Goal: Information Seeking & Learning: Learn about a topic

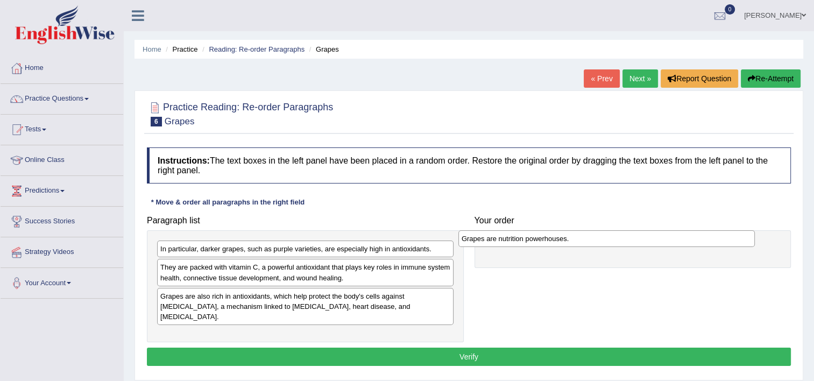
drag, startPoint x: 220, startPoint y: 248, endPoint x: 521, endPoint y: 238, distance: 301.3
click at [521, 238] on div "Grapes are nutrition powerhouses." at bounding box center [606, 238] width 296 height 17
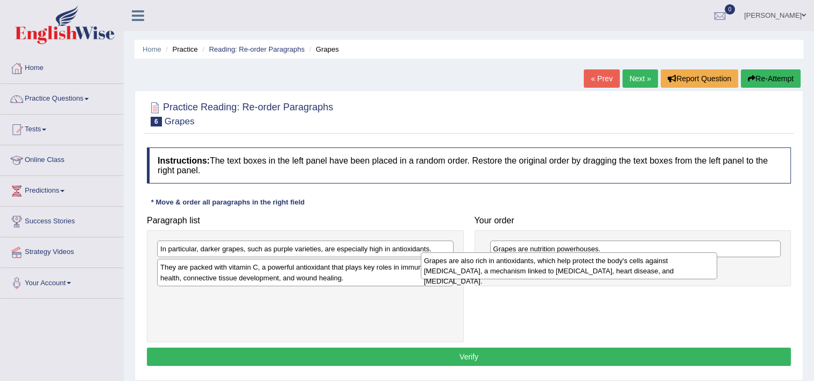
drag, startPoint x: 328, startPoint y: 302, endPoint x: 598, endPoint y: 267, distance: 272.7
click at [598, 267] on div "Grapes are also rich in antioxidants, which help protect the body's cells again…" at bounding box center [569, 265] width 296 height 27
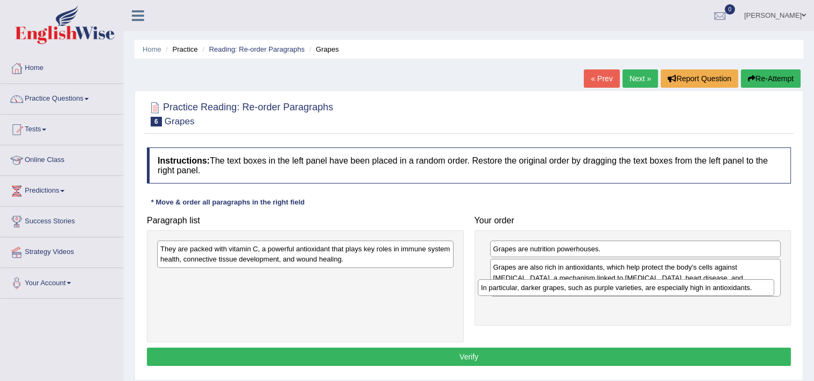
drag, startPoint x: 410, startPoint y: 249, endPoint x: 738, endPoint y: 286, distance: 330.1
click at [738, 286] on div "In particular, darker grapes, such as purple varieties, are especially high in …" at bounding box center [626, 287] width 296 height 17
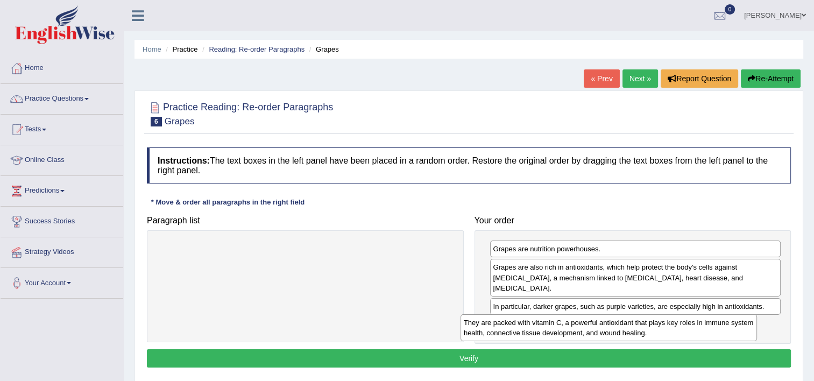
drag, startPoint x: 366, startPoint y: 255, endPoint x: 668, endPoint y: 327, distance: 310.7
click at [668, 327] on div "They are packed with vitamin C, a powerful antioxidant that plays key roles in …" at bounding box center [608, 327] width 296 height 27
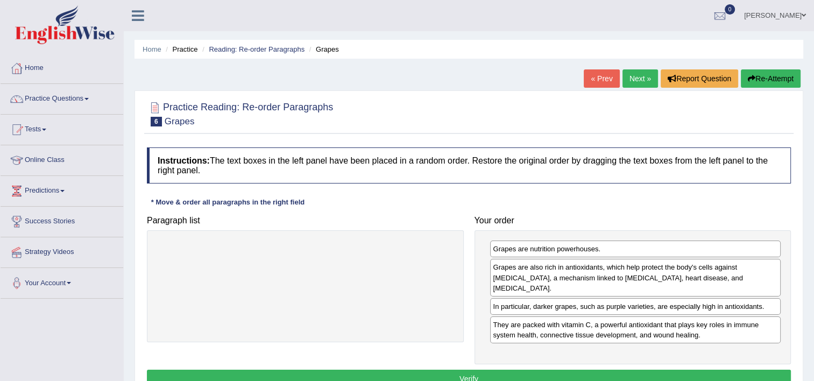
click at [610, 369] on button "Verify" at bounding box center [469, 378] width 644 height 18
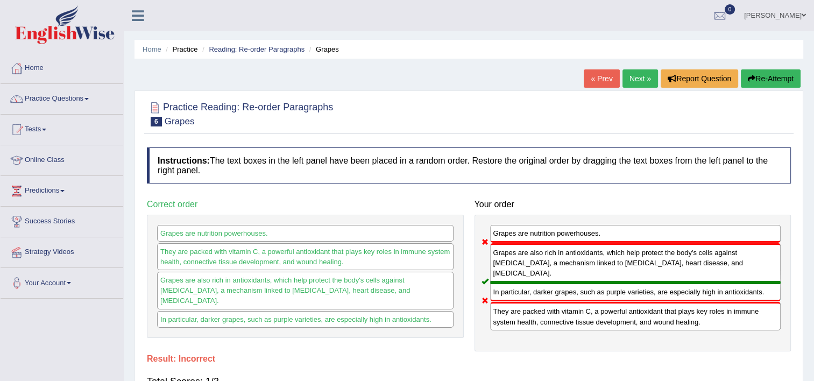
click at [644, 84] on link "Next »" at bounding box center [639, 78] width 35 height 18
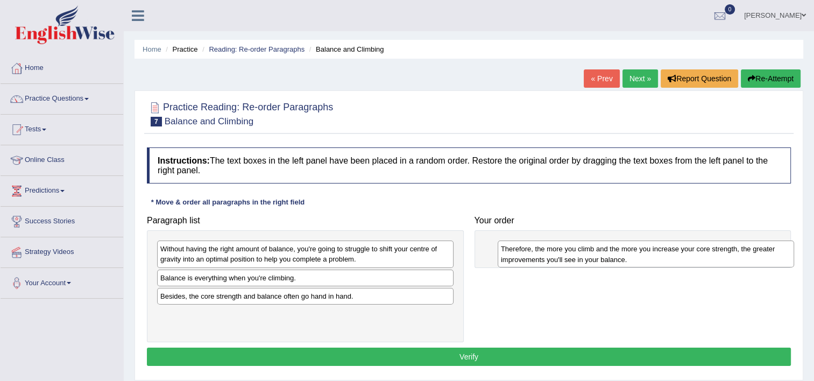
drag, startPoint x: 310, startPoint y: 319, endPoint x: 650, endPoint y: 254, distance: 346.4
click at [650, 254] on div "Therefore, the more you climb and the more you increase your core strength, the…" at bounding box center [645, 253] width 296 height 27
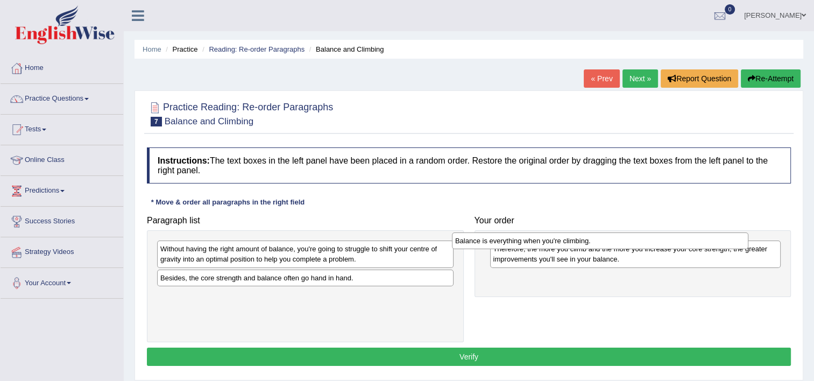
drag, startPoint x: 501, startPoint y: 250, endPoint x: 672, endPoint y: 238, distance: 171.9
click at [672, 238] on div "Balance is everything when you're climbing." at bounding box center [600, 240] width 296 height 17
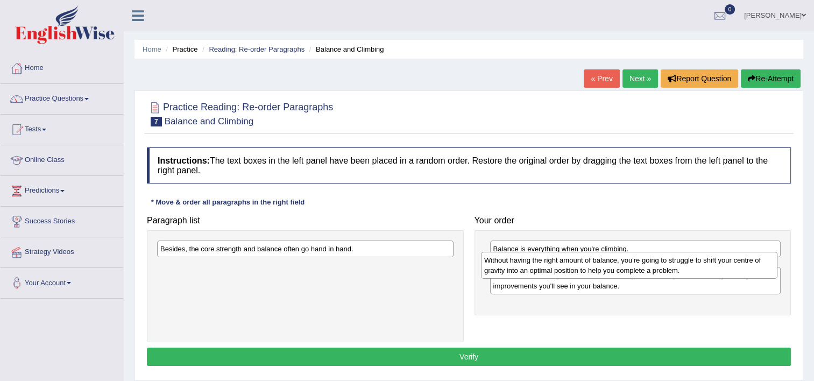
drag, startPoint x: 369, startPoint y: 252, endPoint x: 693, endPoint y: 263, distance: 323.9
click at [693, 263] on div "Without having the right amount of balance, you're going to struggle to shift y…" at bounding box center [629, 265] width 296 height 27
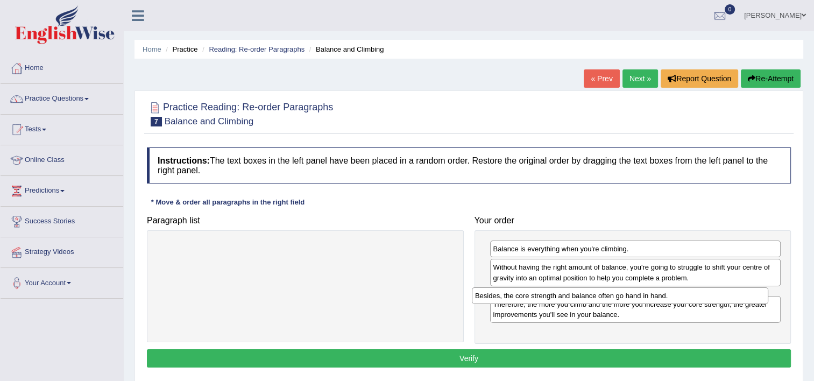
drag, startPoint x: 347, startPoint y: 251, endPoint x: 647, endPoint y: 294, distance: 303.0
click at [647, 294] on div "Besides, the core strength and balance often go hand in hand." at bounding box center [620, 295] width 296 height 17
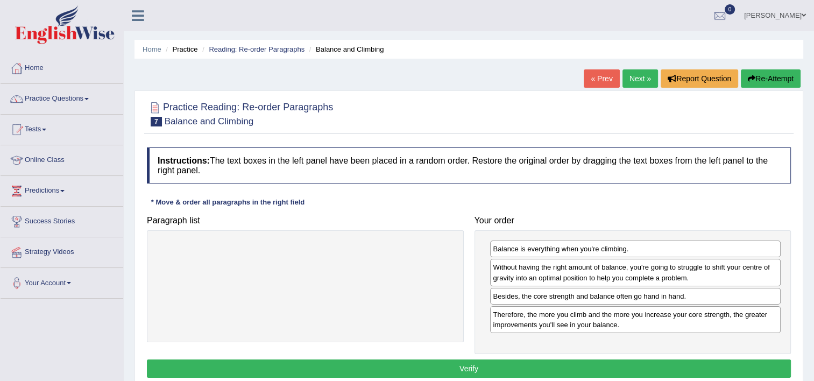
click at [560, 364] on button "Verify" at bounding box center [469, 368] width 644 height 18
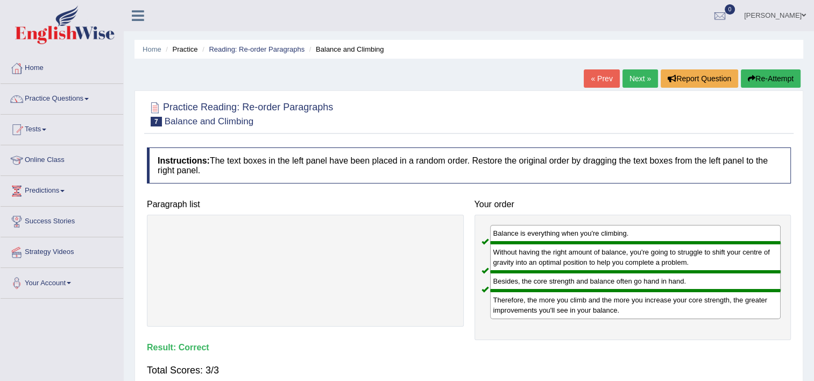
click at [638, 84] on link "Next »" at bounding box center [639, 78] width 35 height 18
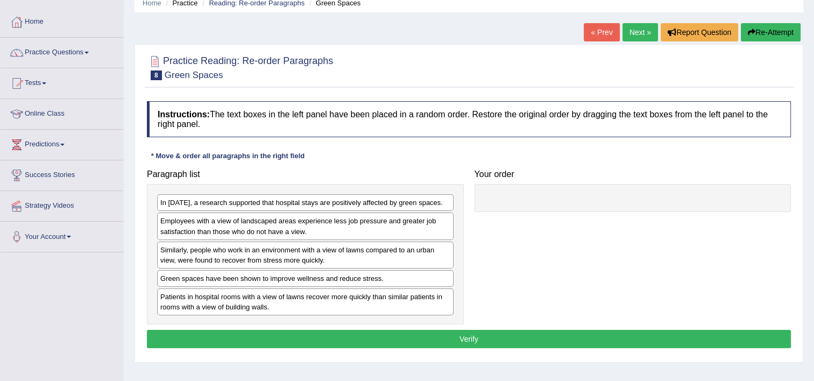
scroll to position [54, 0]
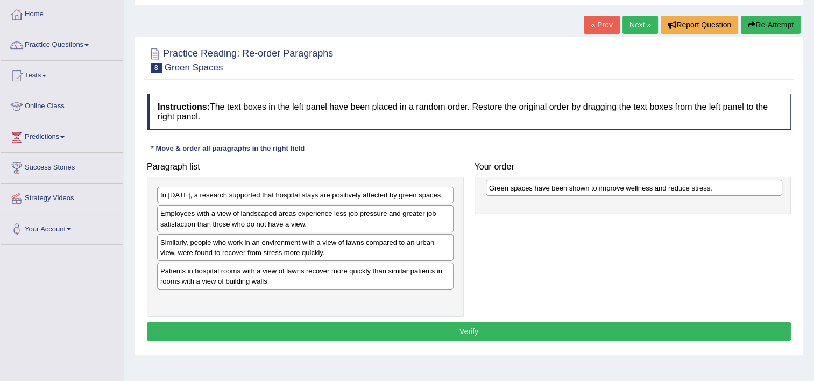
drag, startPoint x: 245, startPoint y: 271, endPoint x: 574, endPoint y: 189, distance: 338.7
click at [574, 189] on div "Green spaces have been shown to improve wellness and reduce stress." at bounding box center [634, 188] width 296 height 17
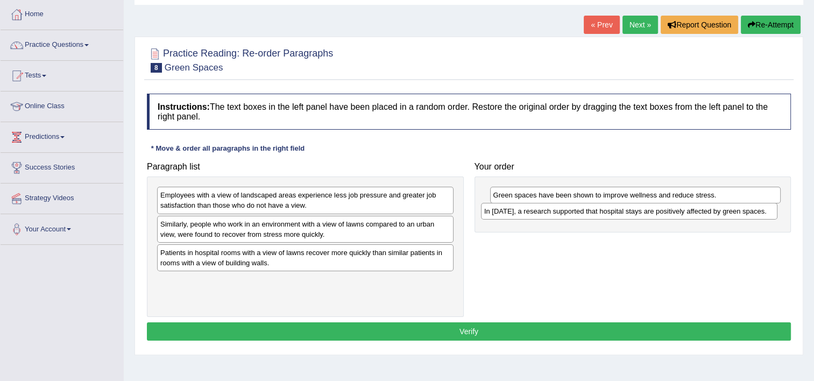
drag, startPoint x: 227, startPoint y: 197, endPoint x: 553, endPoint y: 213, distance: 325.7
click at [553, 213] on div "In 2002, a research supported that hospital stays are positively affected by gr…" at bounding box center [629, 211] width 296 height 17
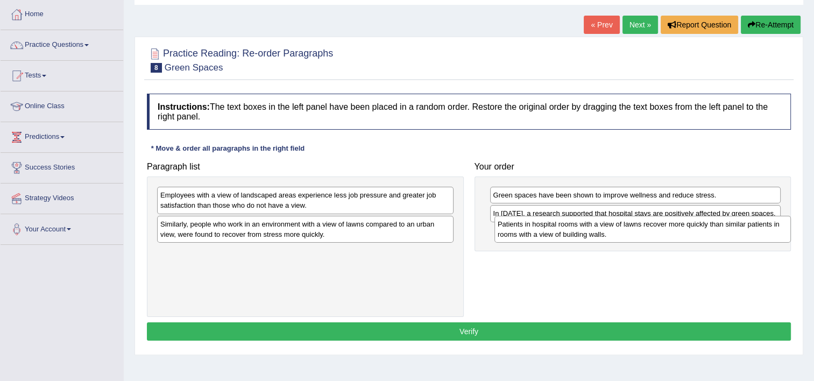
drag, startPoint x: 282, startPoint y: 260, endPoint x: 618, endPoint y: 232, distance: 337.8
click at [618, 232] on div "Patients in hospital rooms with a view of lawns recover more quickly than simil…" at bounding box center [642, 229] width 296 height 27
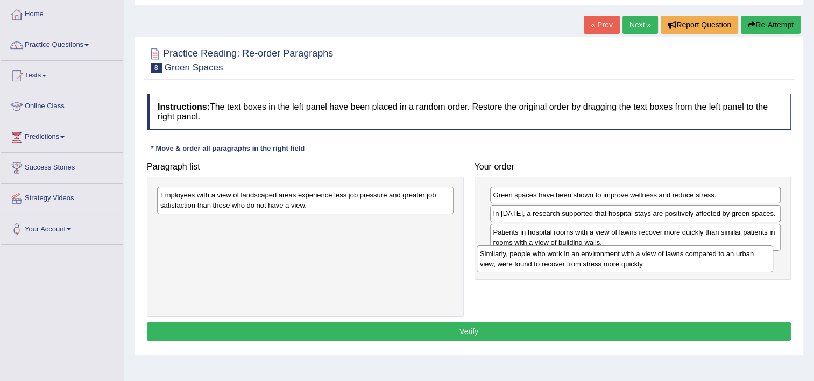
drag, startPoint x: 341, startPoint y: 228, endPoint x: 660, endPoint y: 258, distance: 320.8
click at [660, 258] on div "Similarly, people who work in an environment with a view of lawns compared to a…" at bounding box center [624, 258] width 296 height 27
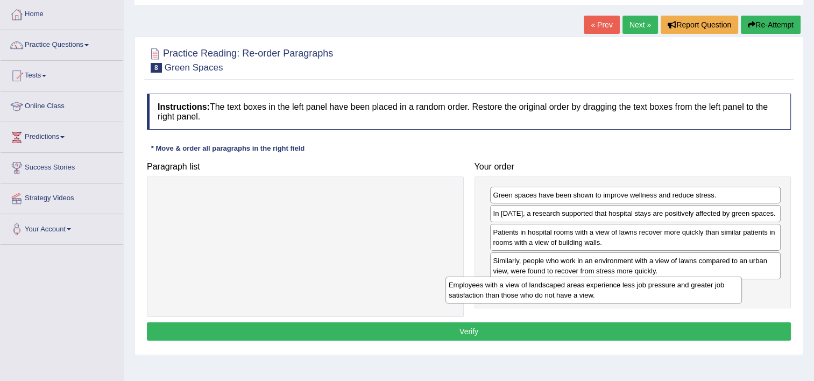
drag, startPoint x: 379, startPoint y: 205, endPoint x: 666, endPoint y: 293, distance: 299.9
click at [665, 293] on div "Employees with a view of landscaped areas experience less job pressure and grea…" at bounding box center [593, 289] width 296 height 27
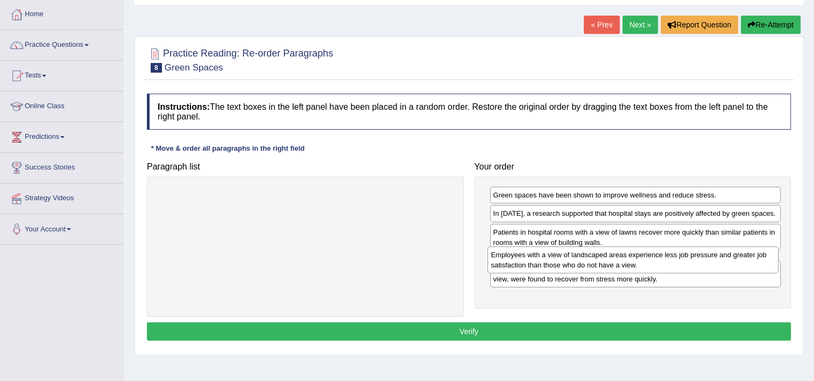
drag, startPoint x: 575, startPoint y: 298, endPoint x: 573, endPoint y: 265, distance: 33.4
click at [573, 265] on div "Employees with a view of landscaped areas experience less job pressure and grea…" at bounding box center [632, 259] width 291 height 27
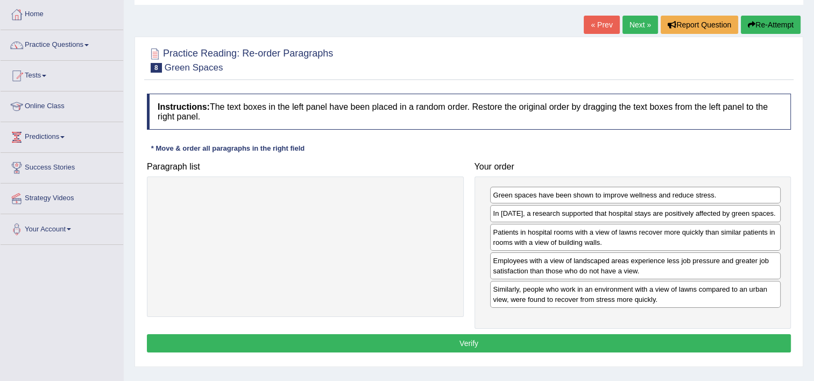
click at [567, 334] on button "Verify" at bounding box center [469, 343] width 644 height 18
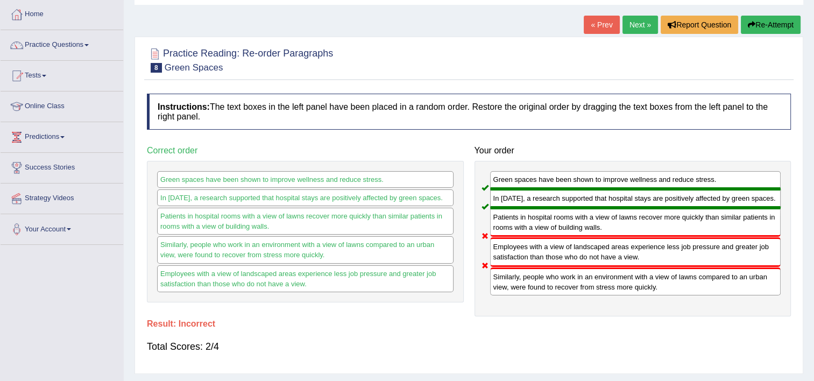
drag, startPoint x: 533, startPoint y: 277, endPoint x: 542, endPoint y: 250, distance: 28.7
click at [542, 250] on div "Green spaces have been shown to improve wellness and reduce stress. In 2002, a …" at bounding box center [632, 238] width 317 height 155
click at [631, 23] on link "Next »" at bounding box center [639, 25] width 35 height 18
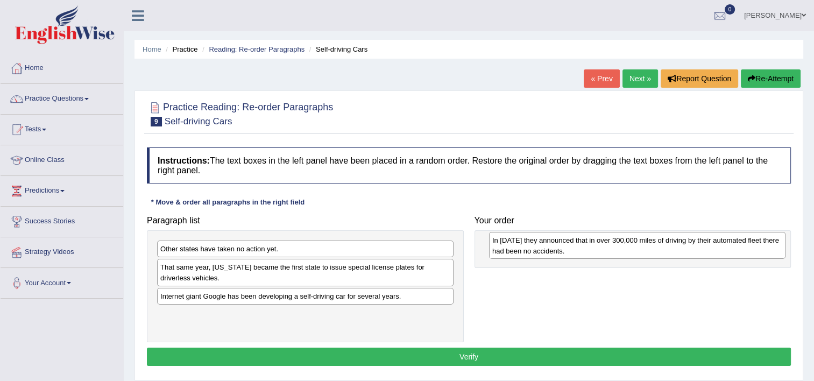
drag, startPoint x: 275, startPoint y: 322, endPoint x: 607, endPoint y: 247, distance: 340.1
click at [607, 247] on div "In 2012 they announced that in over 300,000 miles of driving by their automated…" at bounding box center [637, 245] width 296 height 27
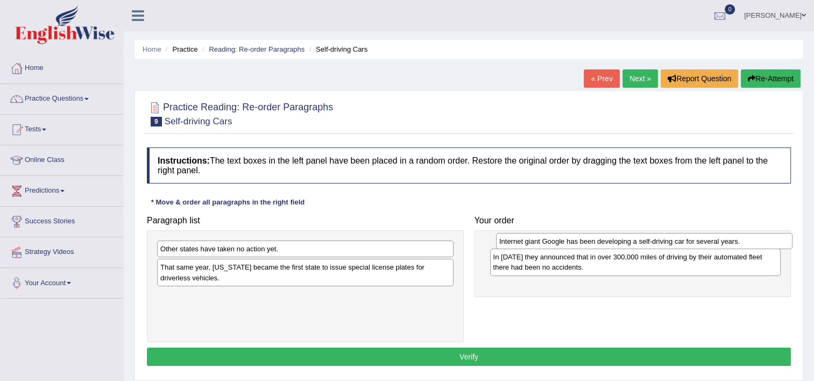
drag, startPoint x: 232, startPoint y: 297, endPoint x: 571, endPoint y: 243, distance: 343.1
click at [571, 243] on div "Internet giant Google has been developing a self-driving car for several years." at bounding box center [644, 241] width 296 height 17
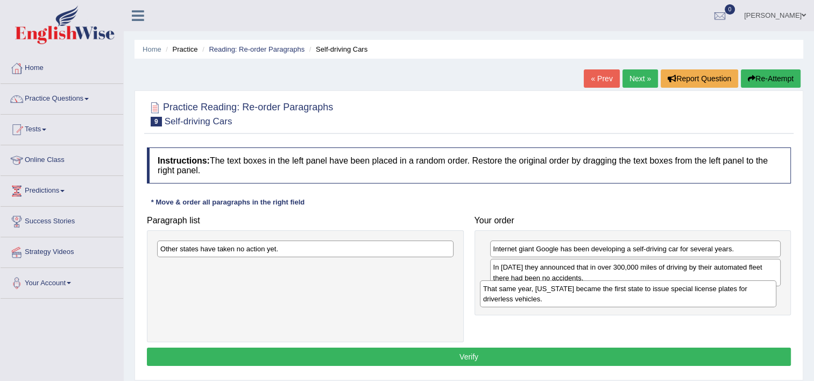
drag, startPoint x: 317, startPoint y: 274, endPoint x: 640, endPoint y: 296, distance: 323.4
click at [640, 296] on div "That same year, Nevada became the first state to issue special license plates f…" at bounding box center [628, 293] width 296 height 27
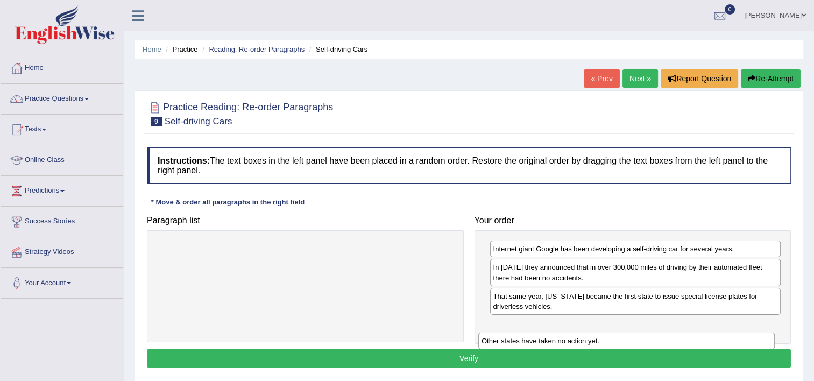
drag, startPoint x: 296, startPoint y: 249, endPoint x: 614, endPoint y: 321, distance: 326.4
click at [614, 332] on div "Other states have taken no action yet." at bounding box center [626, 340] width 296 height 17
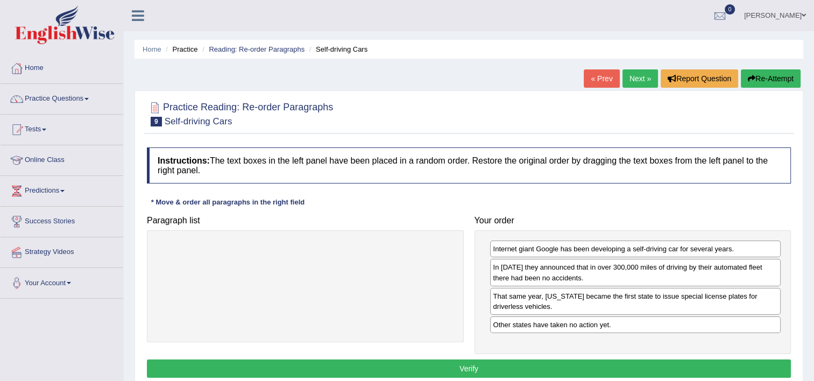
click at [590, 366] on button "Verify" at bounding box center [469, 368] width 644 height 18
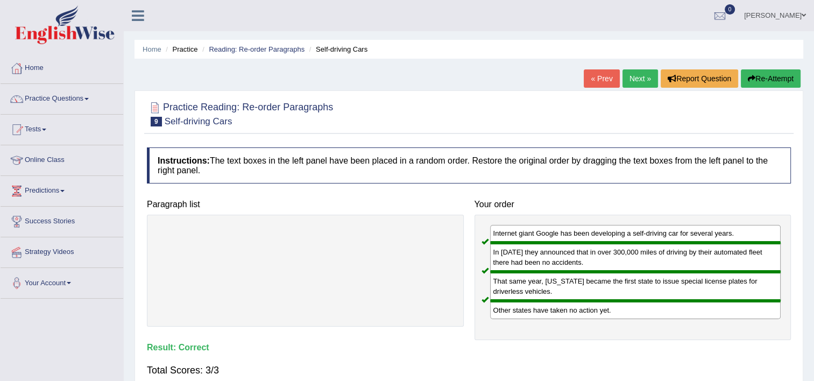
click at [628, 79] on link "Next »" at bounding box center [639, 78] width 35 height 18
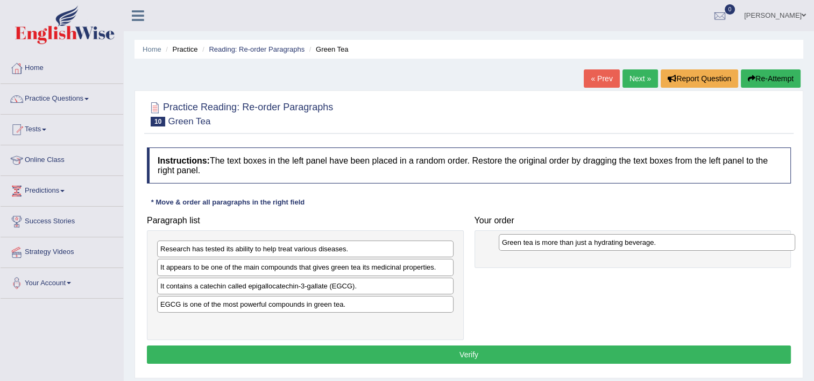
drag, startPoint x: 251, startPoint y: 324, endPoint x: 581, endPoint y: 243, distance: 339.9
click at [581, 243] on div "Green tea is more than just a hydrating beverage." at bounding box center [646, 242] width 296 height 17
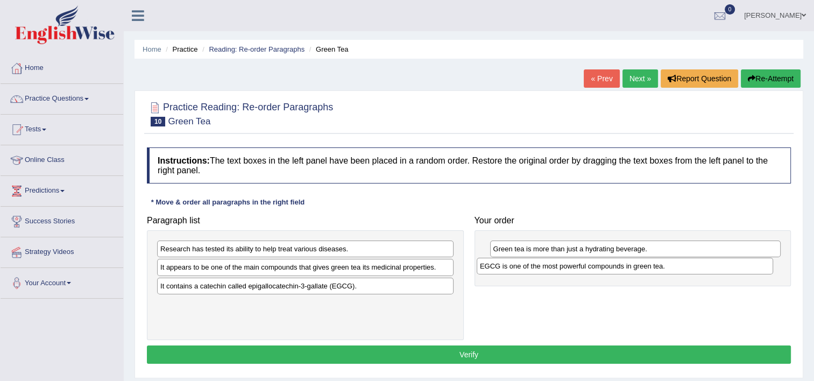
drag, startPoint x: 318, startPoint y: 306, endPoint x: 598, endPoint y: 269, distance: 282.0
click at [597, 269] on div "EGCG is one of the most powerful compounds in green tea." at bounding box center [624, 266] width 296 height 17
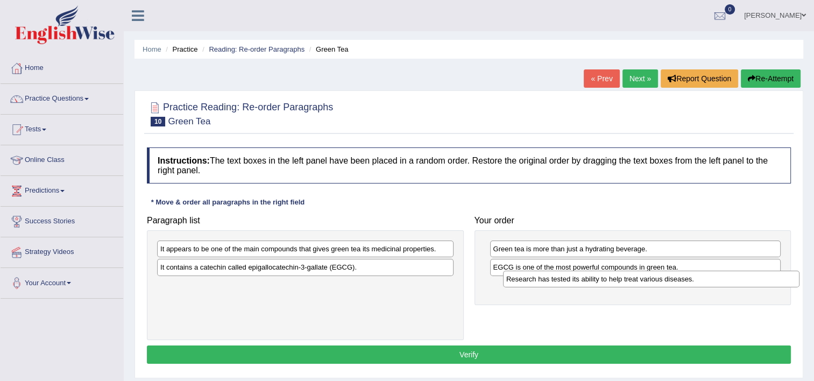
drag, startPoint x: 260, startPoint y: 248, endPoint x: 602, endPoint y: 281, distance: 343.0
click at [602, 281] on div "Research has tested its ability to help treat various diseases." at bounding box center [651, 278] width 296 height 17
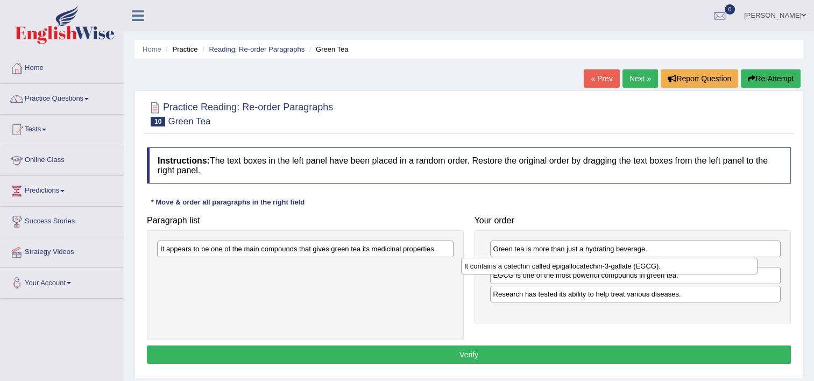
drag, startPoint x: 374, startPoint y: 271, endPoint x: 689, endPoint y: 270, distance: 315.1
click at [689, 270] on div "It contains a catechin called epigallocatechin-3-gallate (EGCG)." at bounding box center [609, 266] width 296 height 17
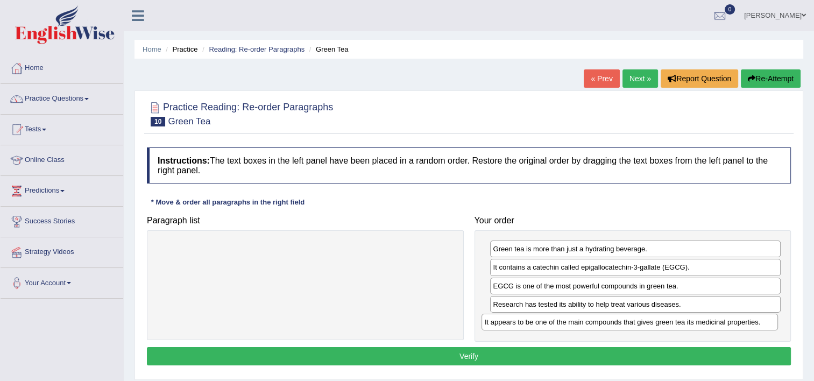
drag, startPoint x: 424, startPoint y: 251, endPoint x: 753, endPoint y: 323, distance: 337.5
click at [753, 323] on div "It appears to be one of the main compounds that gives green tea its medicinal p…" at bounding box center [629, 321] width 296 height 17
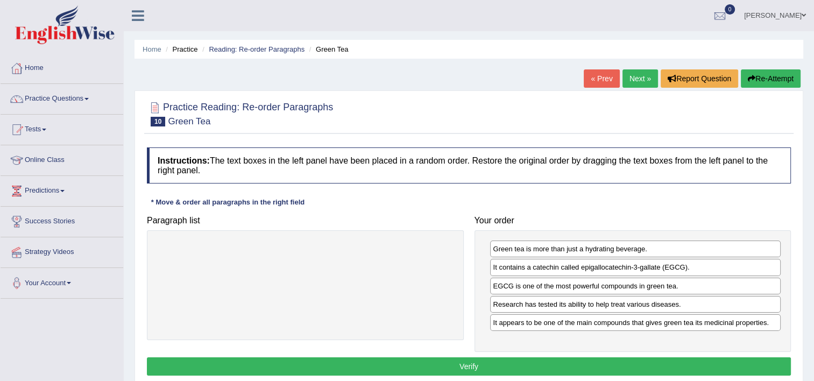
click at [535, 367] on button "Verify" at bounding box center [469, 366] width 644 height 18
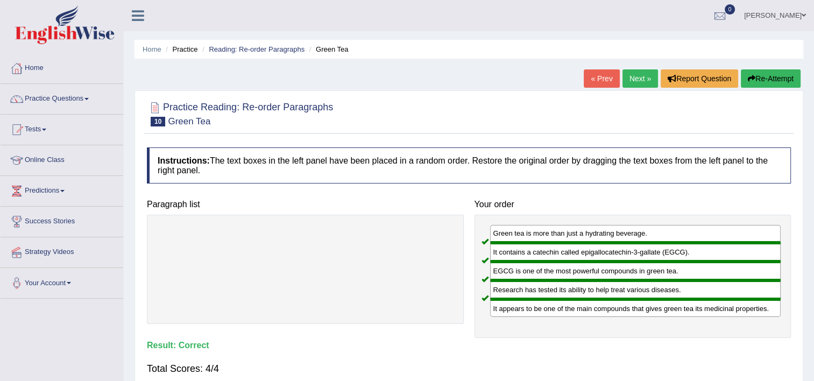
click at [632, 85] on link "Next »" at bounding box center [639, 78] width 35 height 18
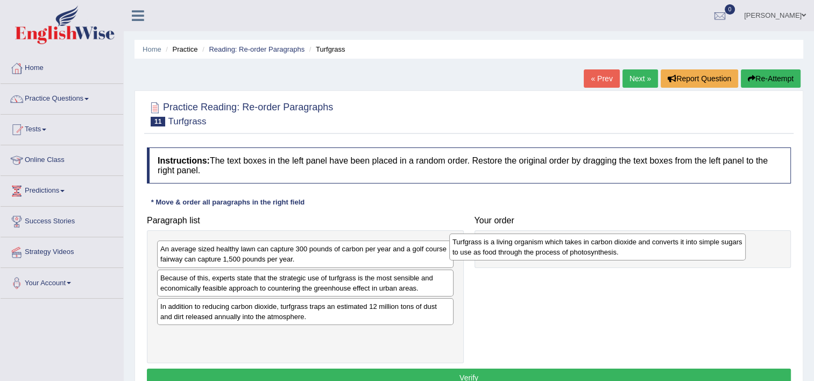
drag, startPoint x: 357, startPoint y: 338, endPoint x: 659, endPoint y: 244, distance: 316.4
click at [659, 244] on div "Turfgrass is a living organism which takes in carbon dioxide and converts it in…" at bounding box center [597, 246] width 296 height 27
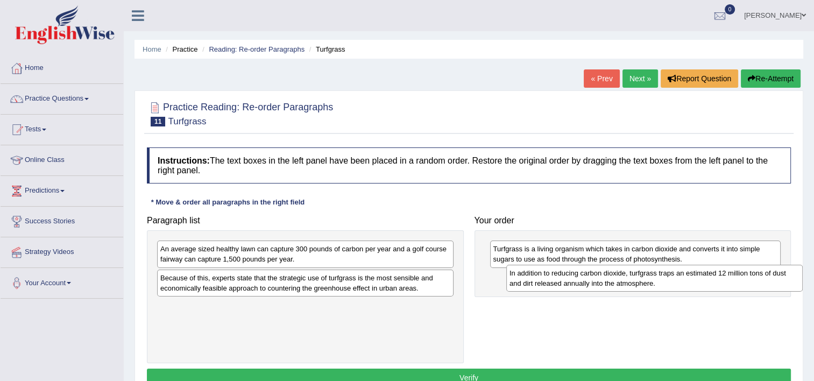
drag, startPoint x: 250, startPoint y: 311, endPoint x: 584, endPoint y: 276, distance: 336.3
click at [585, 276] on div "In addition to reducing carbon dioxide, turfgrass traps an estimated 12 million…" at bounding box center [654, 278] width 296 height 27
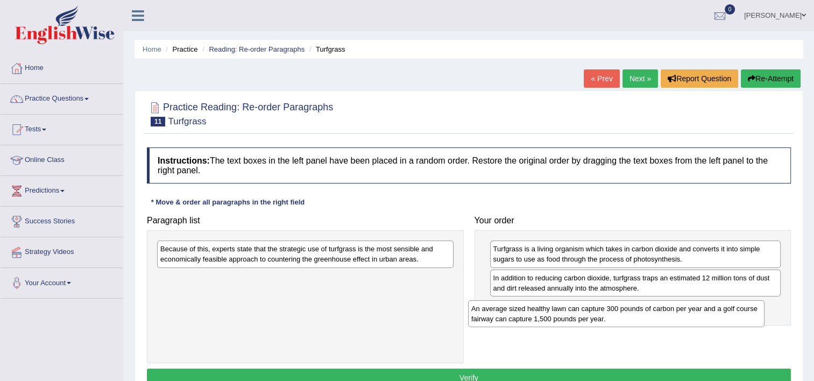
drag, startPoint x: 340, startPoint y: 272, endPoint x: 615, endPoint y: 312, distance: 277.7
click at [615, 312] on div "An average sized healthy lawn can capture 300 pounds of carbon per year and a g…" at bounding box center [616, 313] width 296 height 27
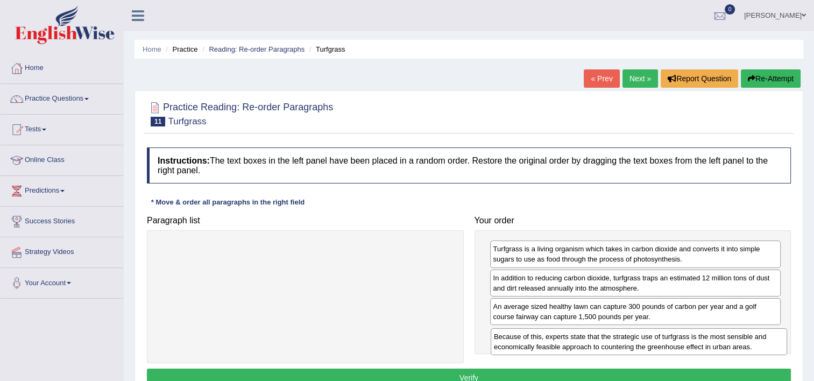
drag, startPoint x: 296, startPoint y: 253, endPoint x: 618, endPoint y: 337, distance: 333.4
click at [618, 337] on div "Because of this, experts state that the strategic use of turfgrass is the most …" at bounding box center [638, 341] width 296 height 27
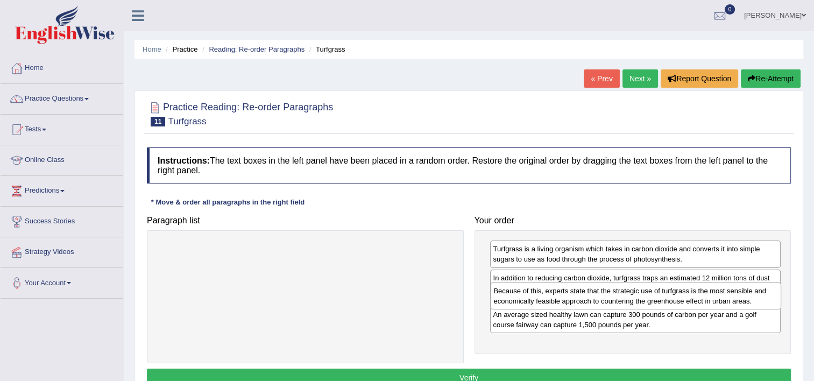
drag, startPoint x: 574, startPoint y: 347, endPoint x: 574, endPoint y: 305, distance: 41.9
click at [574, 305] on div "Because of this, experts state that the strategic use of turfgrass is the most …" at bounding box center [635, 295] width 291 height 27
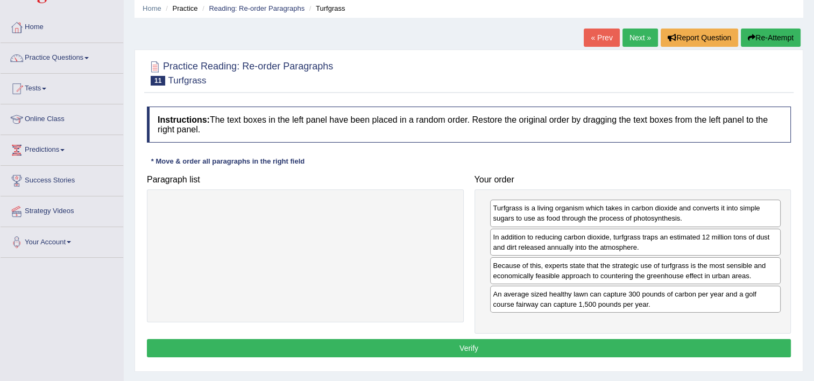
scroll to position [54, 0]
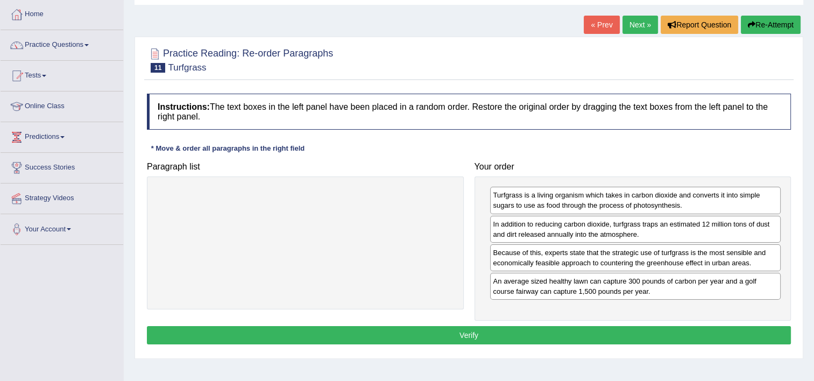
drag, startPoint x: 525, startPoint y: 340, endPoint x: 525, endPoint y: 348, distance: 7.5
click at [525, 347] on div "Instructions: The text boxes in the left panel have been placed in a random ord…" at bounding box center [468, 220] width 649 height 265
click at [526, 336] on button "Verify" at bounding box center [469, 335] width 644 height 18
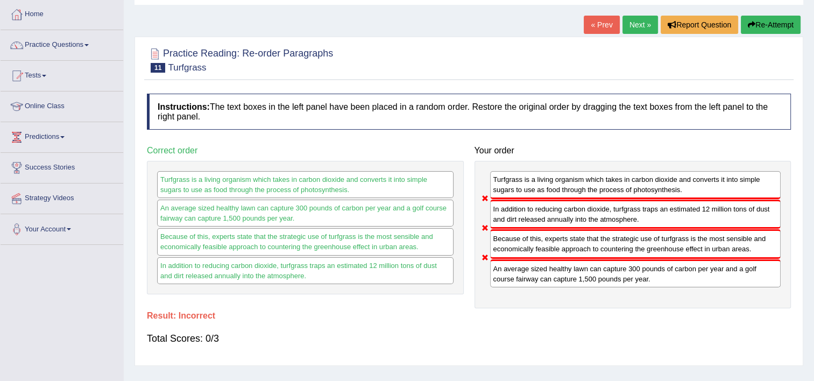
scroll to position [0, 0]
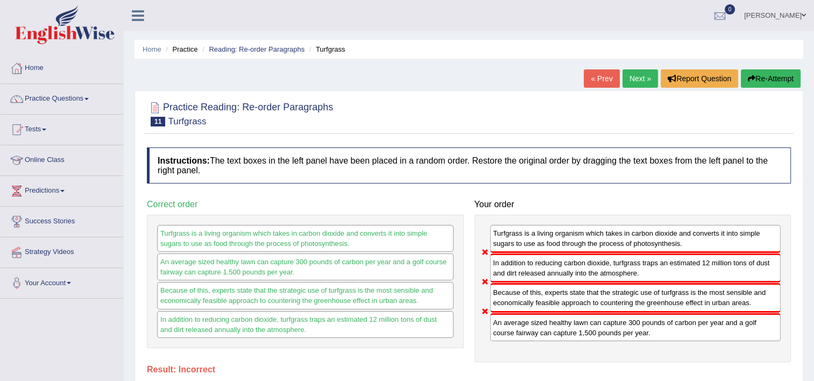
click at [632, 81] on link "Next »" at bounding box center [639, 78] width 35 height 18
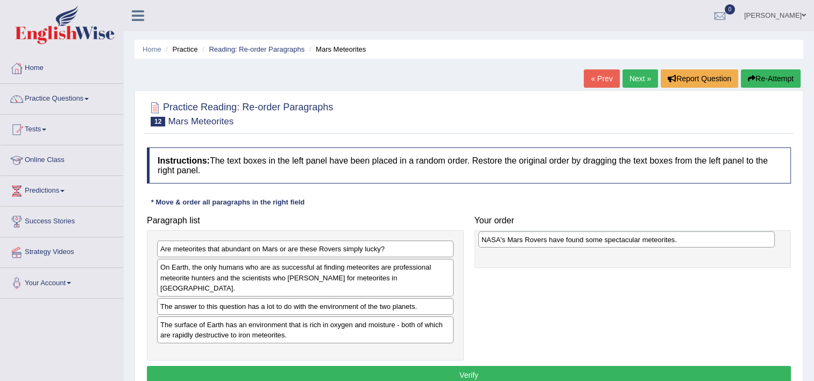
drag, startPoint x: 374, startPoint y: 295, endPoint x: 695, endPoint y: 239, distance: 325.9
click at [695, 239] on div "NASA's Mars Rovers have found some spectacular meteorites." at bounding box center [626, 239] width 296 height 17
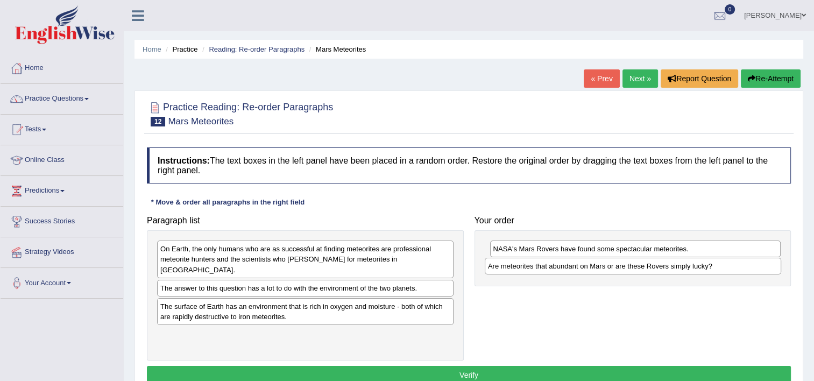
drag, startPoint x: 266, startPoint y: 248, endPoint x: 596, endPoint y: 263, distance: 330.5
click at [596, 263] on div "Are meteorites that abundant on Mars or are these Rovers simply lucky?" at bounding box center [632, 266] width 296 height 17
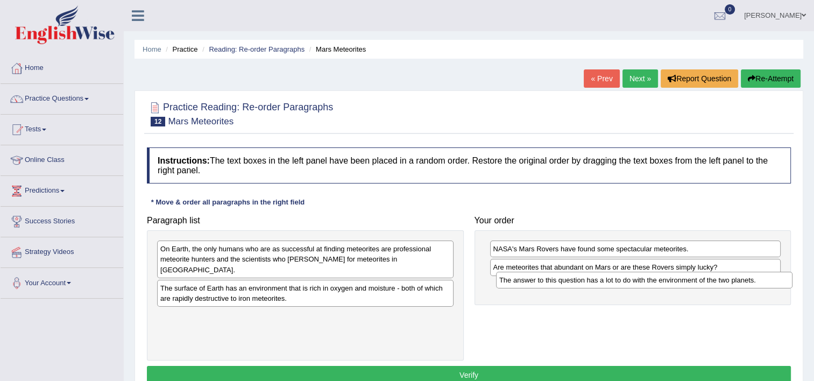
drag, startPoint x: 334, startPoint y: 276, endPoint x: 668, endPoint y: 279, distance: 333.4
click at [668, 279] on div "The answer to this question has a lot to do with the environment of the two pla…" at bounding box center [644, 280] width 296 height 17
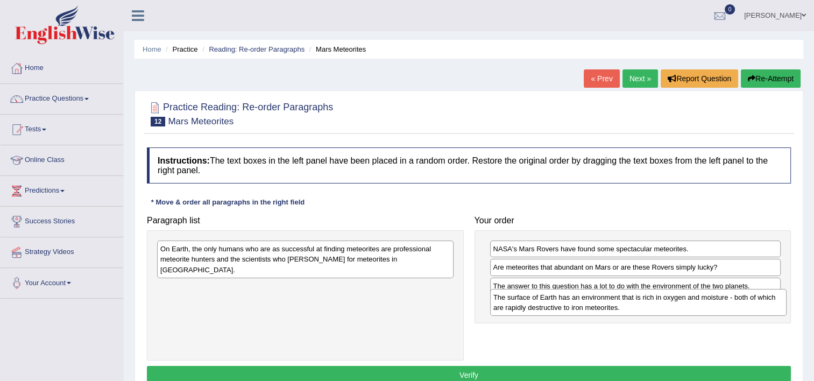
drag, startPoint x: 337, startPoint y: 287, endPoint x: 584, endPoint y: 304, distance: 247.4
click at [586, 304] on div "The surface of Earth has an environment that is rich in oxygen and moisture - b…" at bounding box center [638, 302] width 296 height 27
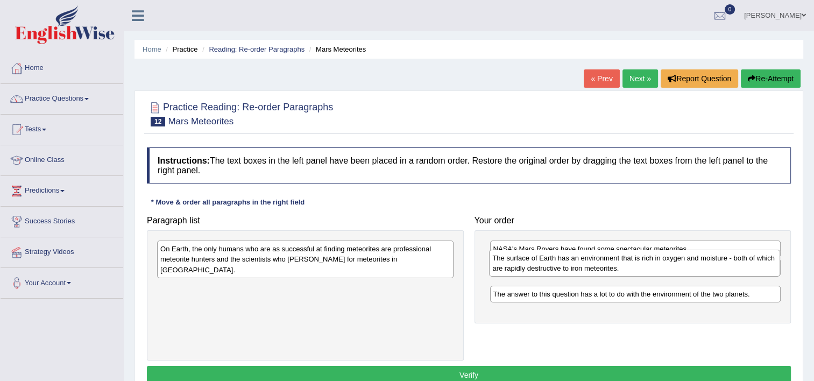
drag, startPoint x: 574, startPoint y: 315, endPoint x: 574, endPoint y: 270, distance: 45.2
click at [574, 270] on div "The surface of Earth has an environment that is rich in oxygen and moisture - b…" at bounding box center [634, 263] width 291 height 27
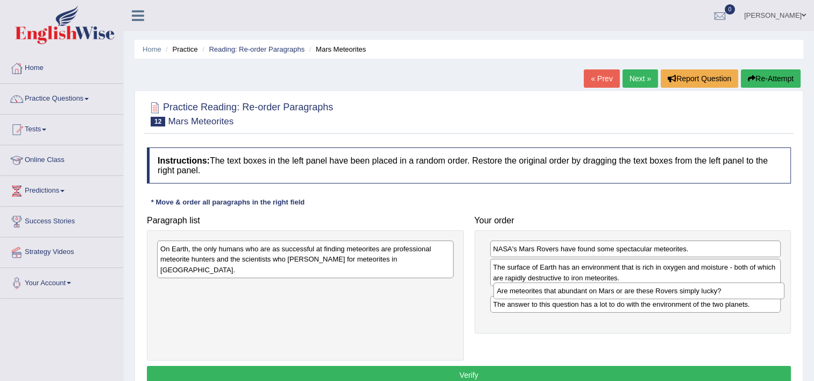
drag, startPoint x: 560, startPoint y: 269, endPoint x: 564, endPoint y: 292, distance: 23.4
click at [564, 292] on div "Are meteorites that abundant on Mars or are these Rovers simply lucky?" at bounding box center [638, 290] width 291 height 17
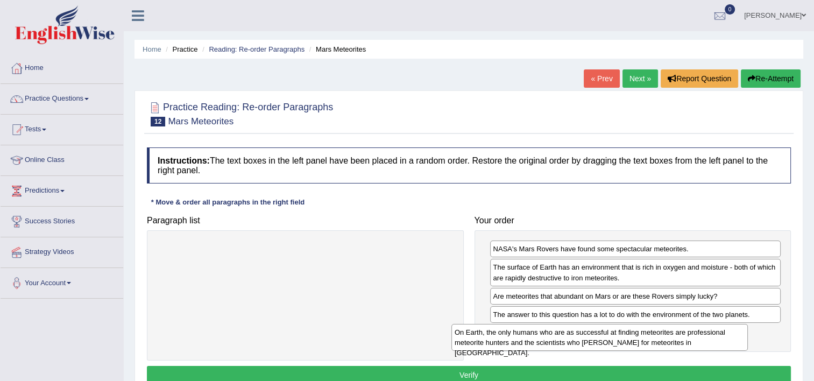
drag, startPoint x: 261, startPoint y: 258, endPoint x: 565, endPoint y: 346, distance: 316.2
click at [565, 346] on div "On Earth, the only humans who are as successful at finding meteorites are profe…" at bounding box center [599, 337] width 296 height 27
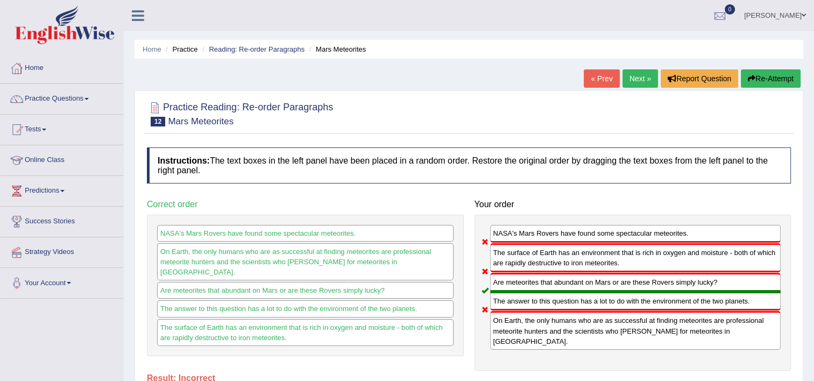
click at [640, 82] on link "Next »" at bounding box center [639, 78] width 35 height 18
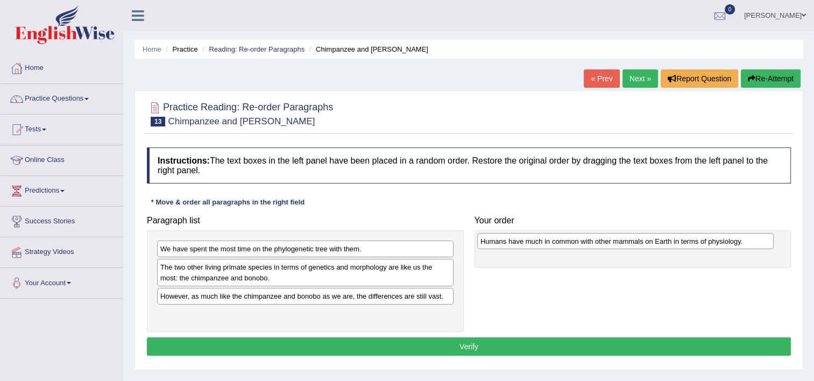
drag, startPoint x: 275, startPoint y: 293, endPoint x: 589, endPoint y: 239, distance: 318.6
click at [589, 239] on div "Humans have much in common with other mammals on Earth in terms of physiology." at bounding box center [625, 241] width 296 height 17
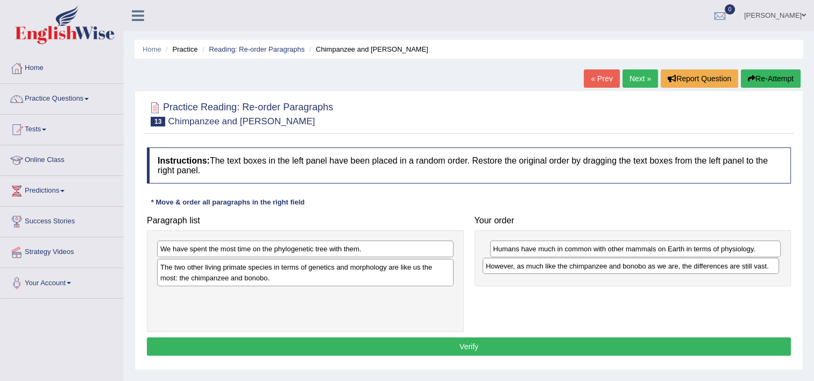
drag, startPoint x: 436, startPoint y: 295, endPoint x: 771, endPoint y: 263, distance: 336.5
click at [771, 263] on div "However, as much like the chimpanzee and bonobo as we are, the differences are …" at bounding box center [630, 266] width 296 height 17
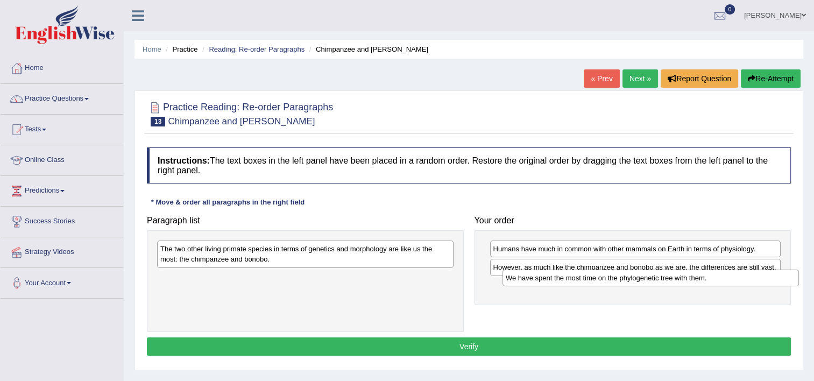
drag, startPoint x: 295, startPoint y: 248, endPoint x: 639, endPoint y: 277, distance: 344.8
click at [639, 277] on div "We have spent the most time on the phylogenetic tree with them." at bounding box center [650, 277] width 296 height 17
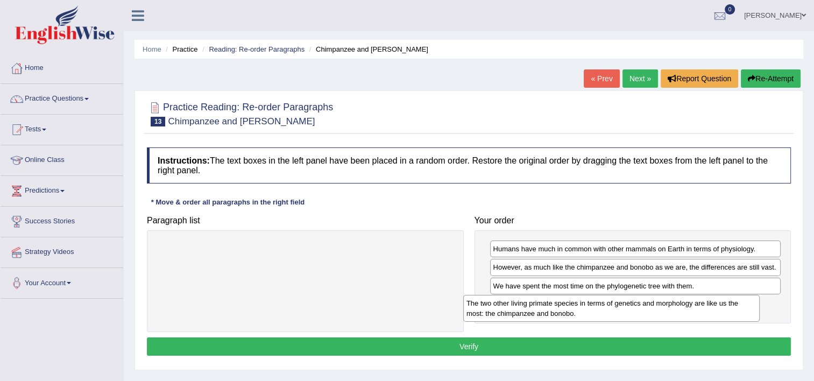
drag, startPoint x: 404, startPoint y: 264, endPoint x: 712, endPoint y: 318, distance: 312.8
click at [712, 318] on div "The two other living primate species in terms of genetics and morphology are li…" at bounding box center [611, 308] width 296 height 27
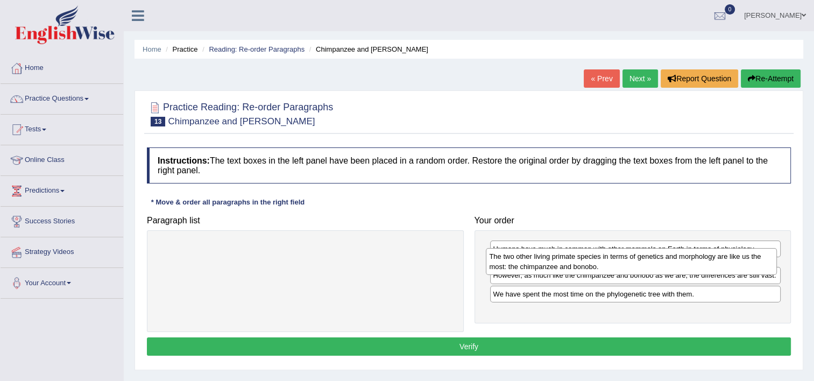
drag, startPoint x: 568, startPoint y: 295, endPoint x: 563, endPoint y: 263, distance: 32.2
click at [563, 263] on div "The two other living primate species in terms of genetics and morphology are li…" at bounding box center [631, 261] width 291 height 27
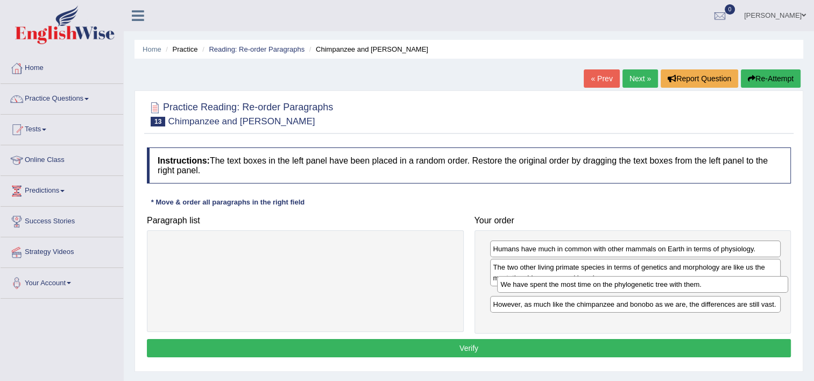
drag, startPoint x: 579, startPoint y: 315, endPoint x: 584, endPoint y: 292, distance: 23.2
click at [584, 292] on div "We have spent the most time on the phylogenetic tree with them." at bounding box center [642, 284] width 291 height 17
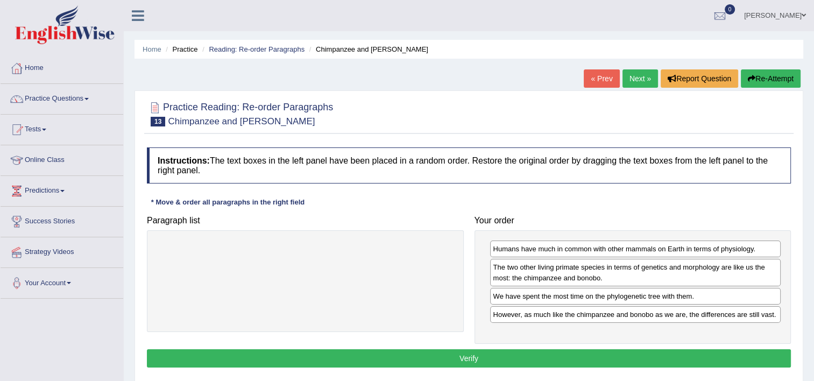
click at [560, 357] on button "Verify" at bounding box center [469, 358] width 644 height 18
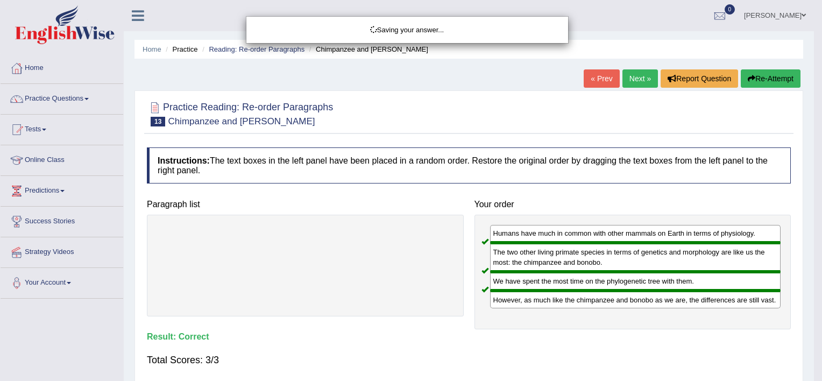
click at [648, 77] on body "Toggle navigation Home Practice Questions Speaking Practice Read Aloud Repeat S…" at bounding box center [411, 190] width 822 height 381
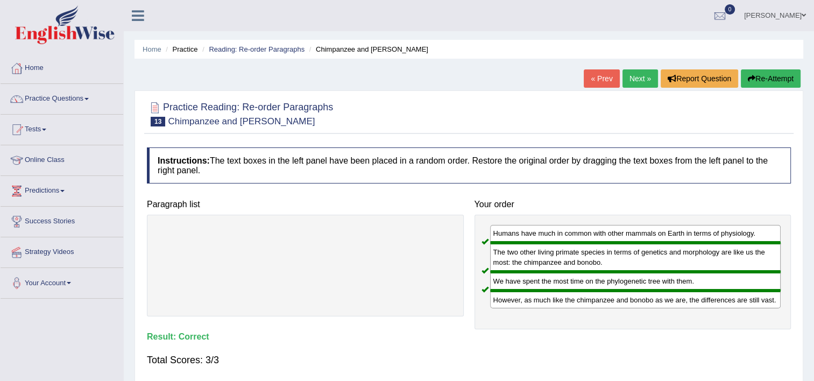
click at [643, 79] on link "Next »" at bounding box center [639, 78] width 35 height 18
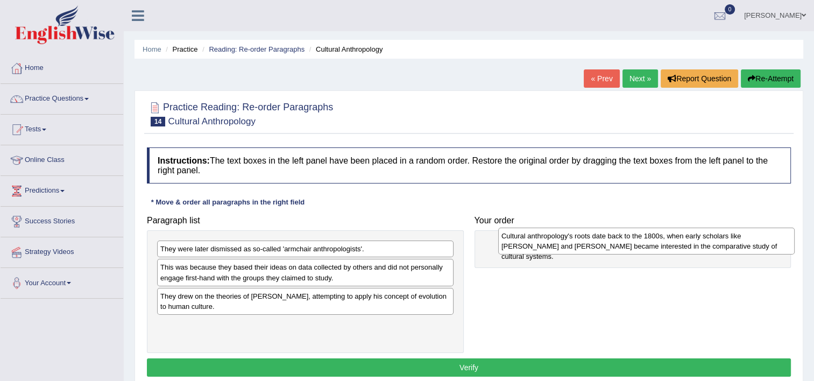
drag, startPoint x: 279, startPoint y: 271, endPoint x: 614, endPoint y: 238, distance: 337.1
click at [614, 238] on div "Cultural anthropology's roots date back to the 1800s, when early scholars like …" at bounding box center [646, 240] width 296 height 27
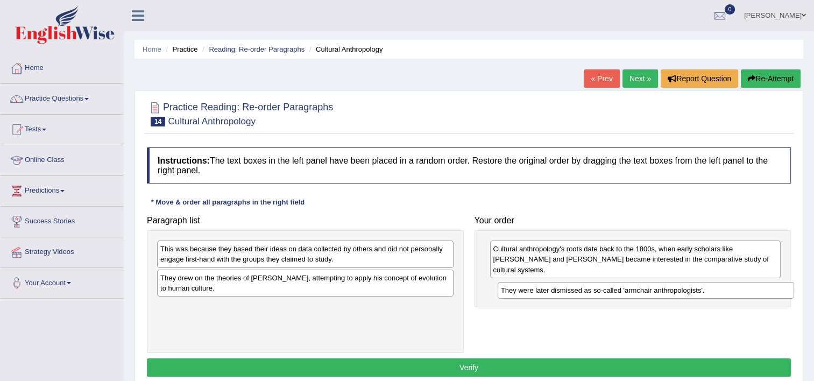
drag, startPoint x: 236, startPoint y: 251, endPoint x: 565, endPoint y: 290, distance: 331.4
click at [565, 290] on div "They were later dismissed as so-called 'armchair anthropologists'." at bounding box center [645, 290] width 296 height 17
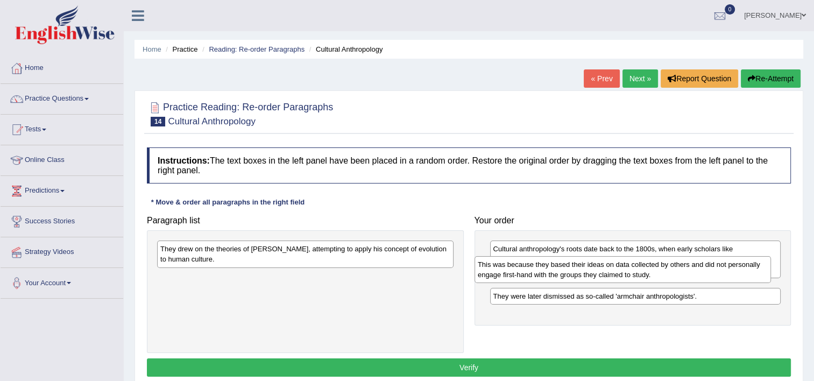
drag, startPoint x: 215, startPoint y: 251, endPoint x: 536, endPoint y: 267, distance: 320.9
click at [533, 267] on div "This was because they based their ideas on data collected by others and did not…" at bounding box center [622, 269] width 296 height 27
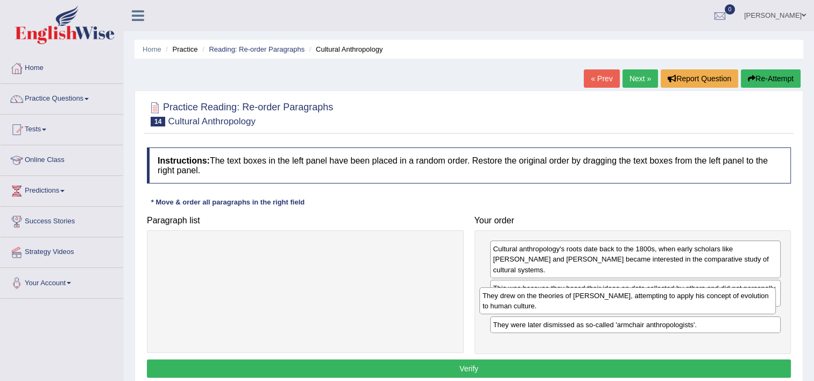
drag, startPoint x: 347, startPoint y: 254, endPoint x: 671, endPoint y: 300, distance: 326.5
click at [670, 300] on div "They drew on the theories of [PERSON_NAME], attempting to apply his concept of …" at bounding box center [627, 300] width 296 height 27
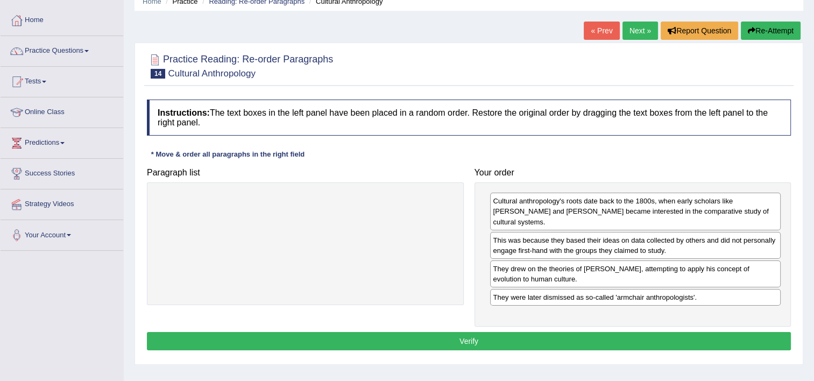
scroll to position [54, 0]
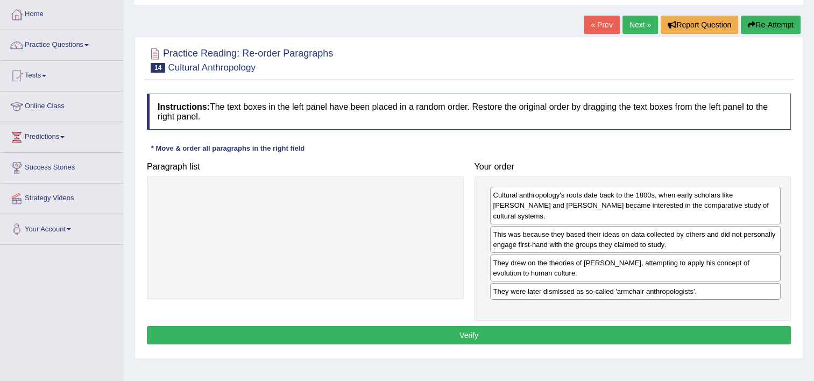
click at [569, 326] on button "Verify" at bounding box center [469, 335] width 644 height 18
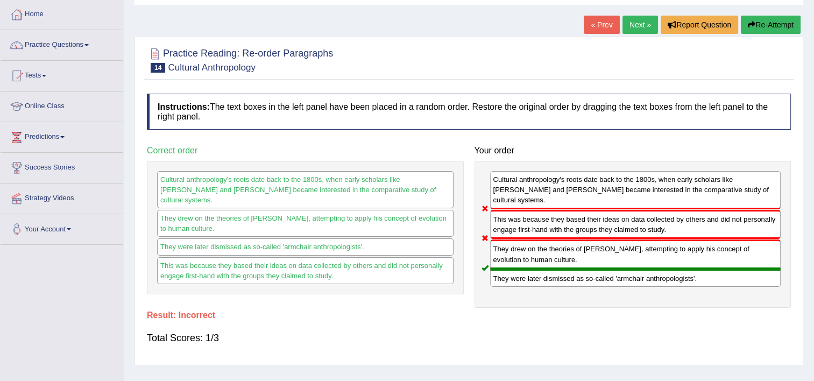
click at [624, 26] on link "Next »" at bounding box center [639, 25] width 35 height 18
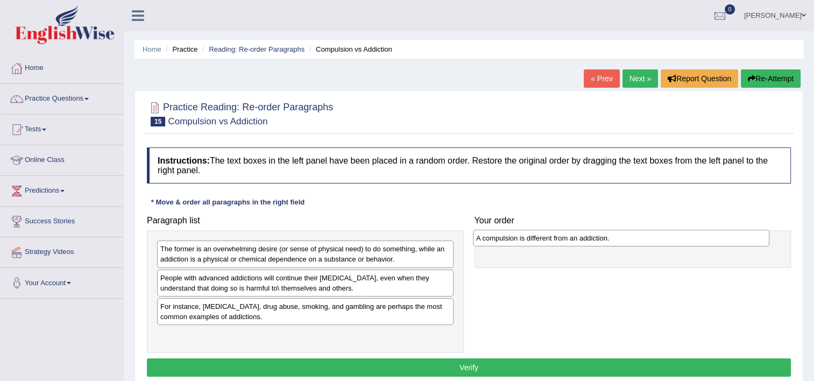
drag, startPoint x: 316, startPoint y: 310, endPoint x: 635, endPoint y: 242, distance: 326.0
click at [635, 242] on div "A compulsion is different from an addiction." at bounding box center [621, 238] width 296 height 17
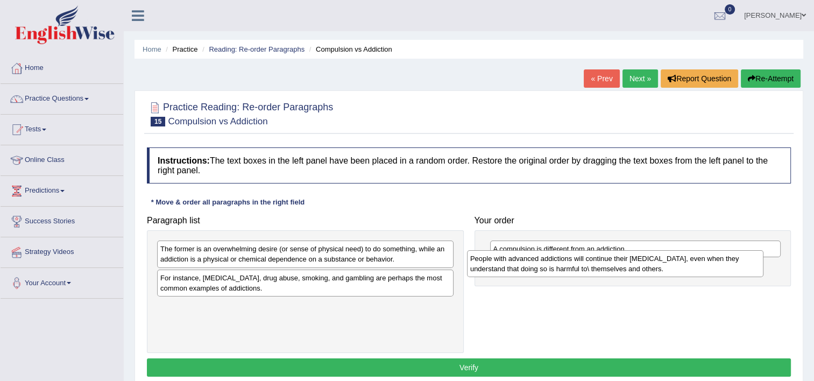
drag, startPoint x: 324, startPoint y: 291, endPoint x: 647, endPoint y: 268, distance: 323.4
click at [646, 269] on div "People with advanced addictions will continue their addictive behavior, even wh…" at bounding box center [615, 263] width 296 height 27
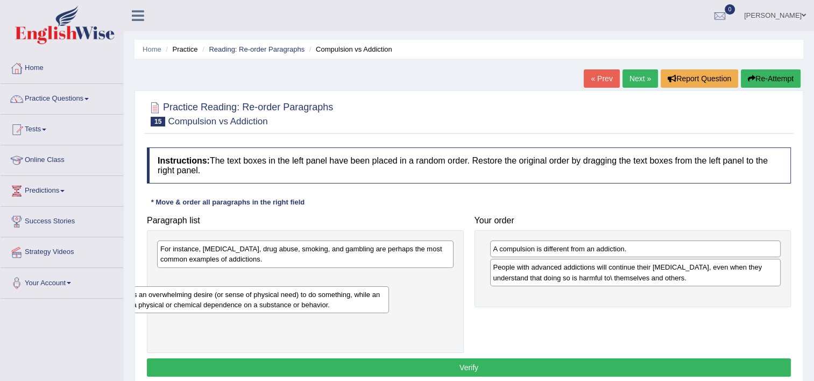
drag, startPoint x: 311, startPoint y: 251, endPoint x: 215, endPoint y: 269, distance: 98.5
click at [218, 295] on div "The former is an overwhelming desire (or sense of physical need) to do somethin…" at bounding box center [240, 299] width 296 height 27
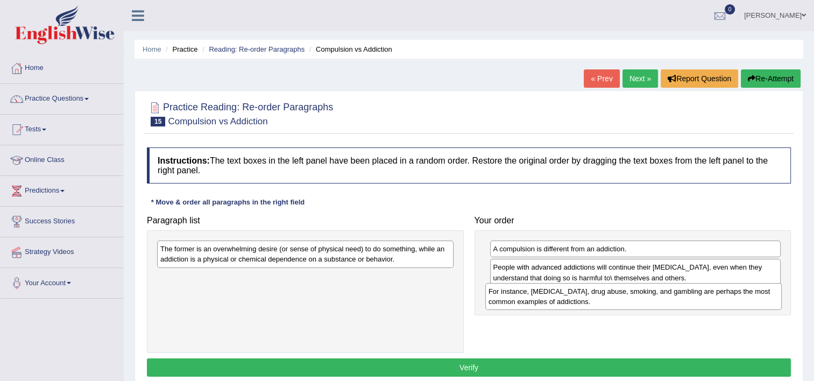
drag, startPoint x: 245, startPoint y: 255, endPoint x: 573, endPoint y: 297, distance: 330.8
click at [573, 297] on div "For instance, alcoholism, drug abuse, smoking, and gambling are perhaps the mos…" at bounding box center [633, 296] width 296 height 27
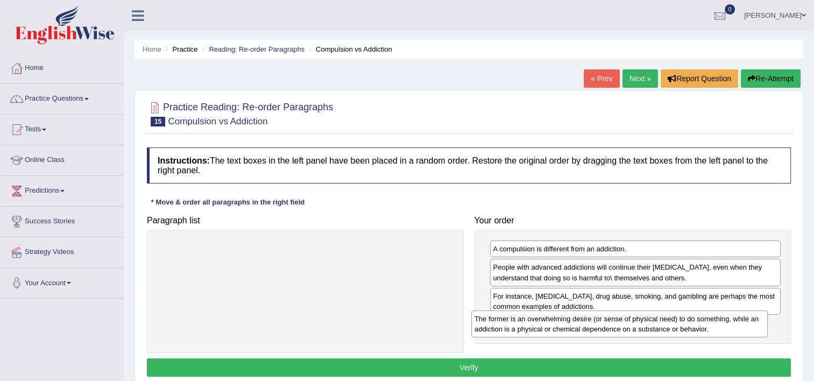
drag, startPoint x: 400, startPoint y: 266, endPoint x: 699, endPoint y: 324, distance: 304.1
click at [699, 324] on div "The former is an overwhelming desire (or sense of physical need) to do somethin…" at bounding box center [619, 323] width 296 height 27
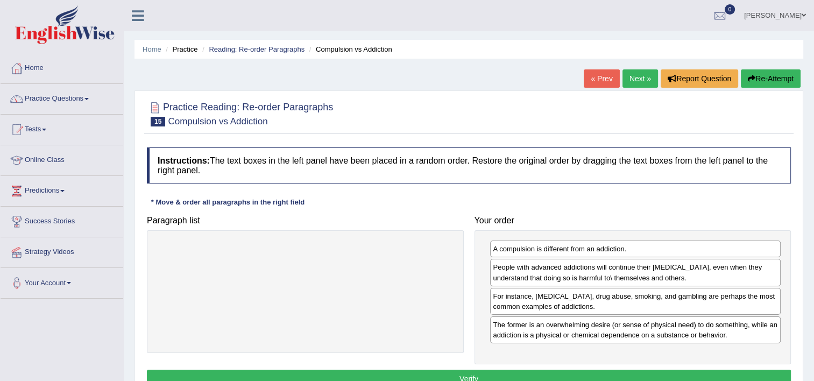
scroll to position [54, 0]
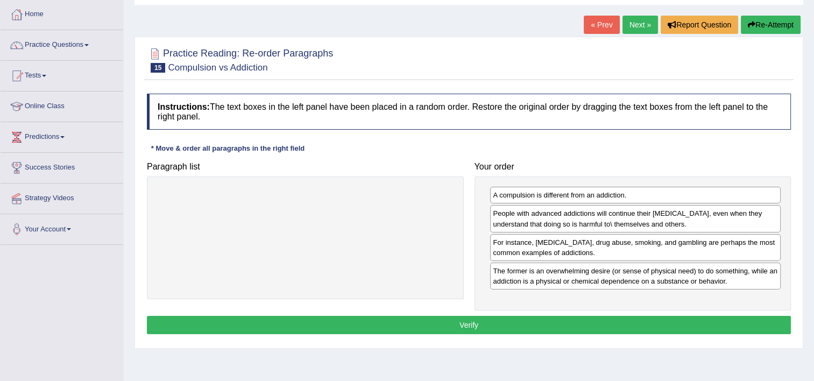
click at [505, 319] on button "Verify" at bounding box center [469, 325] width 644 height 18
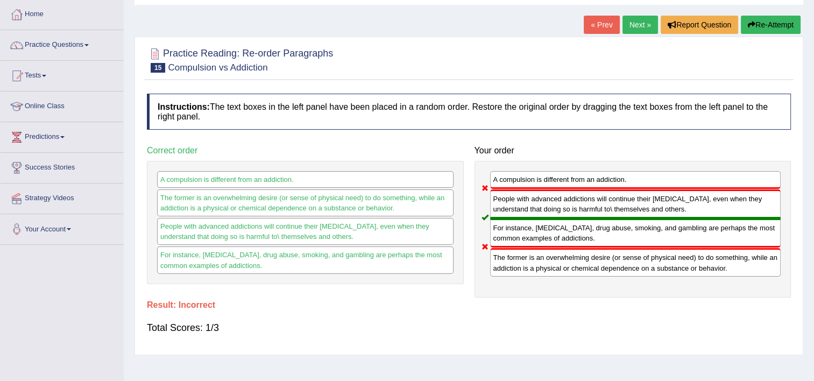
click at [636, 20] on link "Next »" at bounding box center [639, 25] width 35 height 18
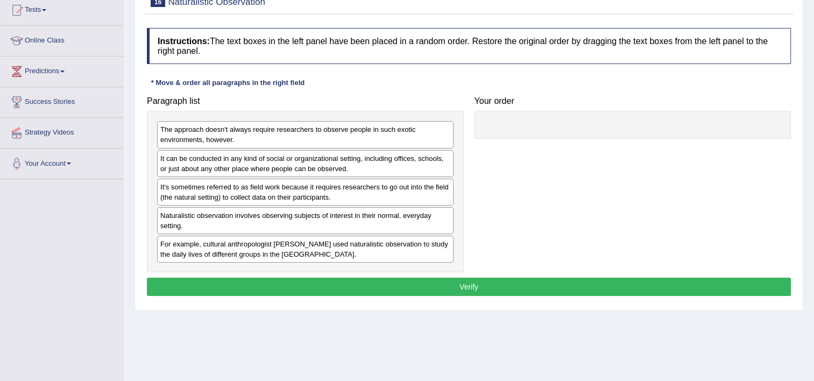
scroll to position [76, 0]
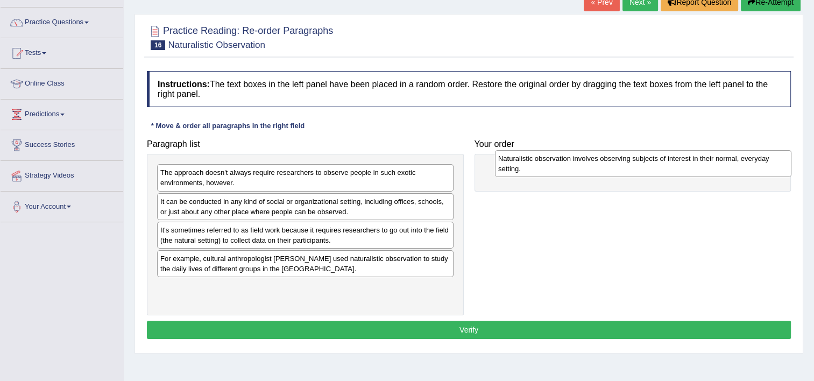
drag, startPoint x: 218, startPoint y: 267, endPoint x: 555, endPoint y: 167, distance: 351.2
click at [555, 167] on div "Naturalistic observation involves observing subjects of interest in their norma…" at bounding box center [643, 163] width 296 height 27
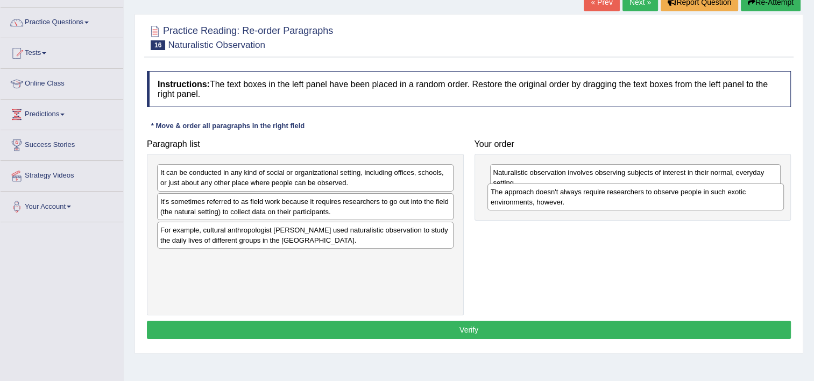
drag, startPoint x: 316, startPoint y: 176, endPoint x: 636, endPoint y: 198, distance: 320.7
click at [636, 198] on div "The approach doesn't always require researchers to observe people in such exoti…" at bounding box center [635, 196] width 296 height 27
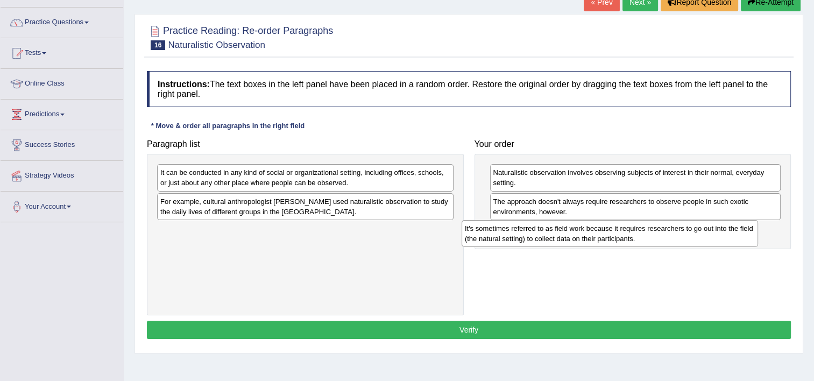
drag, startPoint x: 310, startPoint y: 205, endPoint x: 615, endPoint y: 232, distance: 305.6
click at [615, 232] on div "It's sometimes referred to as field work because it requires researchers to go …" at bounding box center [609, 233] width 296 height 27
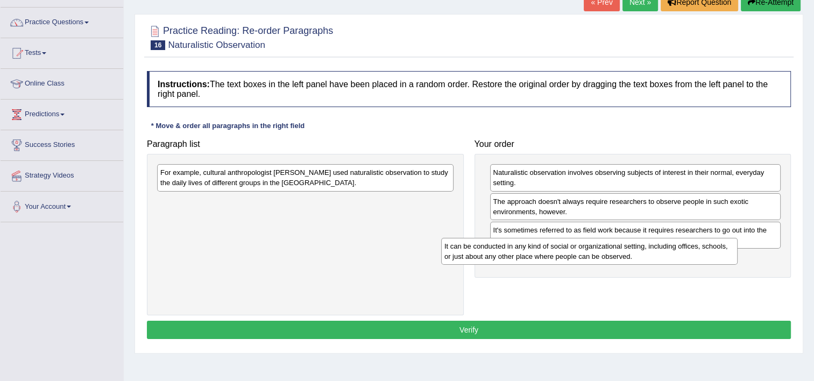
drag, startPoint x: 341, startPoint y: 175, endPoint x: 642, endPoint y: 250, distance: 309.7
click at [642, 250] on div "It can be conducted in any kind of social or organizational setting, including …" at bounding box center [589, 251] width 296 height 27
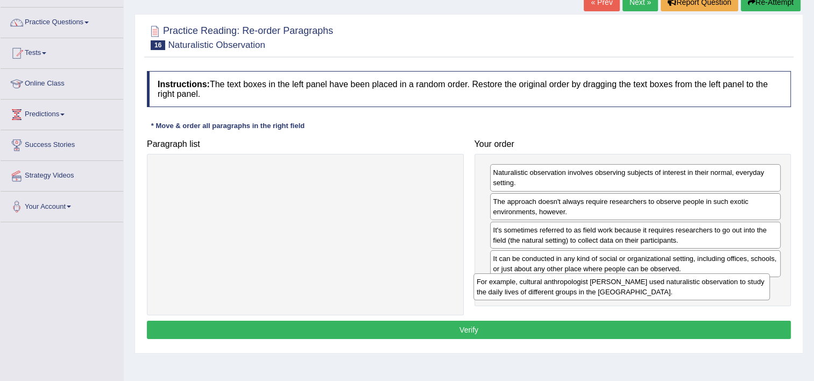
drag, startPoint x: 418, startPoint y: 228, endPoint x: 645, endPoint y: 286, distance: 233.6
click at [645, 286] on div "For example, cultural anthropologist Margaret Mead used naturalistic observatio…" at bounding box center [621, 286] width 296 height 27
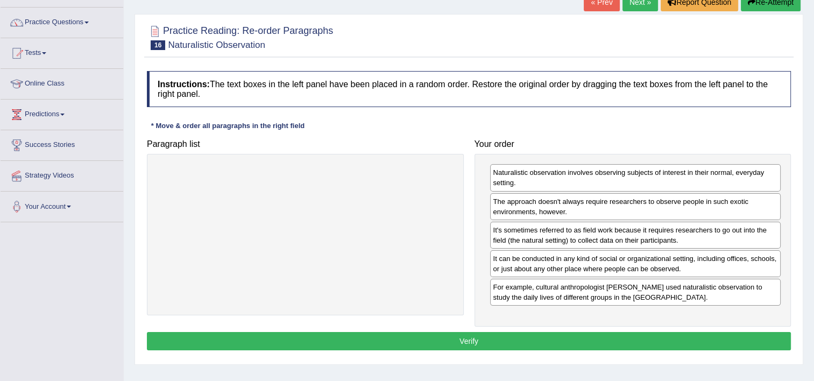
click at [580, 336] on button "Verify" at bounding box center [469, 341] width 644 height 18
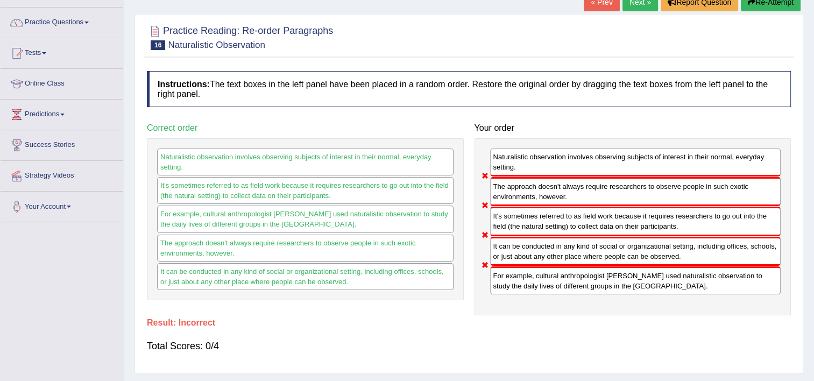
click at [642, 6] on link "Next »" at bounding box center [639, 2] width 35 height 18
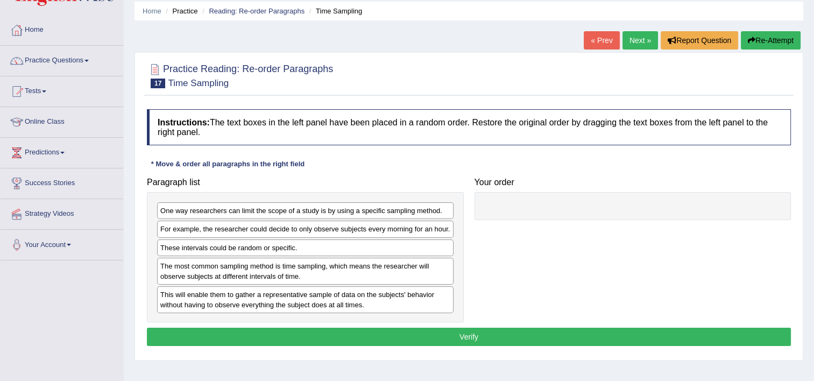
scroll to position [54, 0]
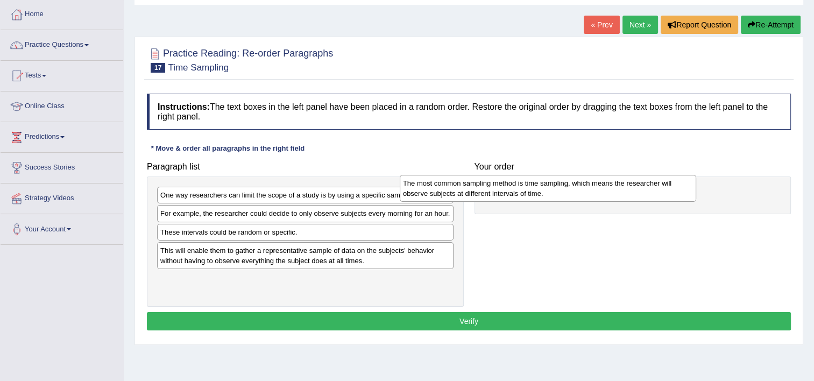
drag, startPoint x: 322, startPoint y: 260, endPoint x: 575, endPoint y: 190, distance: 262.6
click at [575, 190] on div "The most common sampling method is time sampling, which means the researcher wi…" at bounding box center [548, 188] width 296 height 27
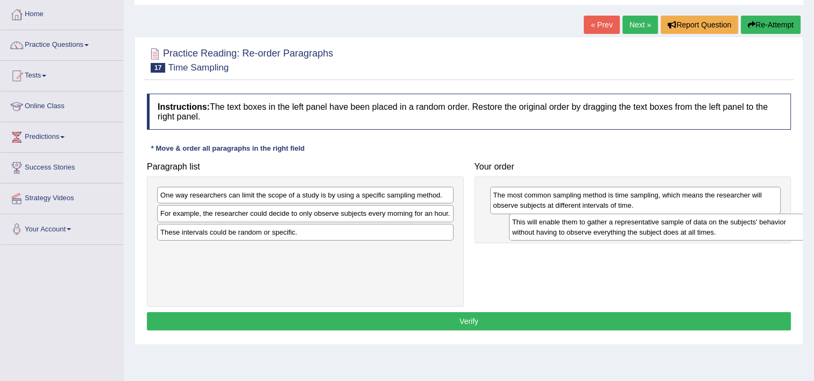
drag, startPoint x: 270, startPoint y: 259, endPoint x: 606, endPoint y: 231, distance: 337.2
click at [606, 231] on div "This will enable them to gather a representative sample of data on the subjects…" at bounding box center [657, 226] width 296 height 27
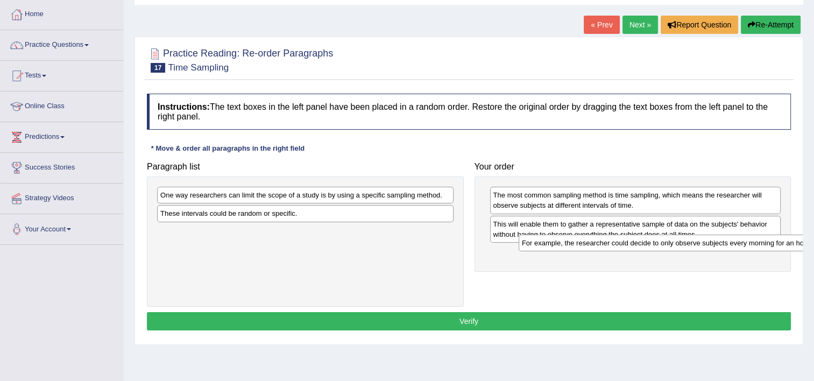
drag, startPoint x: 270, startPoint y: 213, endPoint x: 622, endPoint y: 245, distance: 353.6
click at [622, 245] on div "For example, the researcher could decide to only observe subjects every morning…" at bounding box center [666, 242] width 296 height 17
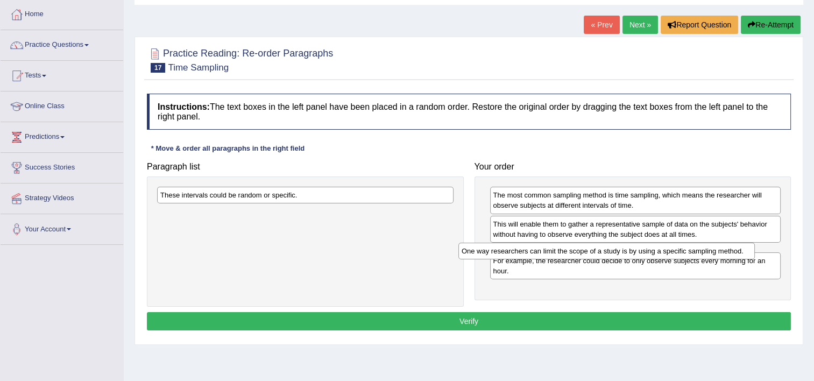
drag, startPoint x: 295, startPoint y: 194, endPoint x: 600, endPoint y: 247, distance: 309.5
click at [600, 247] on div "One way researchers can limit the scope of a study is by using a specific sampl…" at bounding box center [606, 251] width 296 height 17
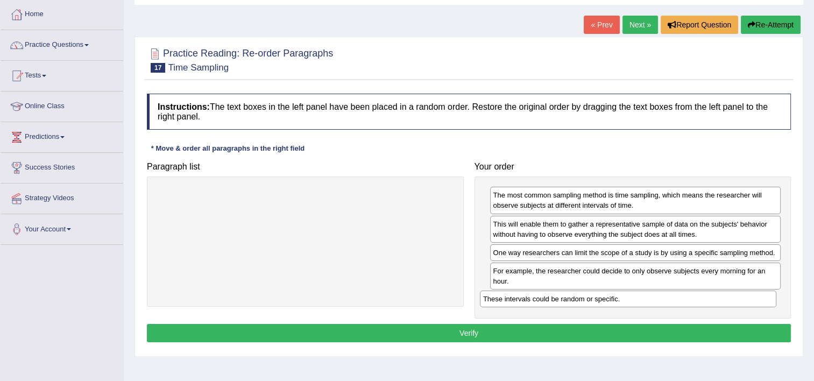
drag, startPoint x: 297, startPoint y: 206, endPoint x: 593, endPoint y: 309, distance: 312.6
click at [602, 299] on div "These intervals could be random or specific." at bounding box center [628, 298] width 296 height 17
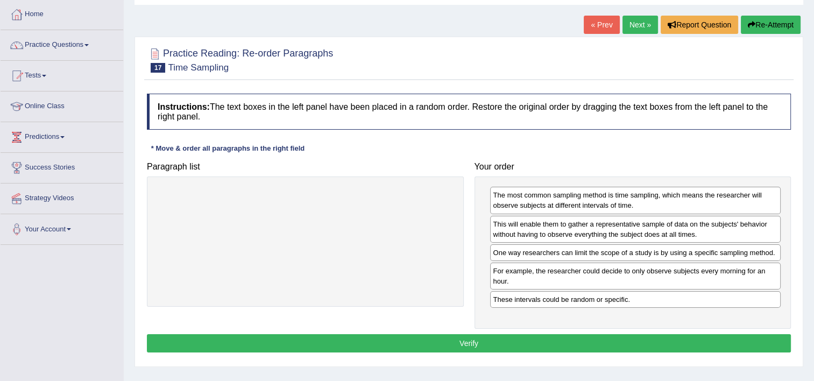
click at [562, 331] on div "Instructions: The text boxes in the left panel have been placed in a random ord…" at bounding box center [468, 224] width 649 height 273
click at [556, 341] on button "Verify" at bounding box center [469, 343] width 644 height 18
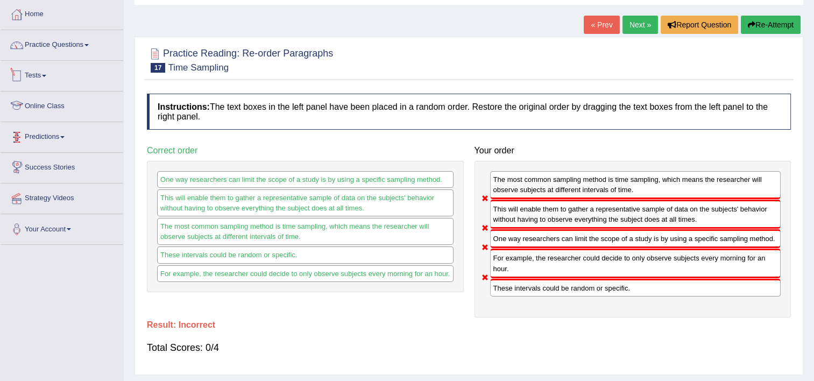
click at [41, 75] on link "Tests" at bounding box center [62, 74] width 123 height 27
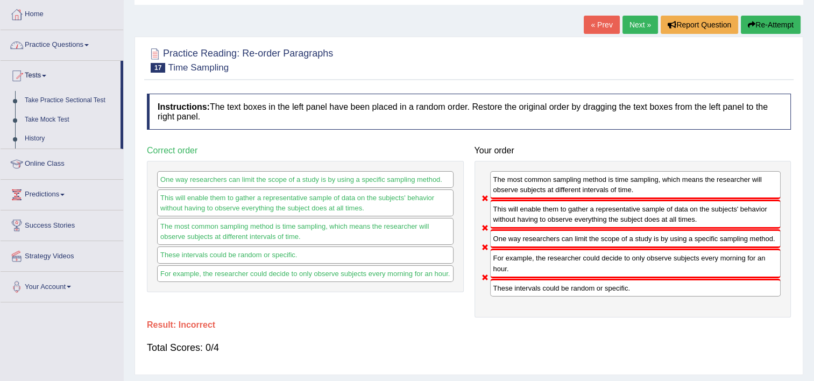
click at [49, 42] on link "Practice Questions" at bounding box center [62, 43] width 123 height 27
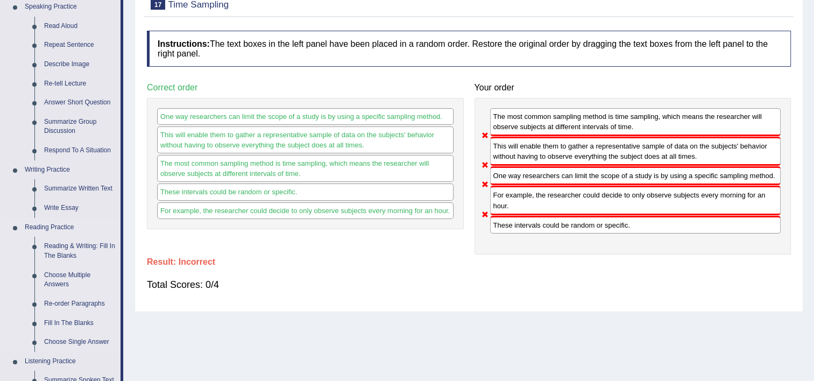
scroll to position [161, 0]
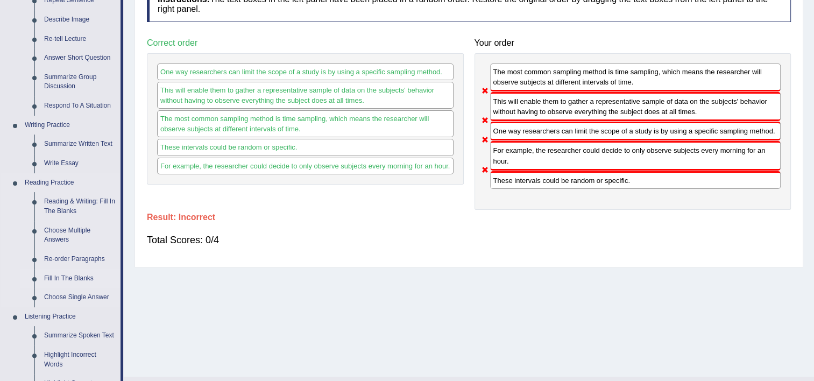
click at [58, 276] on link "Fill In The Blanks" at bounding box center [79, 278] width 81 height 19
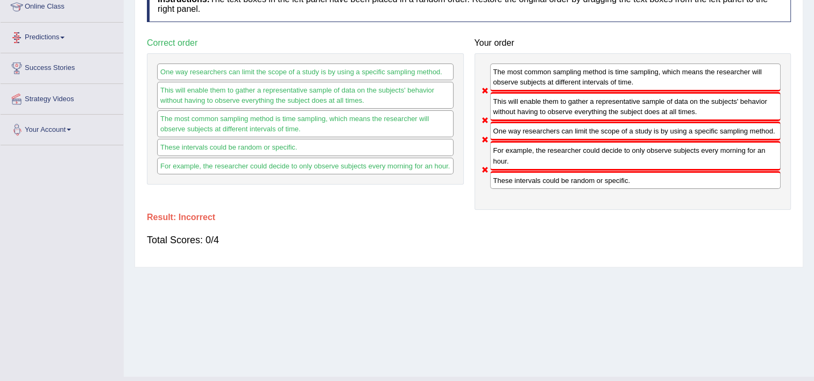
scroll to position [170, 0]
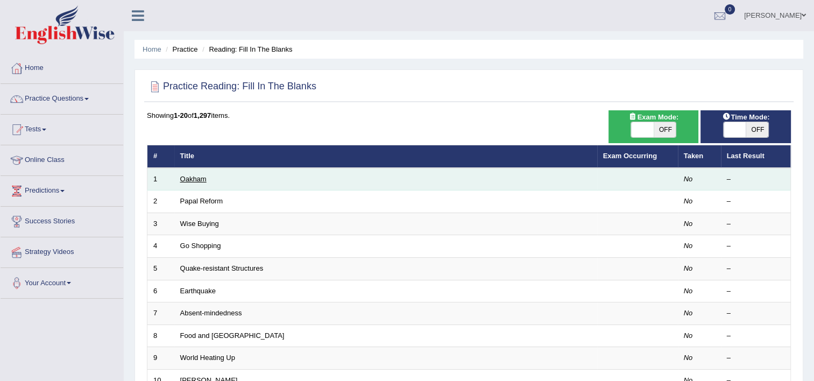
click at [185, 180] on link "Oakham" at bounding box center [193, 179] width 26 height 8
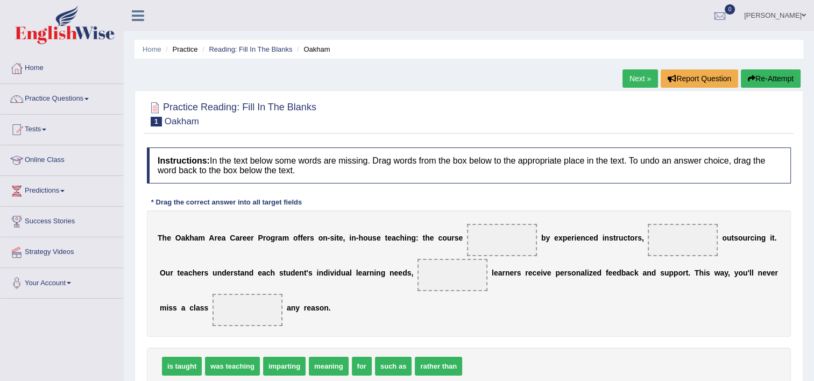
scroll to position [54, 0]
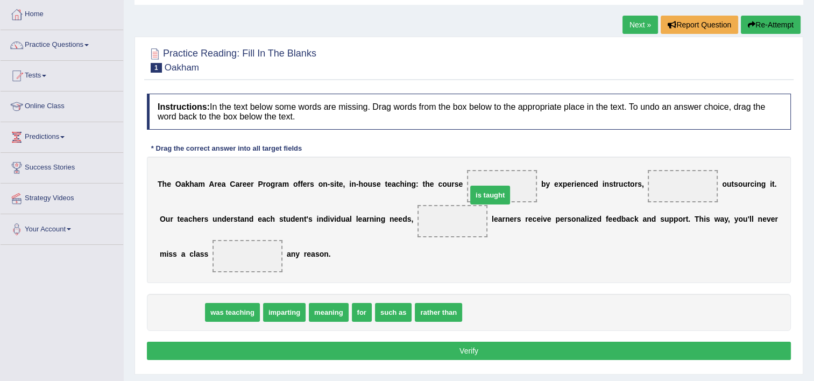
drag, startPoint x: 169, startPoint y: 315, endPoint x: 477, endPoint y: 193, distance: 331.2
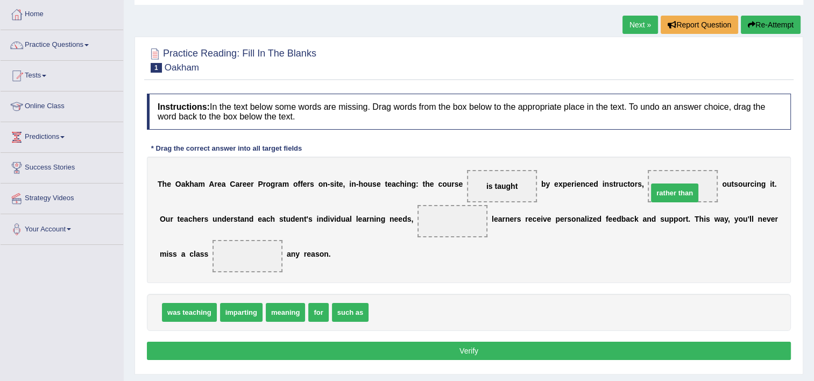
drag, startPoint x: 381, startPoint y: 312, endPoint x: 659, endPoint y: 190, distance: 303.1
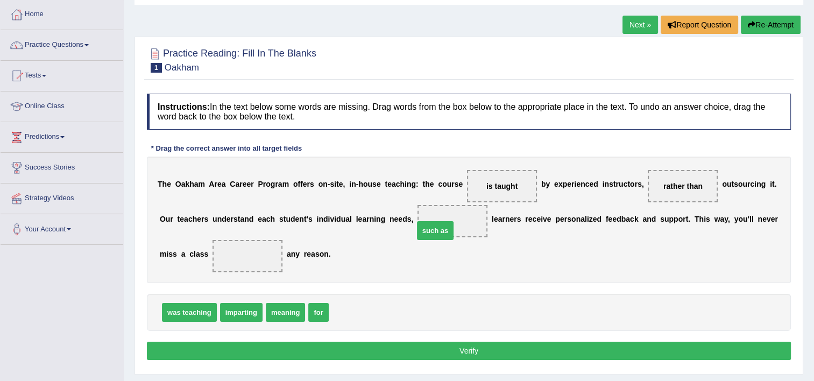
drag, startPoint x: 343, startPoint y: 310, endPoint x: 428, endPoint y: 222, distance: 122.8
drag, startPoint x: 419, startPoint y: 218, endPoint x: 351, endPoint y: 312, distance: 116.3
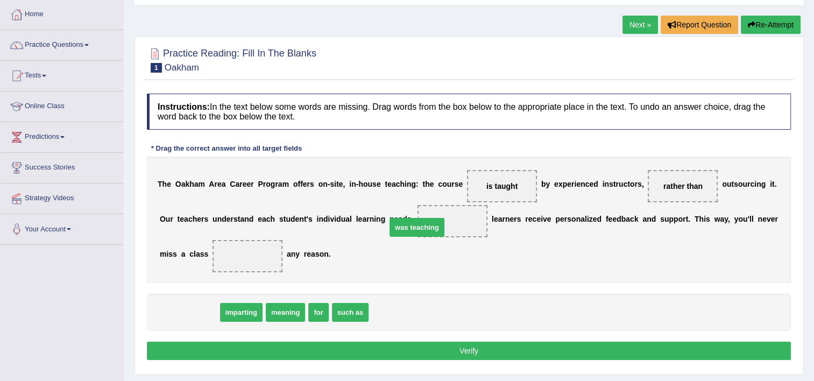
drag, startPoint x: 186, startPoint y: 312, endPoint x: 415, endPoint y: 220, distance: 246.6
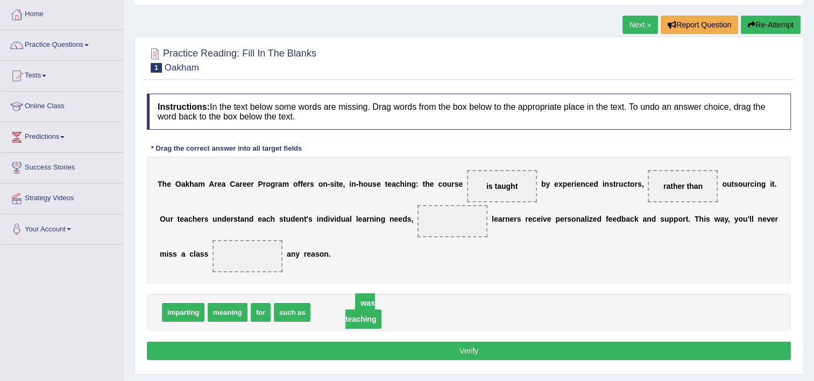
drag, startPoint x: 400, startPoint y: 219, endPoint x: 312, endPoint y: 301, distance: 120.2
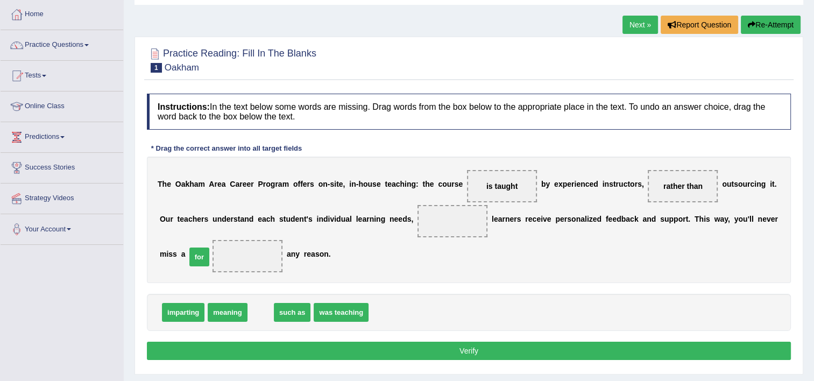
drag, startPoint x: 256, startPoint y: 311, endPoint x: 189, endPoint y: 254, distance: 88.1
drag, startPoint x: 259, startPoint y: 310, endPoint x: 397, endPoint y: 225, distance: 162.2
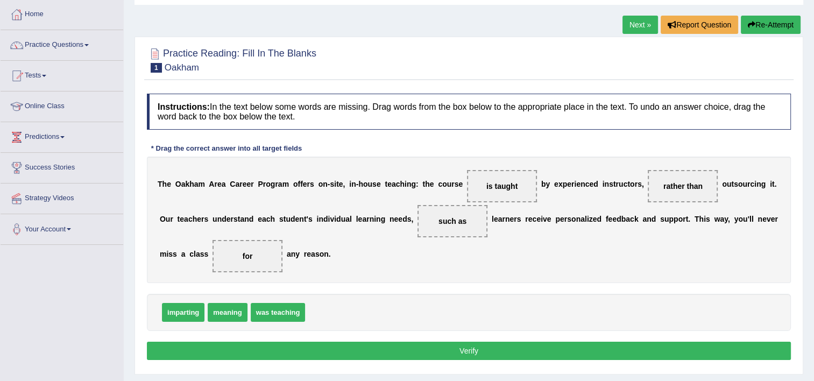
click at [410, 352] on button "Verify" at bounding box center [469, 350] width 644 height 18
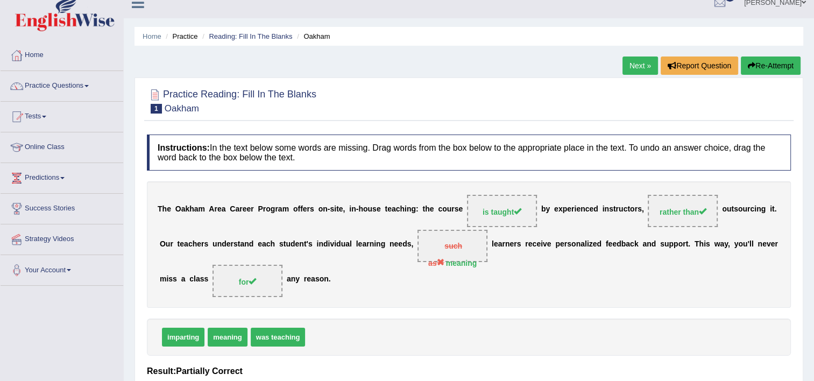
scroll to position [0, 0]
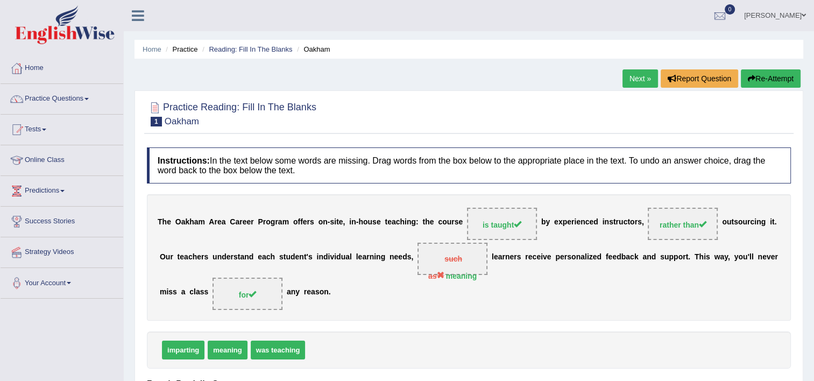
click at [629, 77] on link "Next »" at bounding box center [639, 78] width 35 height 18
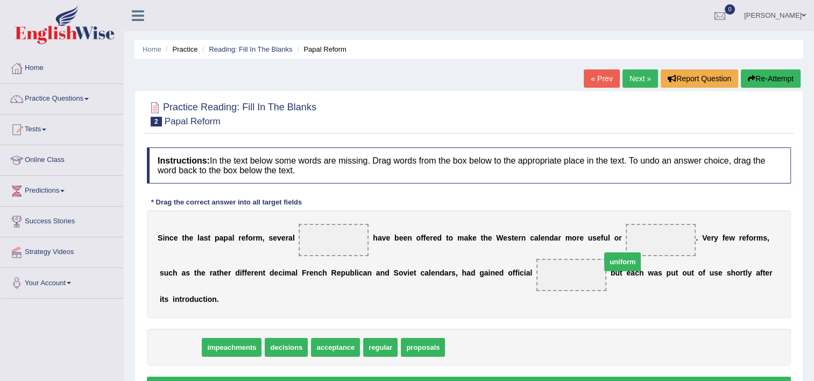
drag, startPoint x: 185, startPoint y: 331, endPoint x: 628, endPoint y: 246, distance: 450.7
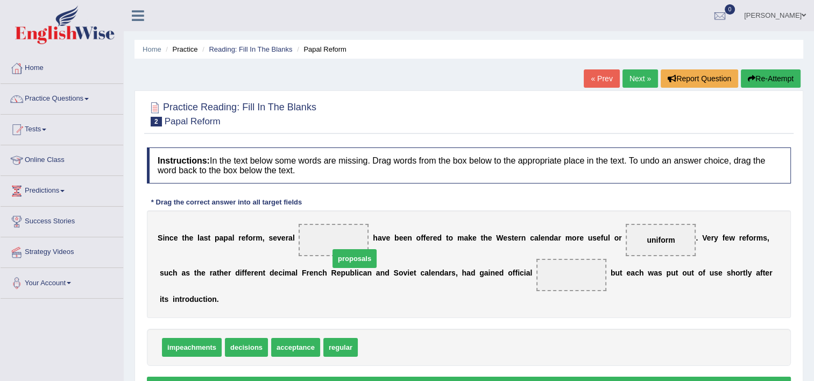
drag, startPoint x: 381, startPoint y: 328, endPoint x: 353, endPoint y: 240, distance: 92.5
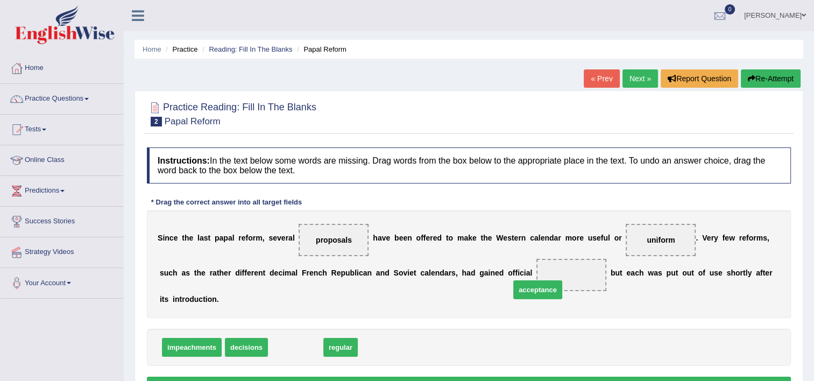
drag, startPoint x: 301, startPoint y: 331, endPoint x: 543, endPoint y: 274, distance: 248.7
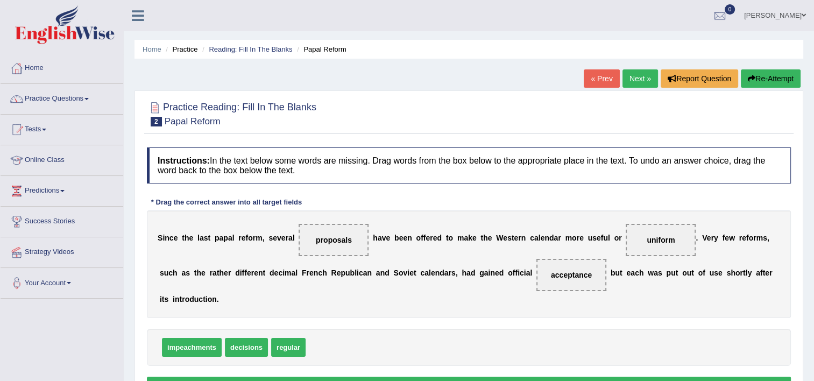
click at [583, 376] on button "Verify" at bounding box center [469, 385] width 644 height 18
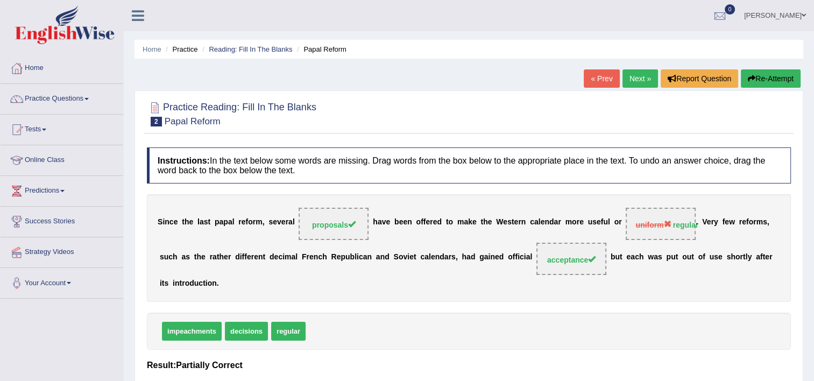
click at [647, 73] on link "Next »" at bounding box center [639, 78] width 35 height 18
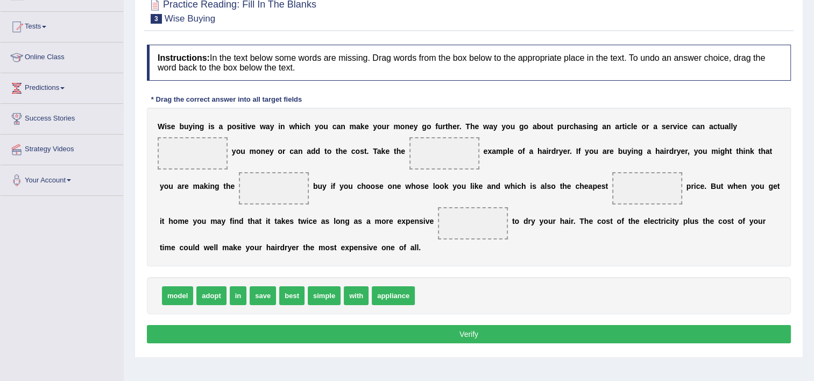
scroll to position [108, 0]
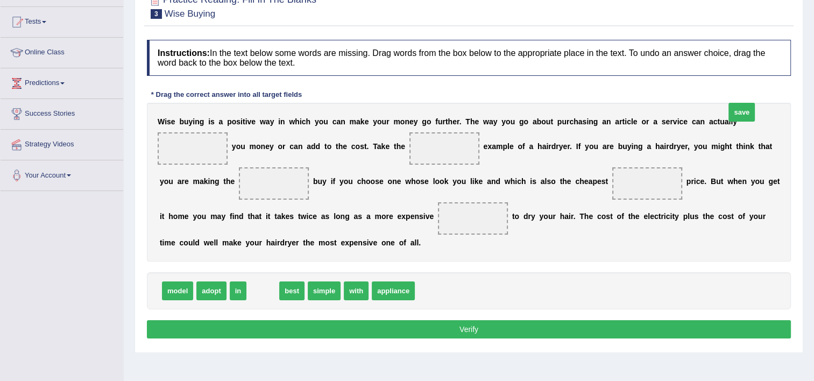
drag, startPoint x: 263, startPoint y: 308, endPoint x: 742, endPoint y: 130, distance: 510.8
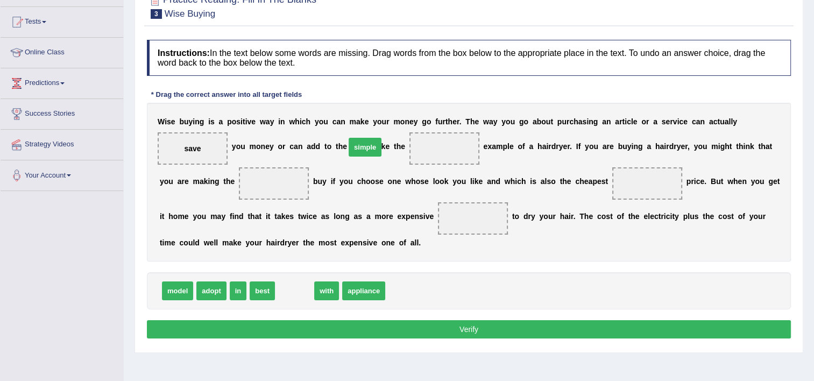
drag, startPoint x: 284, startPoint y: 309, endPoint x: 355, endPoint y: 166, distance: 159.9
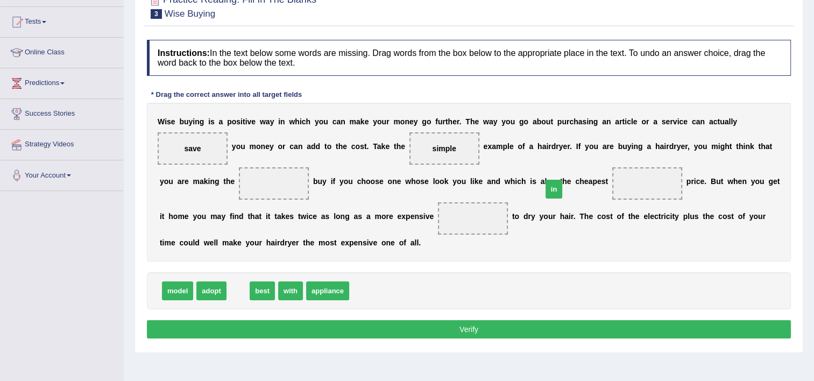
drag, startPoint x: 235, startPoint y: 309, endPoint x: 551, endPoint y: 208, distance: 331.6
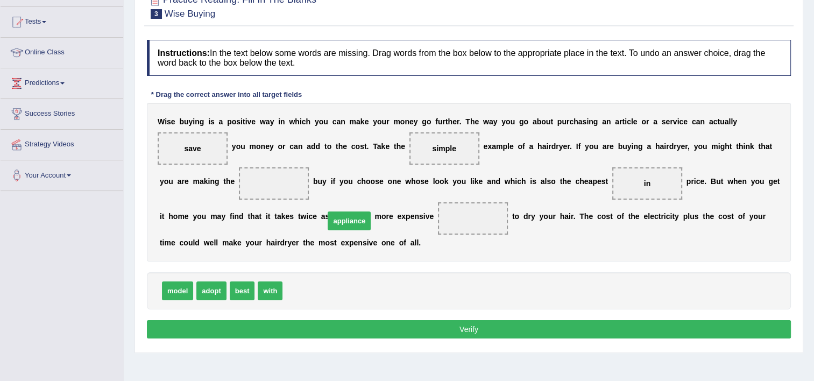
drag, startPoint x: 316, startPoint y: 311, endPoint x: 358, endPoint y: 241, distance: 81.5
drag, startPoint x: 349, startPoint y: 234, endPoint x: 310, endPoint y: 308, distance: 83.0
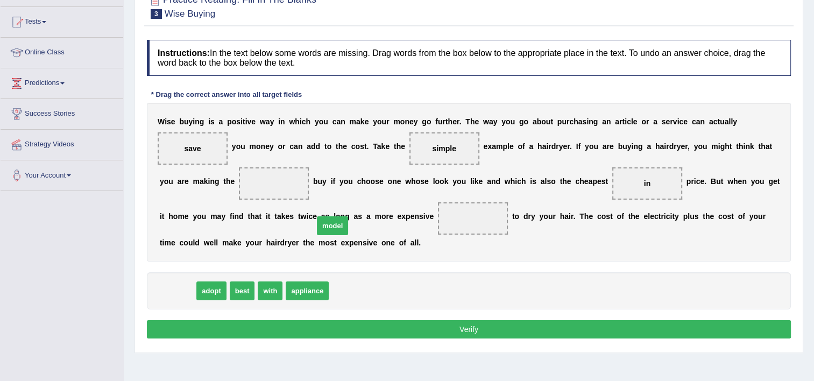
drag, startPoint x: 175, startPoint y: 311, endPoint x: 340, endPoint y: 237, distance: 181.2
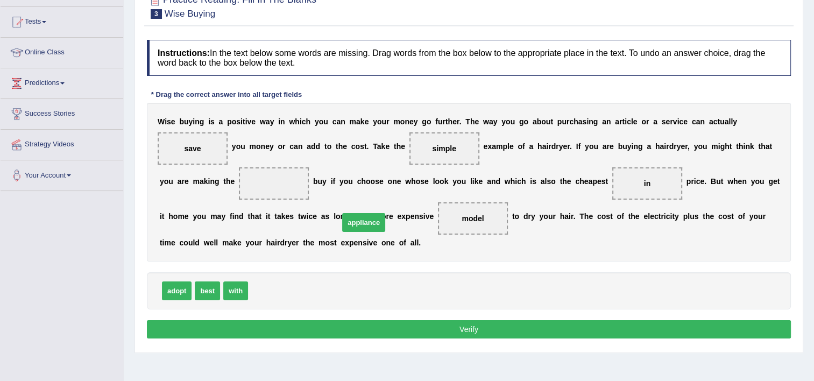
drag, startPoint x: 272, startPoint y: 307, endPoint x: 358, endPoint y: 237, distance: 111.2
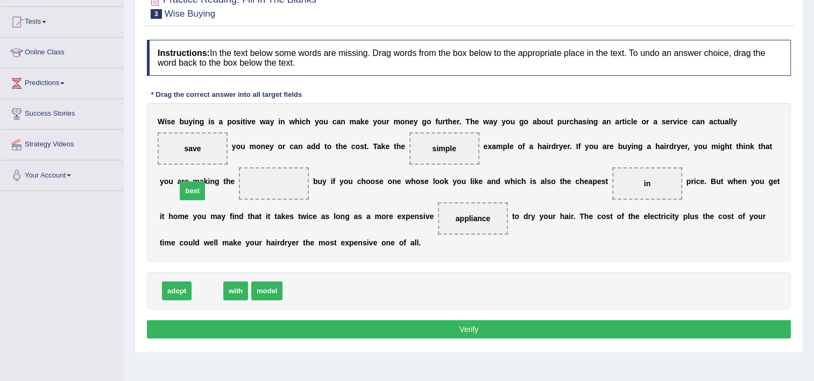
drag, startPoint x: 207, startPoint y: 307, endPoint x: 190, endPoint y: 199, distance: 108.9
click at [457, 338] on button "Verify" at bounding box center [469, 329] width 644 height 18
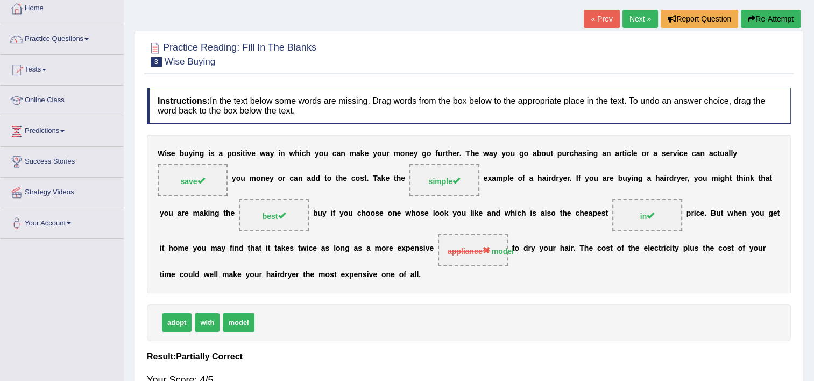
scroll to position [0, 0]
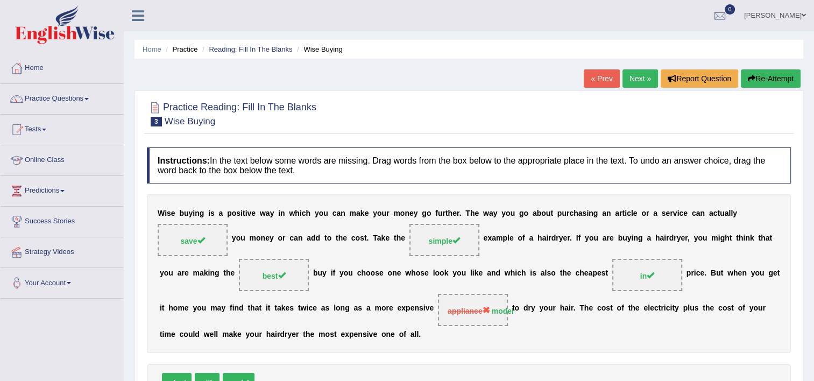
click at [644, 80] on link "Next »" at bounding box center [639, 78] width 35 height 18
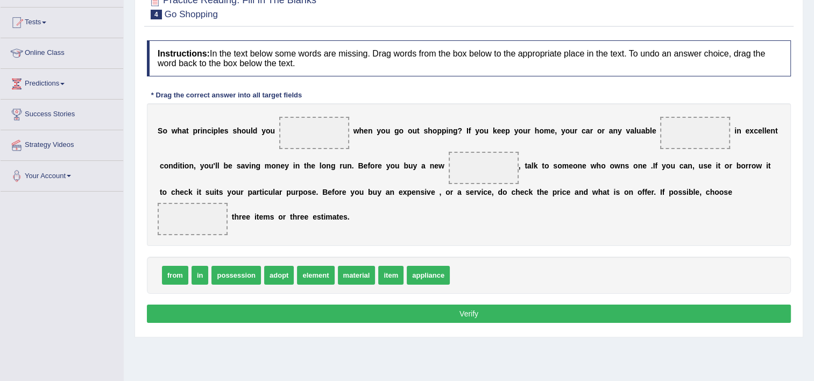
scroll to position [108, 0]
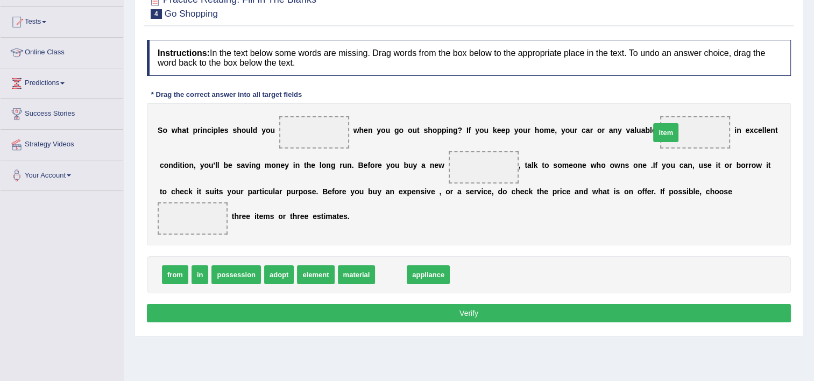
drag, startPoint x: 382, startPoint y: 275, endPoint x: 656, endPoint y: 133, distance: 308.3
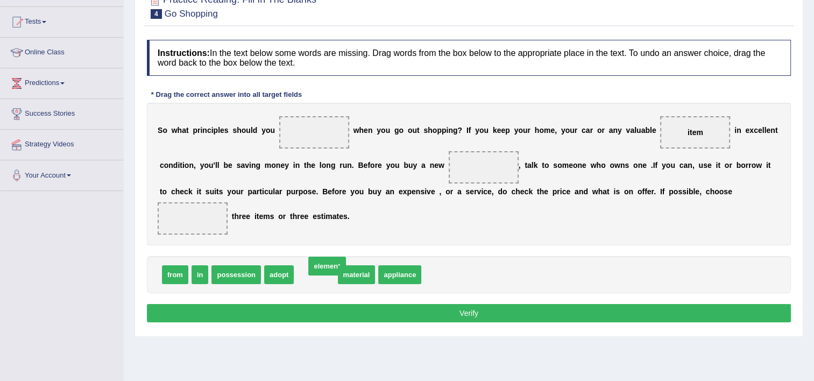
drag, startPoint x: 311, startPoint y: 279, endPoint x: 322, endPoint y: 270, distance: 14.2
drag, startPoint x: 176, startPoint y: 273, endPoint x: 644, endPoint y: 204, distance: 473.4
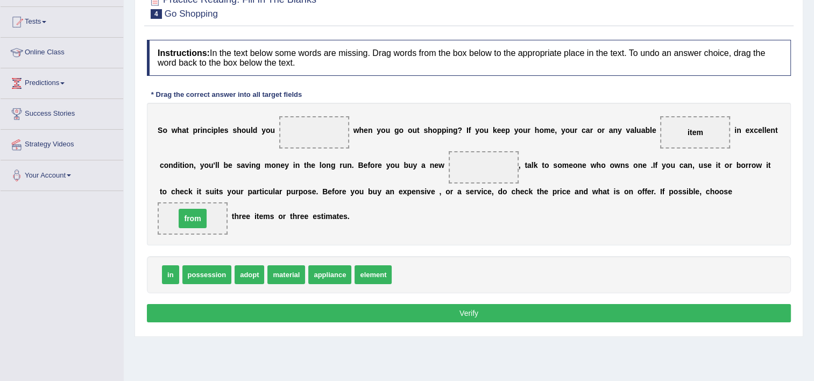
click at [206, 209] on span "from" at bounding box center [192, 218] width 27 height 19
drag, startPoint x: 324, startPoint y: 276, endPoint x: 425, endPoint y: 169, distance: 147.2
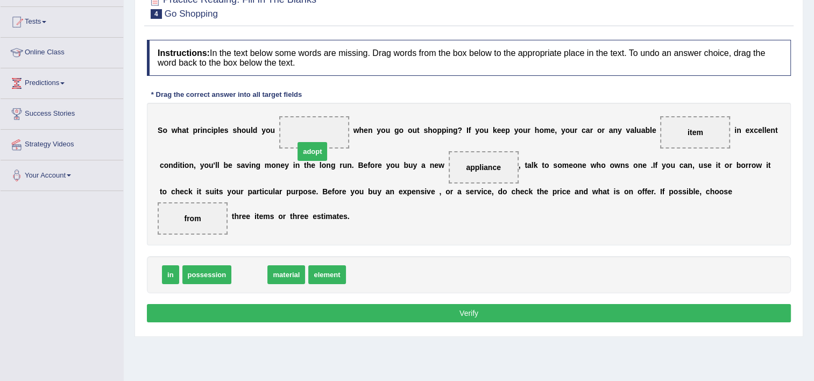
drag, startPoint x: 256, startPoint y: 277, endPoint x: 318, endPoint y: 152, distance: 139.7
click at [411, 315] on button "Verify" at bounding box center [469, 313] width 644 height 18
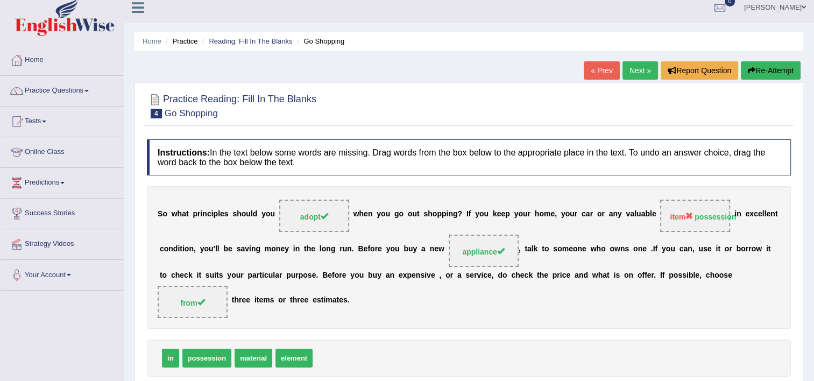
scroll to position [0, 0]
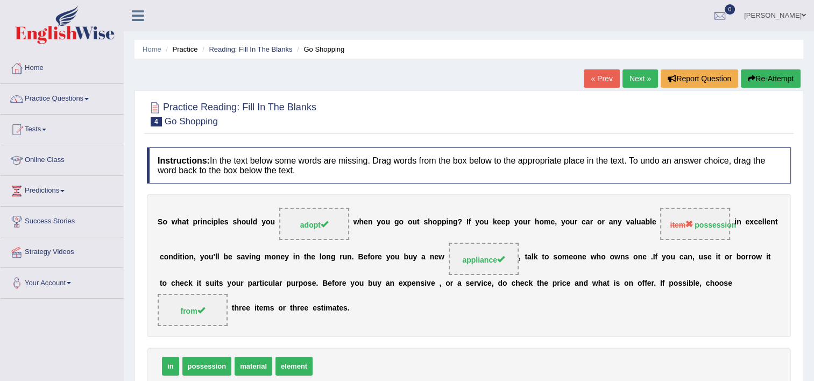
click at [640, 80] on link "Next »" at bounding box center [639, 78] width 35 height 18
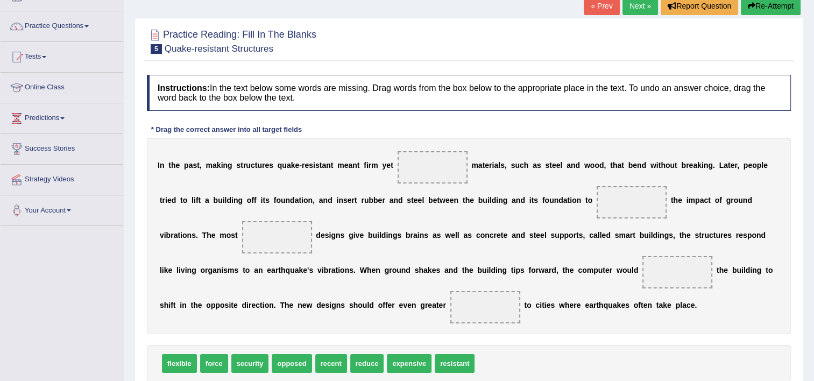
scroll to position [108, 0]
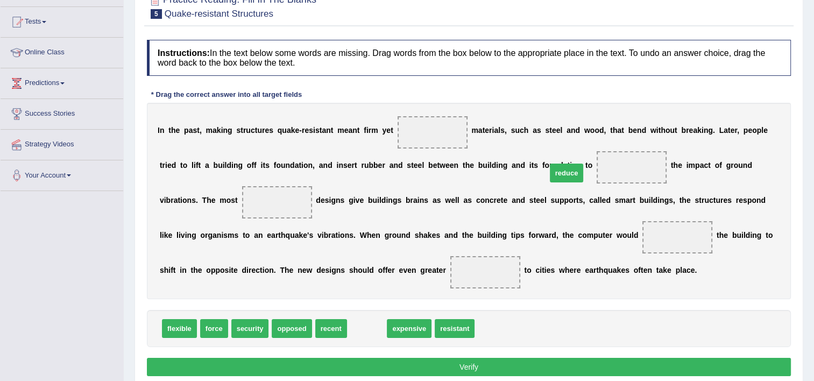
drag, startPoint x: 365, startPoint y: 326, endPoint x: 565, endPoint y: 171, distance: 252.9
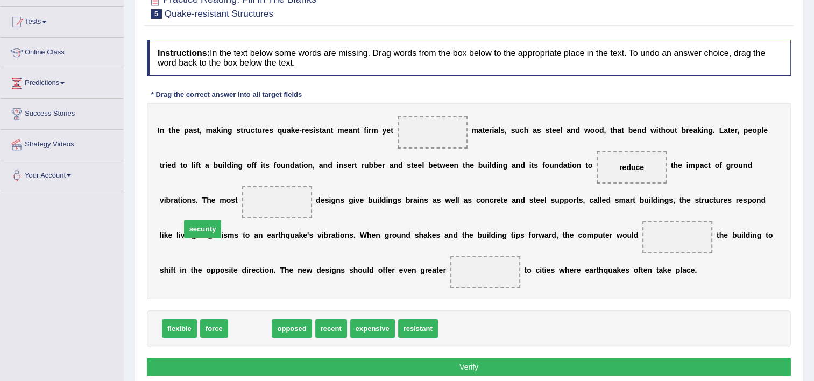
drag, startPoint x: 258, startPoint y: 322, endPoint x: 197, endPoint y: 215, distance: 123.3
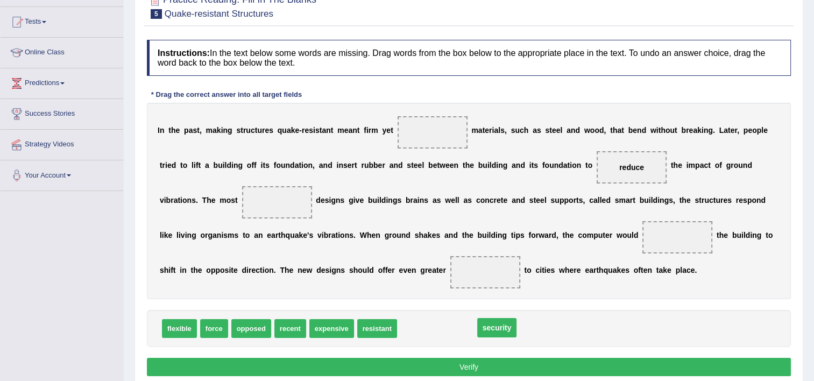
drag, startPoint x: 227, startPoint y: 202, endPoint x: 421, endPoint y: 325, distance: 229.0
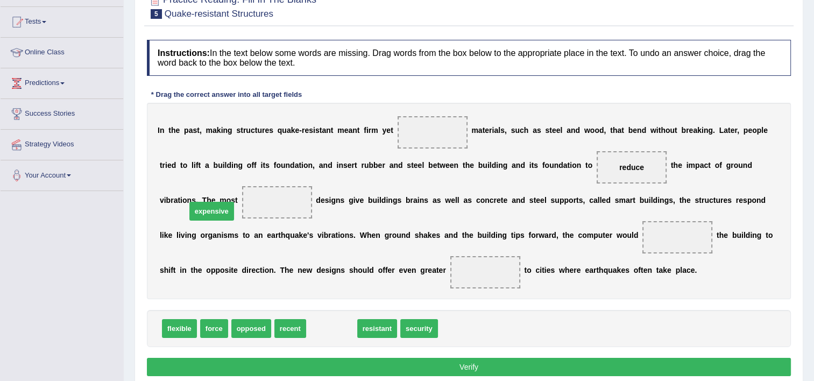
drag, startPoint x: 318, startPoint y: 328, endPoint x: 197, endPoint y: 209, distance: 169.6
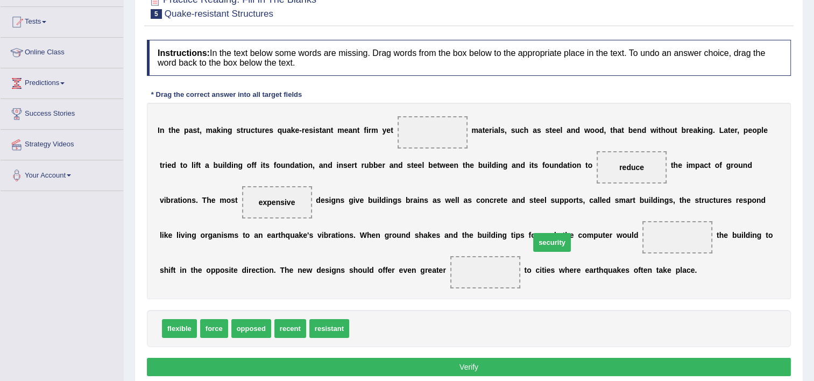
drag, startPoint x: 358, startPoint y: 326, endPoint x: 539, endPoint y: 239, distance: 200.8
drag, startPoint x: 539, startPoint y: 240, endPoint x: 338, endPoint y: 273, distance: 203.3
drag, startPoint x: 343, startPoint y: 267, endPoint x: 545, endPoint y: 236, distance: 204.7
drag, startPoint x: 507, startPoint y: 241, endPoint x: 343, endPoint y: 274, distance: 167.4
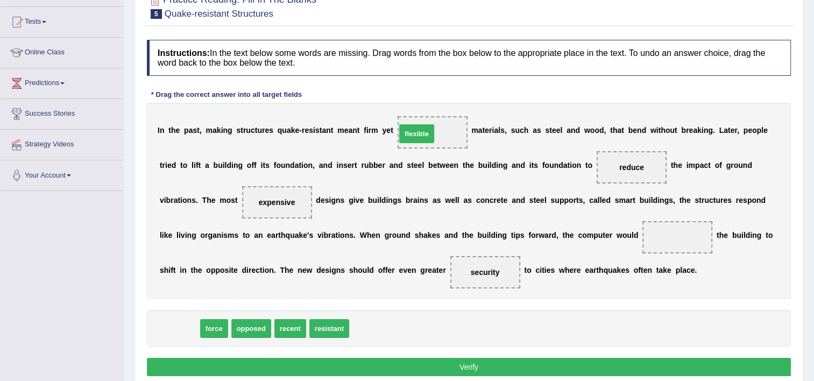
drag, startPoint x: 187, startPoint y: 330, endPoint x: 424, endPoint y: 135, distance: 306.8
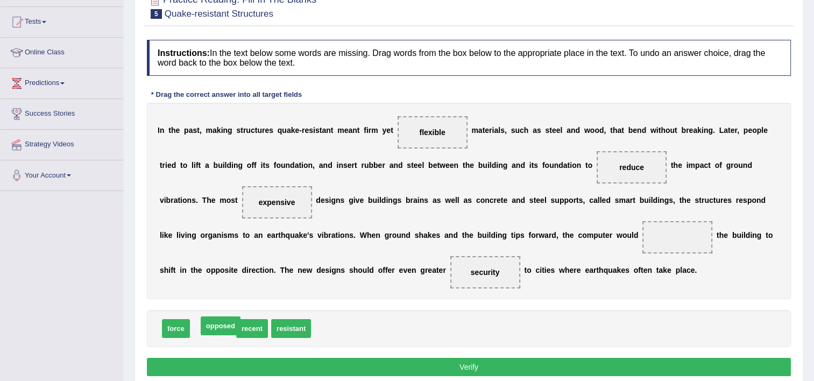
drag, startPoint x: 219, startPoint y: 330, endPoint x: 226, endPoint y: 327, distance: 8.0
drag, startPoint x: 345, startPoint y: 280, endPoint x: 543, endPoint y: 236, distance: 203.1
click at [479, 368] on button "Verify" at bounding box center [469, 367] width 644 height 18
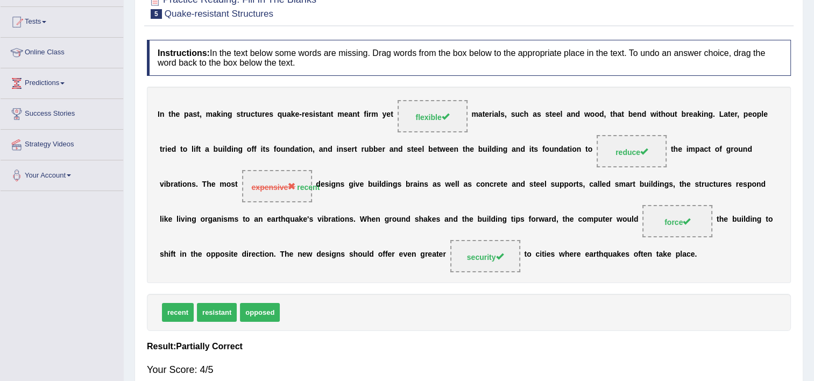
scroll to position [0, 0]
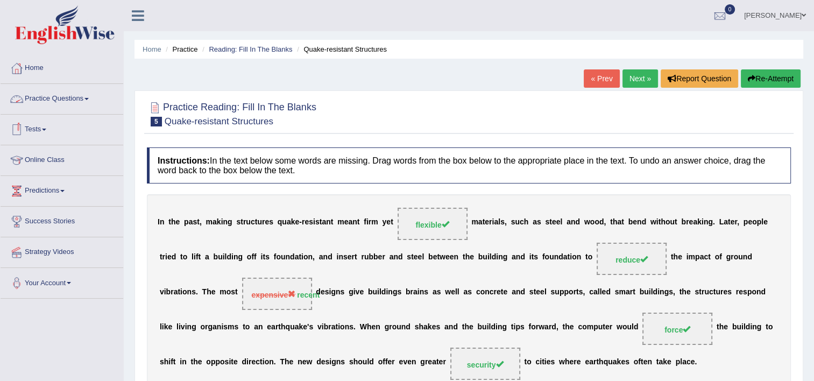
click at [63, 99] on link "Practice Questions" at bounding box center [62, 97] width 123 height 27
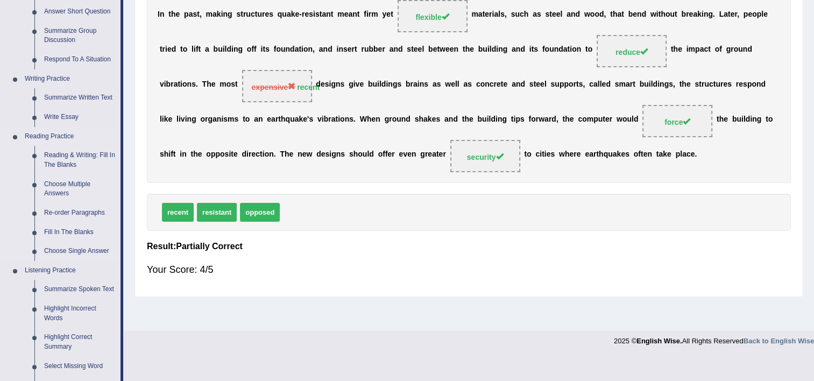
scroll to position [269, 0]
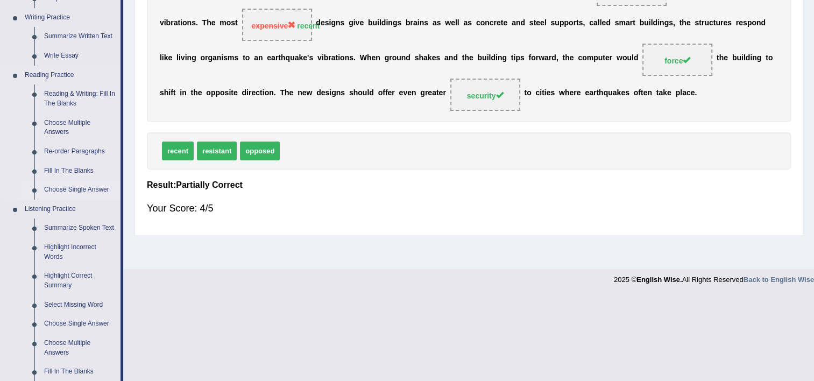
click at [86, 189] on link "Choose Single Answer" at bounding box center [79, 189] width 81 height 19
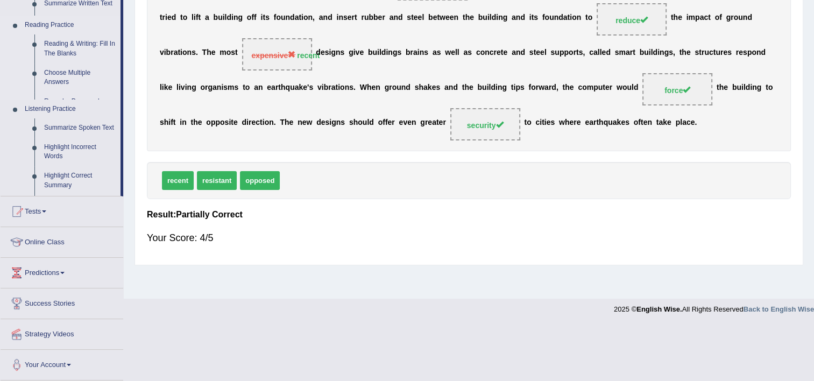
scroll to position [184, 0]
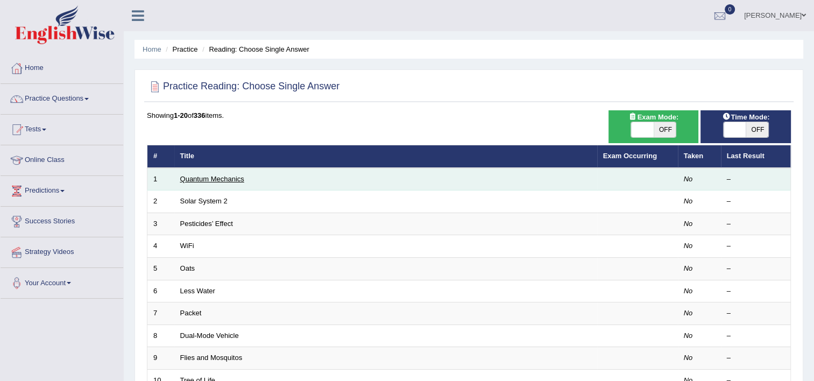
click at [215, 179] on link "Quantum Mechanics" at bounding box center [212, 179] width 64 height 8
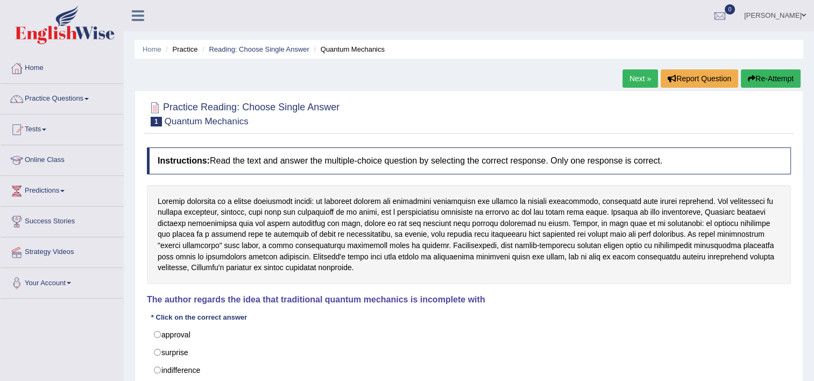
scroll to position [161, 0]
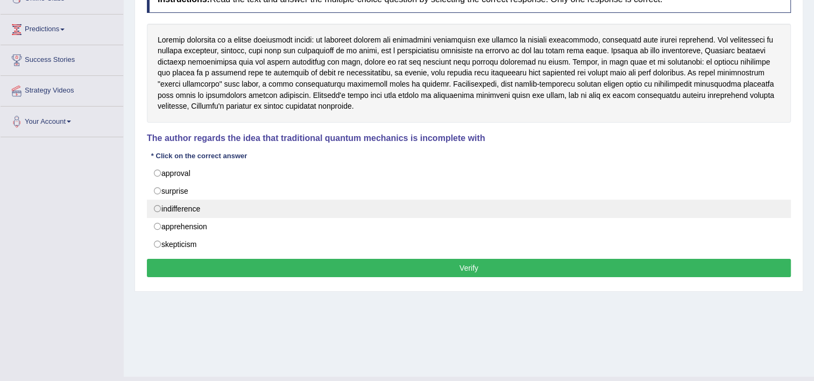
click at [187, 211] on label "indifference" at bounding box center [469, 208] width 644 height 18
radio input "true"
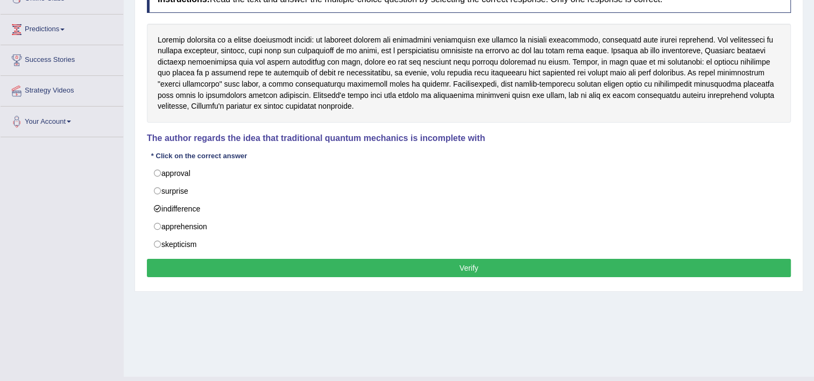
click at [302, 266] on button "Verify" at bounding box center [469, 268] width 644 height 18
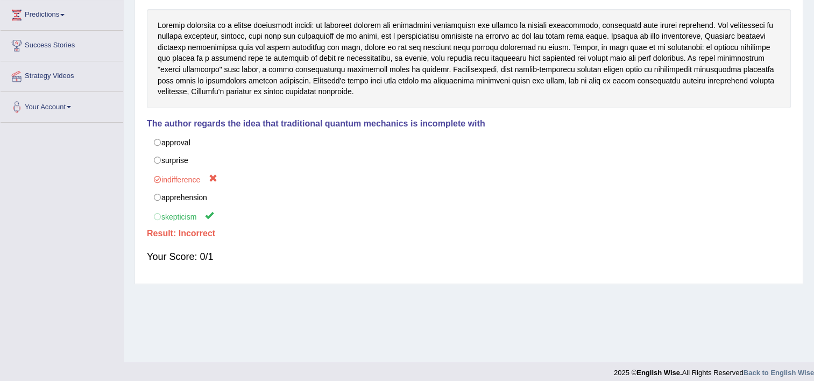
scroll to position [184, 0]
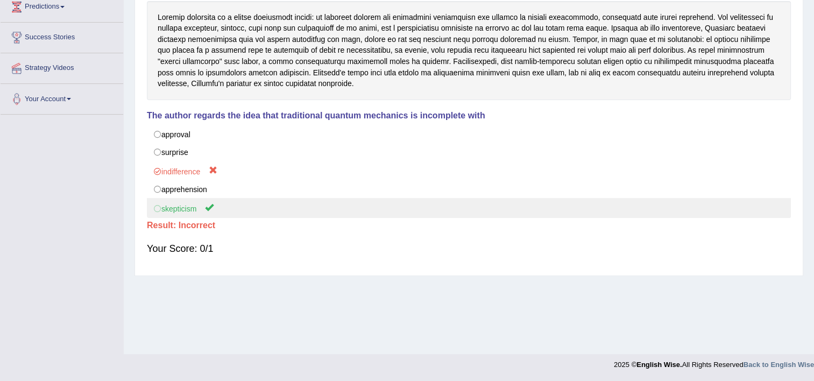
click at [186, 209] on label "skepticism" at bounding box center [469, 208] width 644 height 20
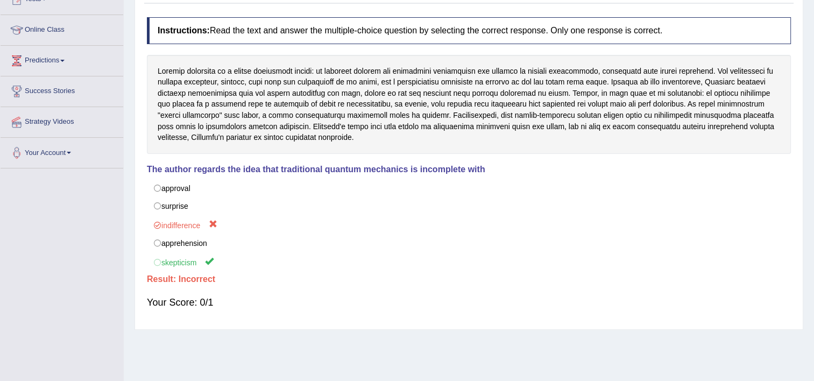
scroll to position [0, 0]
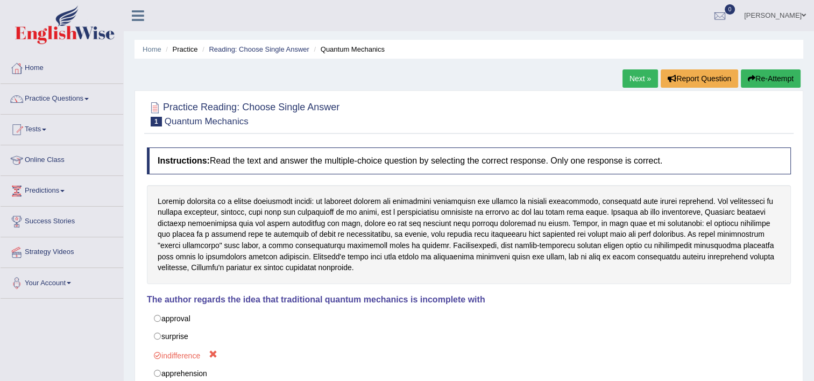
click at [647, 75] on link "Next »" at bounding box center [639, 78] width 35 height 18
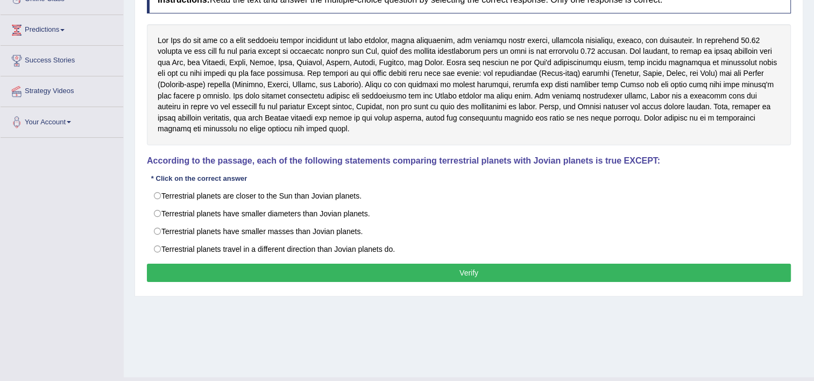
scroll to position [161, 0]
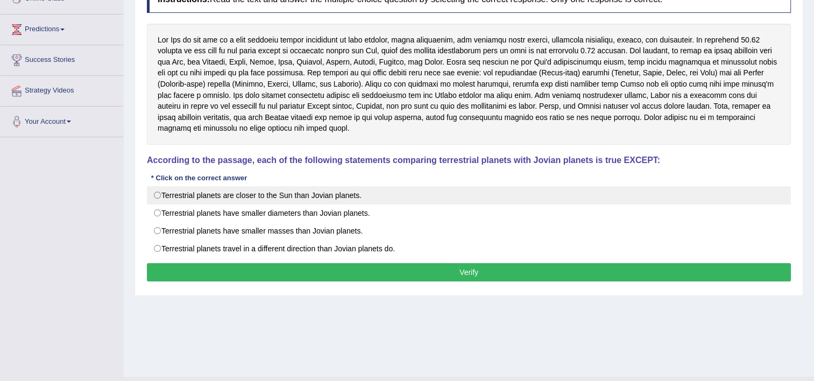
click at [269, 198] on label "Terrestrial planets are closer to the Sun than Jovian planets." at bounding box center [469, 195] width 644 height 18
radio input "true"
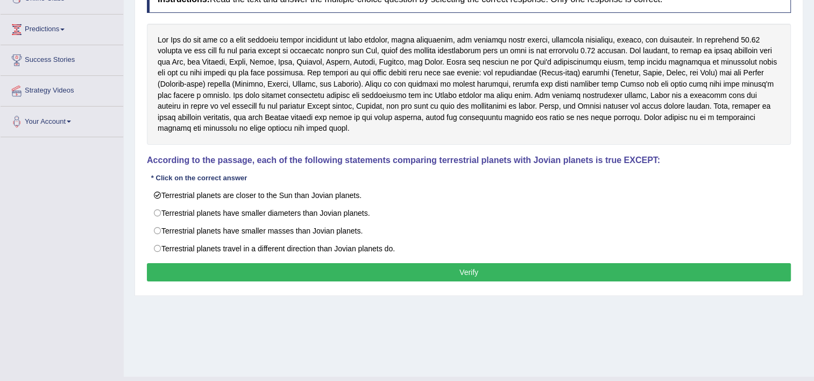
click at [366, 270] on button "Verify" at bounding box center [469, 272] width 644 height 18
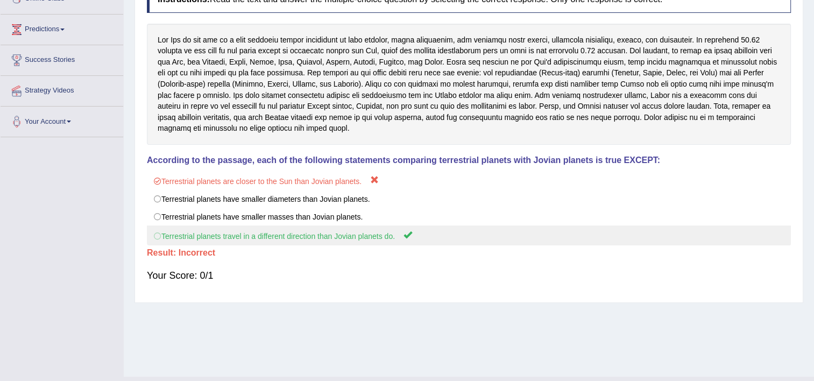
click at [350, 242] on label "Terrestrial planets travel in a different direction than Jovian planets do." at bounding box center [469, 235] width 644 height 20
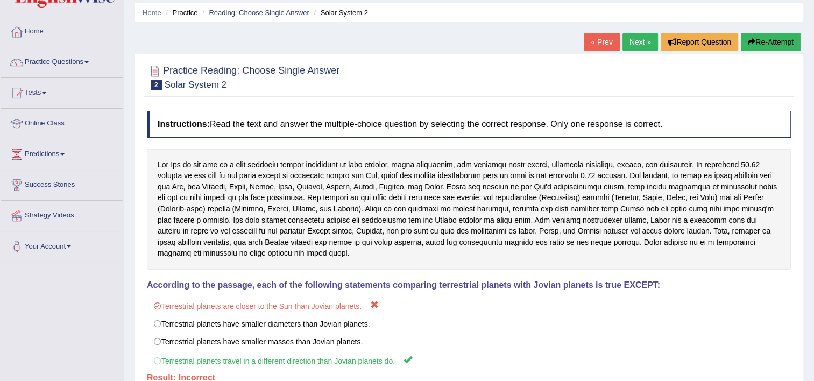
scroll to position [0, 0]
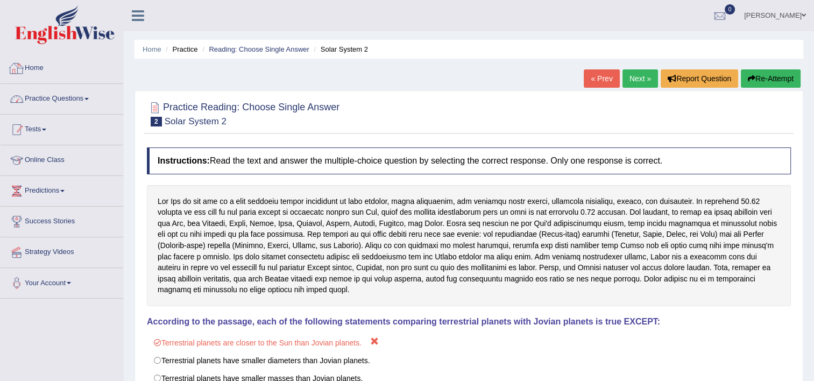
click at [41, 103] on link "Practice Questions" at bounding box center [62, 97] width 123 height 27
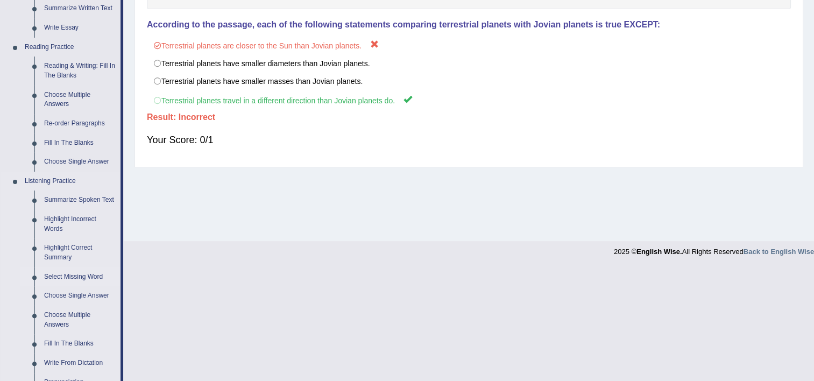
scroll to position [376, 0]
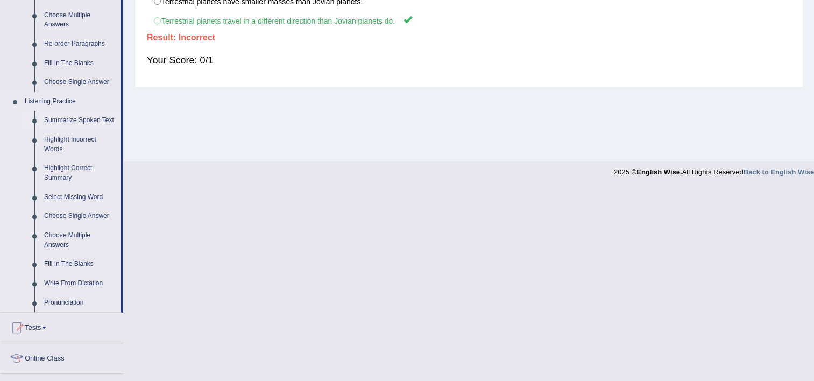
click at [84, 119] on link "Summarize Spoken Text" at bounding box center [79, 120] width 81 height 19
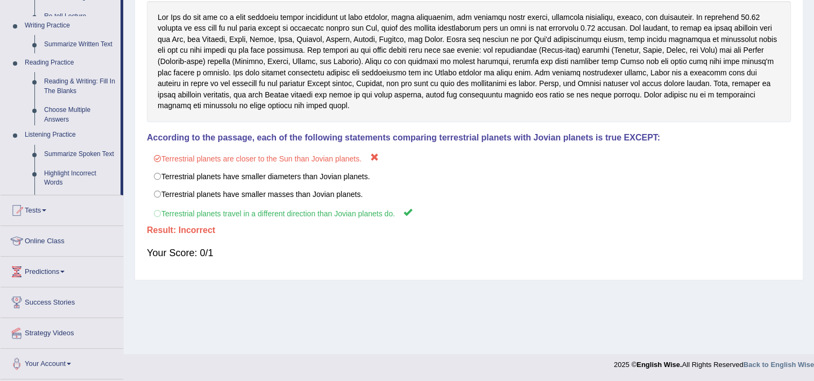
scroll to position [184, 0]
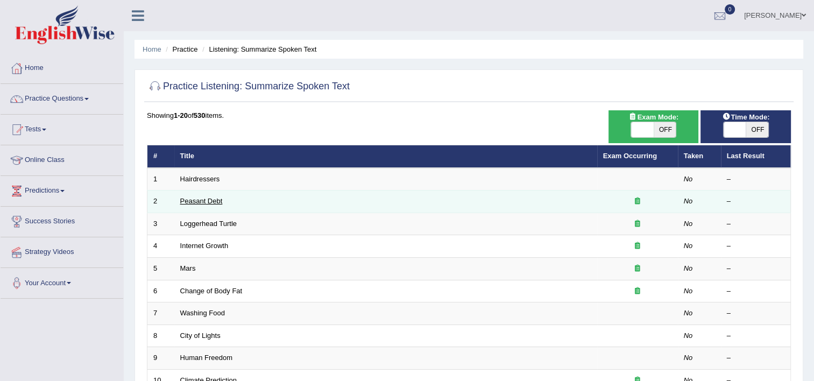
click at [209, 199] on link "Peasant Debt" at bounding box center [201, 201] width 42 height 8
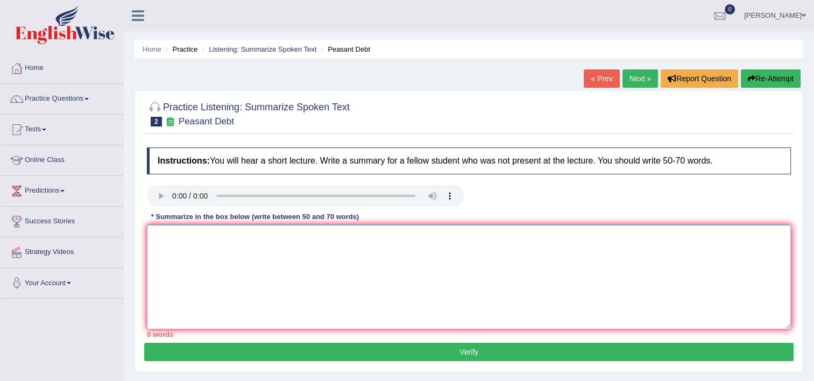
click at [278, 275] on textarea at bounding box center [469, 277] width 644 height 104
click at [212, 282] on textarea at bounding box center [469, 277] width 644 height 104
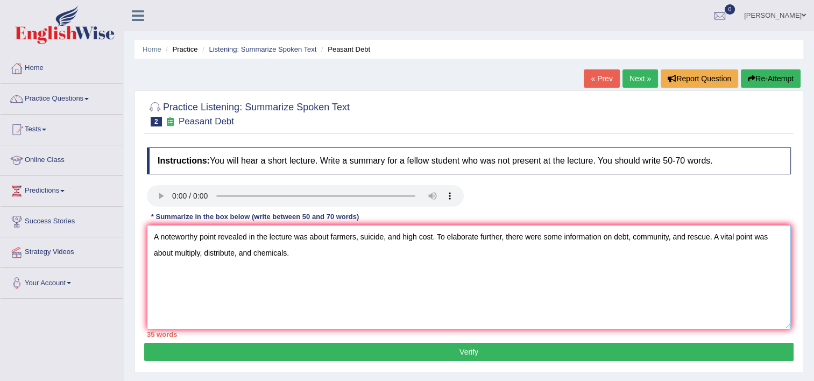
drag, startPoint x: 720, startPoint y: 237, endPoint x: 564, endPoint y: 303, distance: 170.1
click at [564, 303] on textarea "A noteworthy point revealed in the lecture was about farmers, suicide, and high…" at bounding box center [469, 277] width 644 height 104
click at [721, 271] on textarea "A noteworthy point revealed in the lecture was about farmers, suicide, and high…" at bounding box center [469, 277] width 644 height 104
drag, startPoint x: 721, startPoint y: 238, endPoint x: 172, endPoint y: 247, distance: 548.6
click at [172, 247] on textarea "A noteworthy point revealed in the lecture was about farmers, suicide, and high…" at bounding box center [469, 277] width 644 height 104
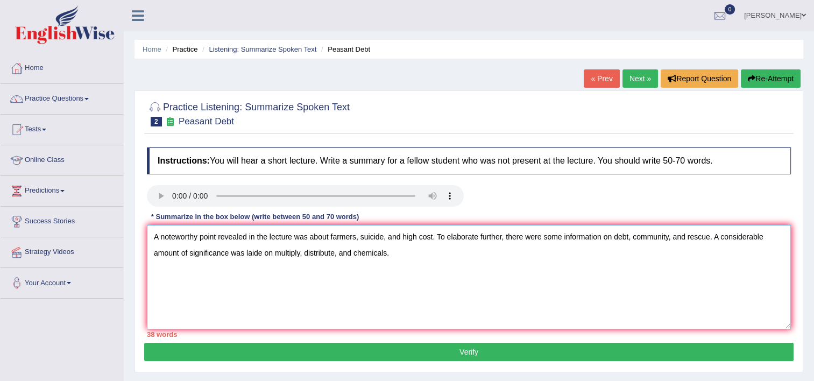
click at [405, 247] on textarea "A noteworthy point revealed in the lecture was about farmers, suicide, and high…" at bounding box center [469, 277] width 644 height 104
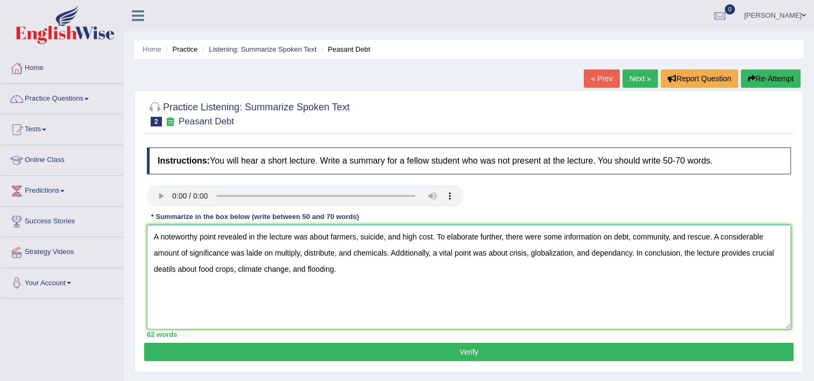
type textarea "A noteworthy point revealed in the lecture was about farmers, suicide, and high…"
click at [470, 351] on button "Verify" at bounding box center [468, 352] width 649 height 18
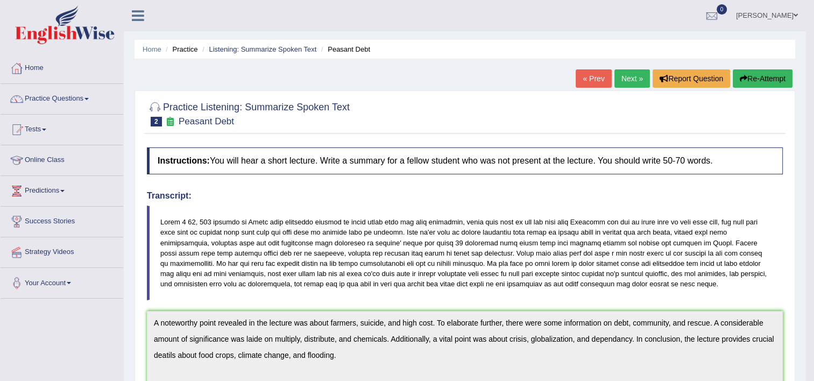
click at [627, 81] on link "Next »" at bounding box center [631, 78] width 35 height 18
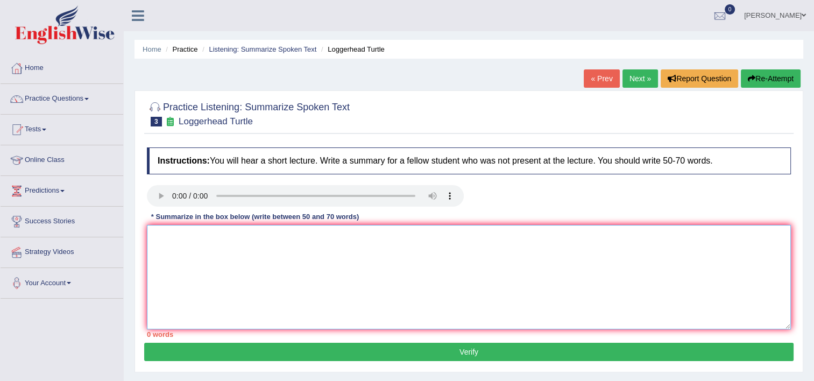
click at [187, 263] on textarea at bounding box center [469, 277] width 644 height 104
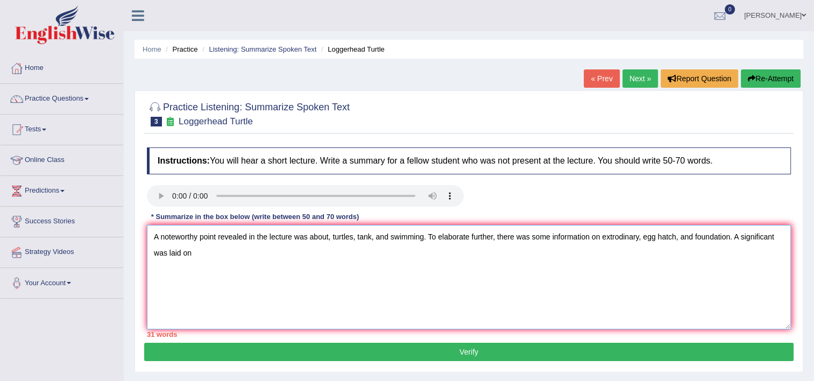
click at [777, 233] on textarea "A noteworthy point revealed in the lecture was about, turtles, tank, and swimmi…" at bounding box center [469, 277] width 644 height 104
click at [741, 234] on textarea "A noteworthy point revealed in the lecture was about, turtles, tank, and swimmi…" at bounding box center [469, 277] width 644 height 104
click at [518, 281] on textarea "A noteworthy point revealed in the lecture was about, turtles, tank, and swimmi…" at bounding box center [469, 277] width 644 height 104
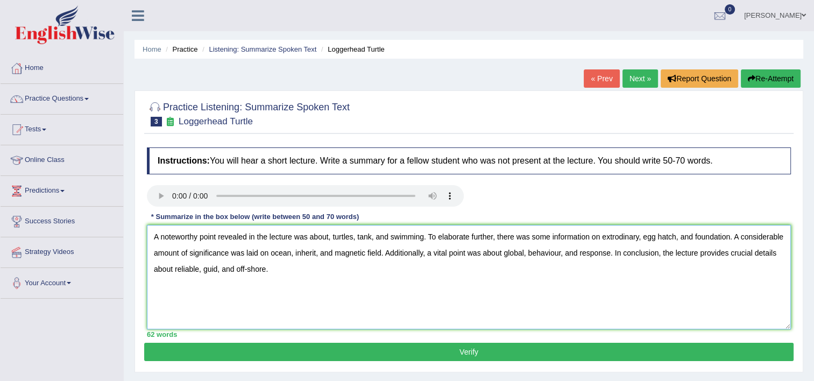
type textarea "A noteworthy point revealed in the lecture was about, turtles, tank, and swimmi…"
drag, startPoint x: 362, startPoint y: 354, endPoint x: 368, endPoint y: 346, distance: 9.9
click at [367, 347] on button "Verify" at bounding box center [468, 352] width 649 height 18
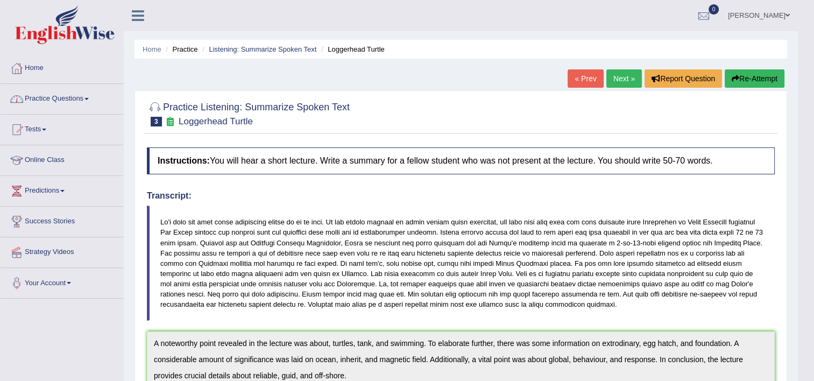
click at [628, 80] on link "Next »" at bounding box center [623, 78] width 35 height 18
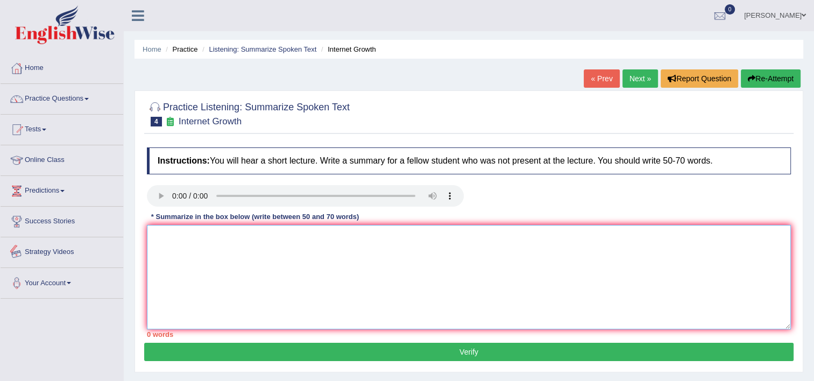
click at [171, 244] on textarea at bounding box center [469, 277] width 644 height 104
click at [234, 272] on textarea at bounding box center [469, 277] width 644 height 104
type textarea "a"
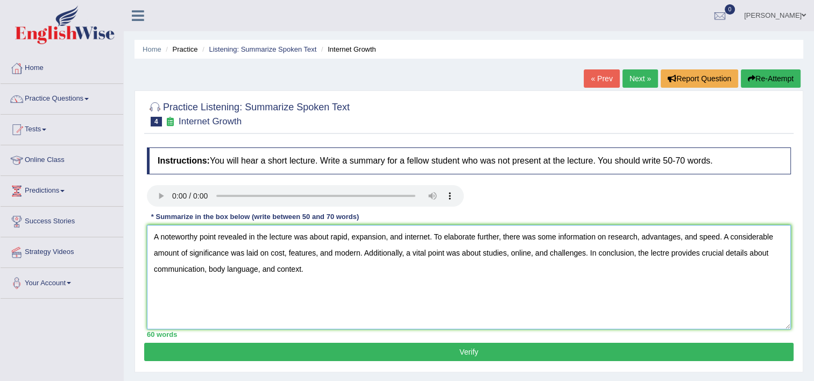
type textarea "A noteworthy point revealed in the lecture was about rapid, expansion, and inte…"
click at [336, 355] on button "Verify" at bounding box center [468, 352] width 649 height 18
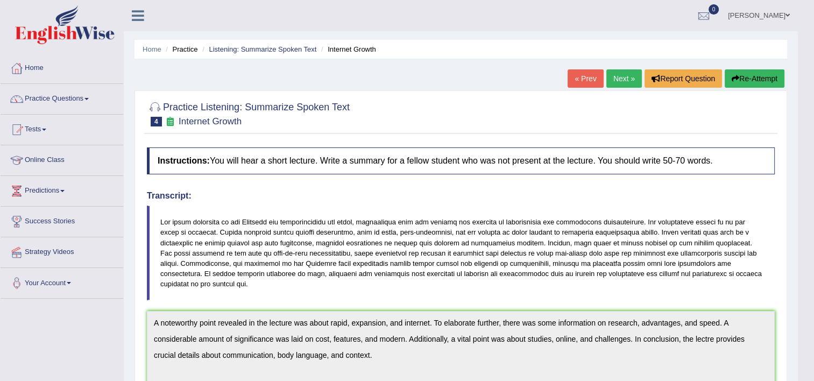
drag, startPoint x: 818, startPoint y: 177, endPoint x: 811, endPoint y: 224, distance: 47.2
click at [621, 80] on link "Next »" at bounding box center [623, 78] width 35 height 18
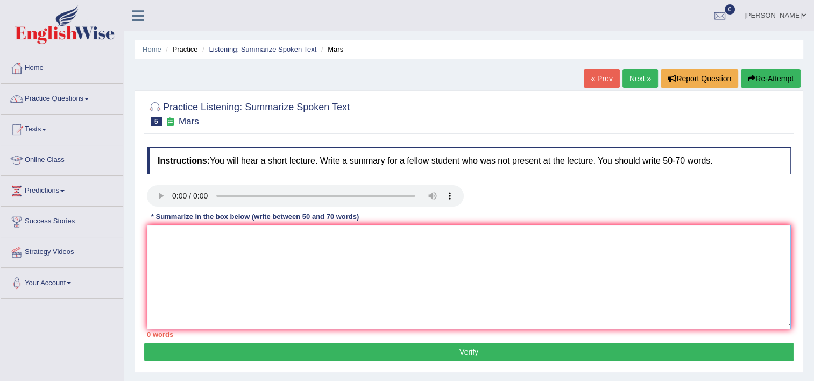
click at [169, 254] on textarea at bounding box center [469, 277] width 644 height 104
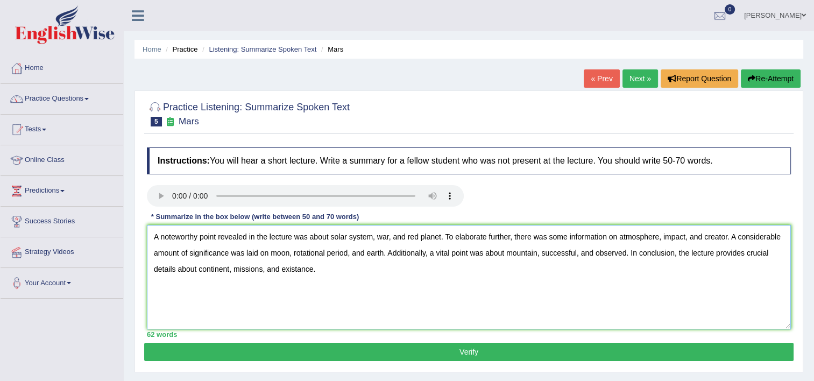
type textarea "A noteworthy point revealed in the lecture was about solar system, war, and red…"
click at [344, 356] on button "Verify" at bounding box center [468, 352] width 649 height 18
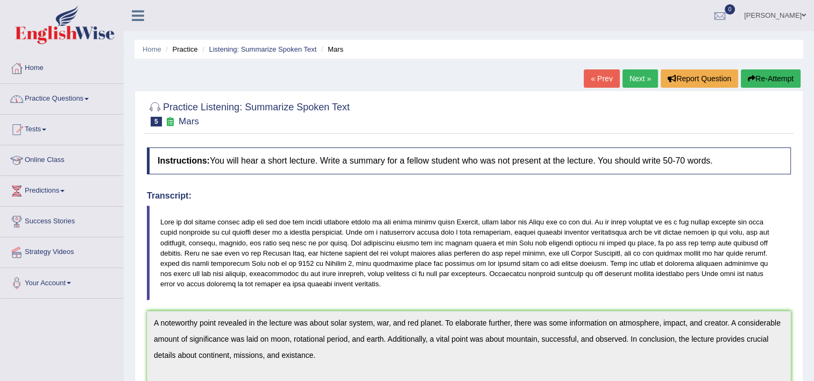
click at [40, 92] on link "Practice Questions" at bounding box center [62, 97] width 123 height 27
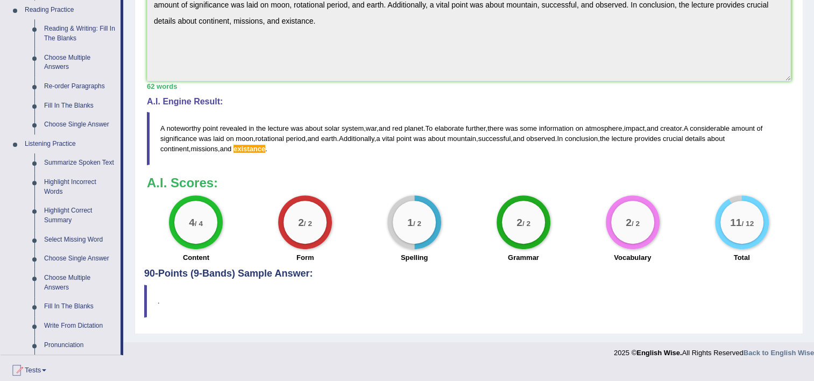
scroll to position [337, 0]
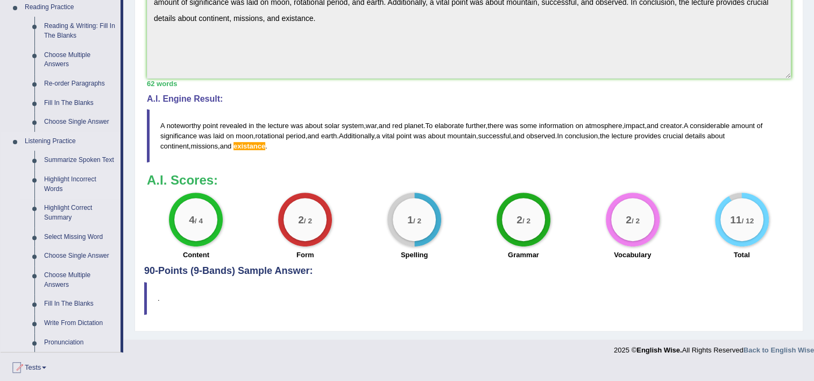
click at [55, 177] on link "Highlight Incorrect Words" at bounding box center [79, 184] width 81 height 28
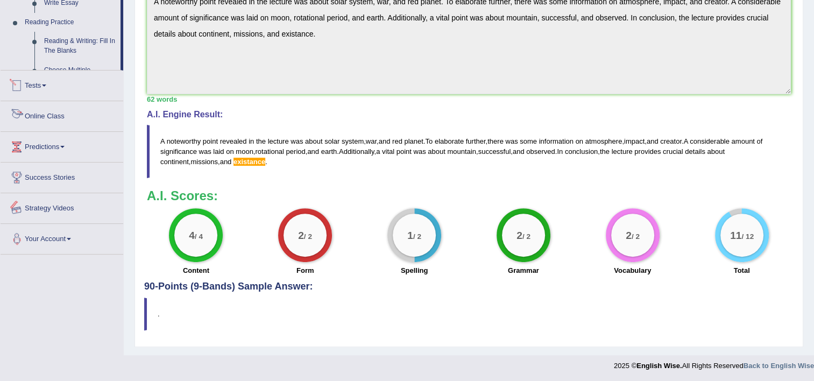
scroll to position [447, 0]
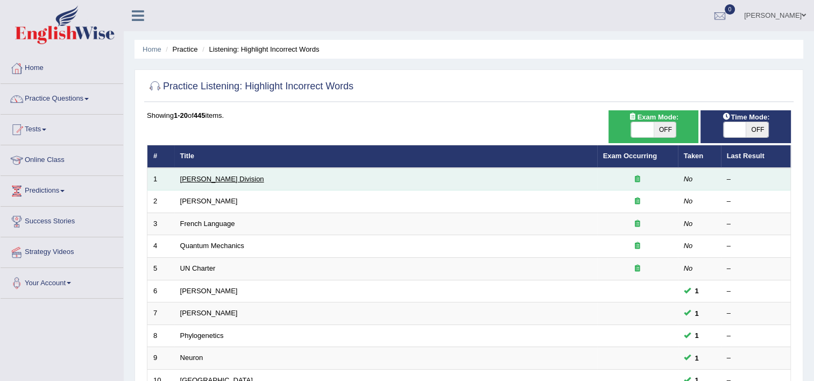
click at [185, 181] on link "[PERSON_NAME] Division" at bounding box center [222, 179] width 84 height 8
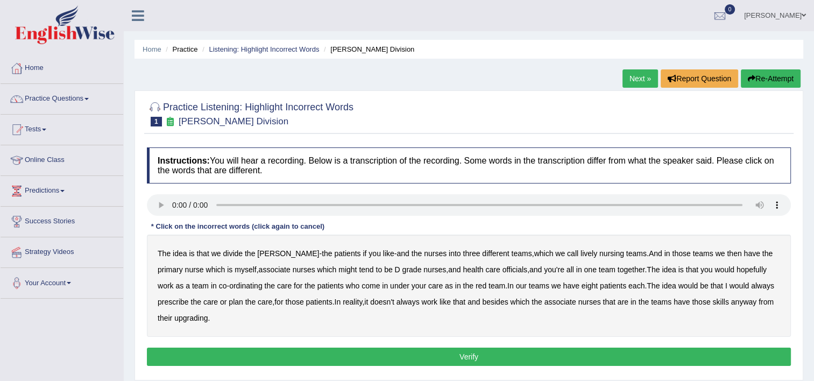
click at [580, 250] on b "lively" at bounding box center [588, 253] width 17 height 9
click at [338, 267] on b "might" at bounding box center [347, 269] width 18 height 9
click at [751, 283] on b "always" at bounding box center [762, 285] width 23 height 9
click at [174, 315] on b "upgrading" at bounding box center [190, 317] width 33 height 9
click at [339, 358] on button "Verify" at bounding box center [469, 356] width 644 height 18
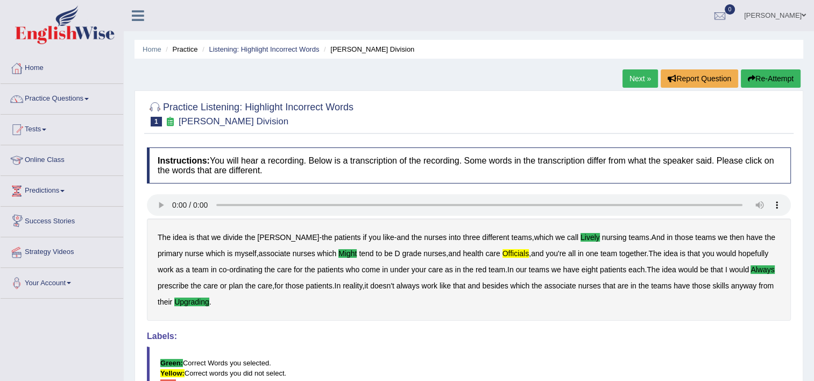
click at [644, 78] on link "Next »" at bounding box center [639, 78] width 35 height 18
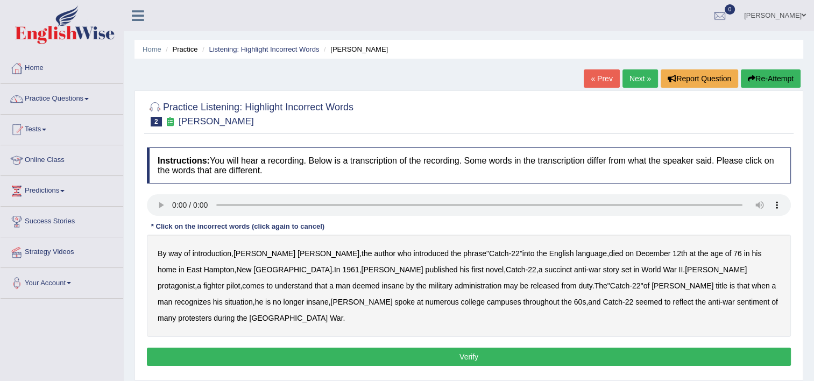
click at [544, 266] on b "succinct" at bounding box center [557, 269] width 27 height 9
click at [264, 293] on div "By way of introduction , [PERSON_NAME] , the author who introduced the phrase "…" at bounding box center [469, 285] width 644 height 102
click at [454, 285] on b "administration" at bounding box center [477, 285] width 47 height 9
click at [253, 297] on b "situation" at bounding box center [239, 301] width 28 height 9
click at [672, 298] on b "reflect" at bounding box center [682, 301] width 20 height 9
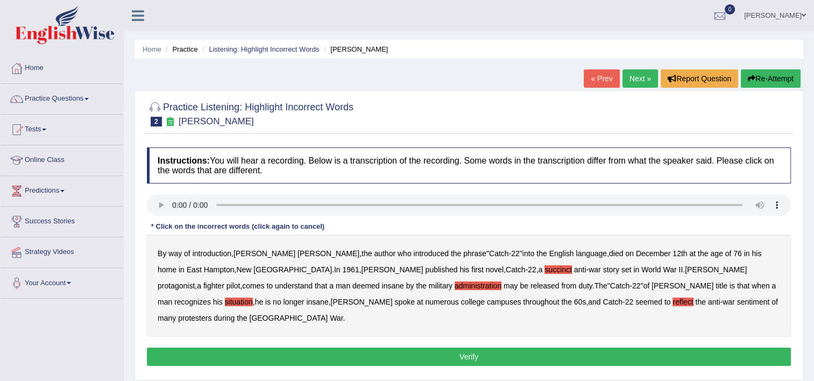
click at [630, 347] on button "Verify" at bounding box center [469, 356] width 644 height 18
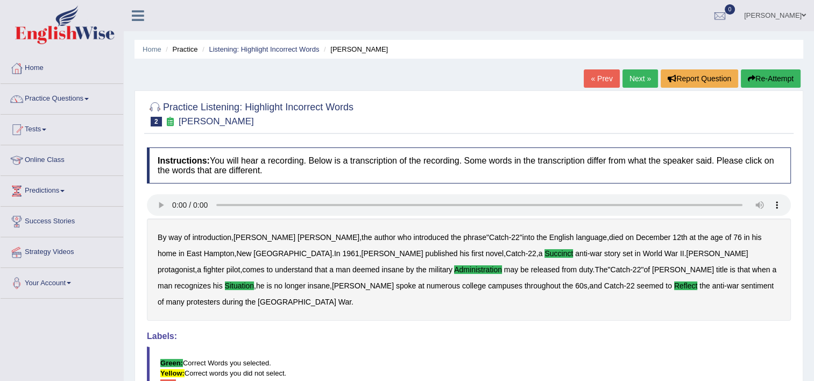
click at [645, 74] on link "Next »" at bounding box center [639, 78] width 35 height 18
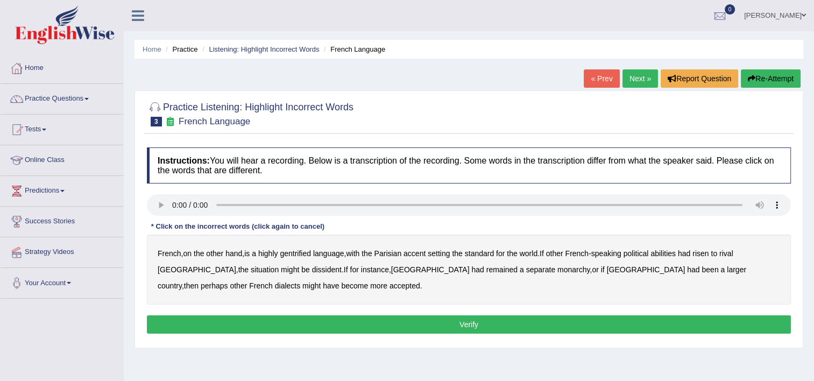
click at [302, 253] on b "gentrified" at bounding box center [295, 253] width 31 height 9
click at [675, 250] on b "abilities" at bounding box center [662, 253] width 25 height 9
click at [312, 266] on b "dissident" at bounding box center [327, 269] width 30 height 9
click at [557, 266] on b "monarchy" at bounding box center [573, 269] width 32 height 9
click at [268, 318] on button "Verify" at bounding box center [469, 324] width 644 height 18
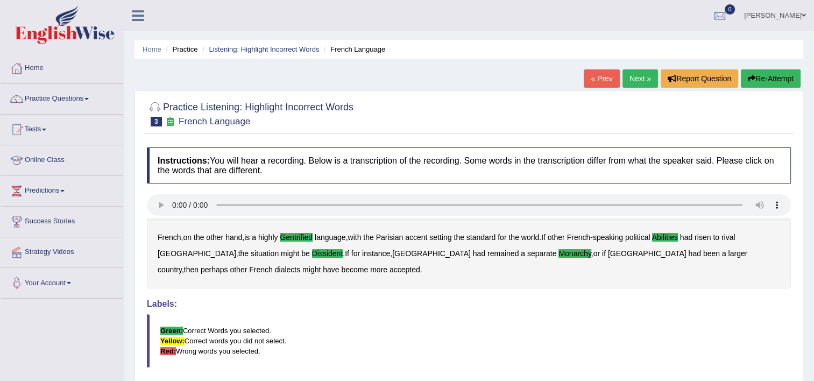
click at [627, 78] on link "Next »" at bounding box center [639, 78] width 35 height 18
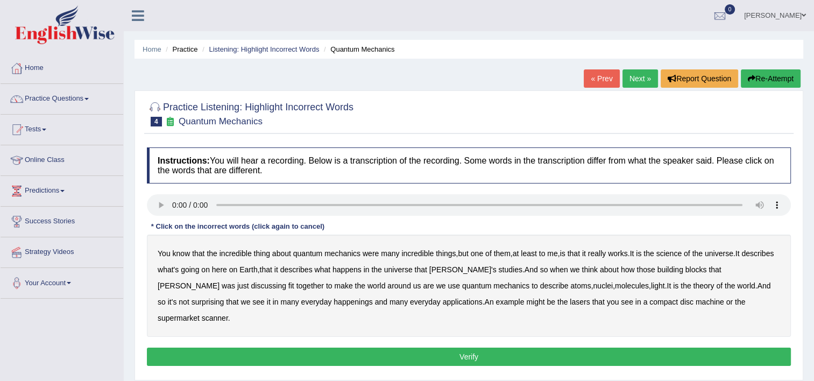
click at [680, 251] on b "science" at bounding box center [668, 253] width 25 height 9
click at [251, 284] on b "discussing" at bounding box center [268, 285] width 35 height 9
click at [333, 303] on b "happenings" at bounding box center [352, 301] width 39 height 9
drag, startPoint x: 624, startPoint y: 300, endPoint x: 626, endPoint y: 305, distance: 5.6
click at [695, 305] on b "machine" at bounding box center [709, 301] width 28 height 9
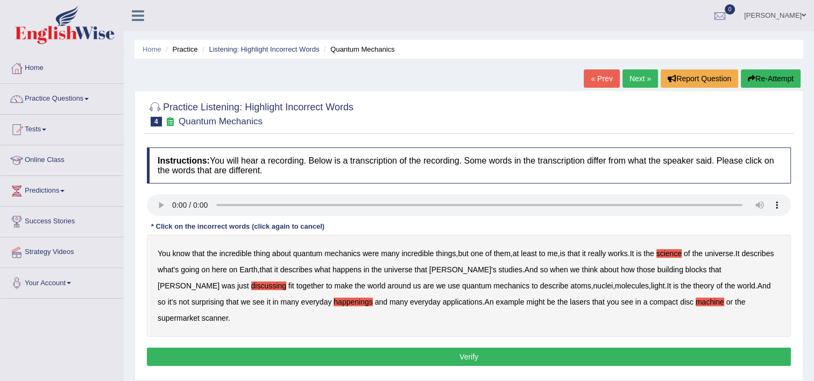
click at [679, 347] on button "Verify" at bounding box center [469, 356] width 644 height 18
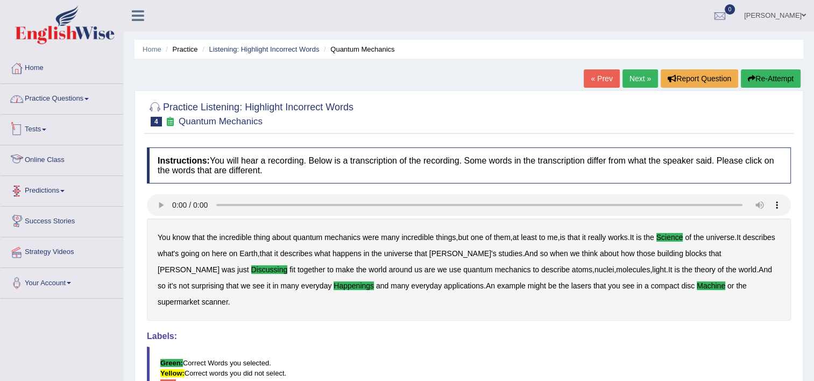
click at [59, 94] on link "Practice Questions" at bounding box center [62, 97] width 123 height 27
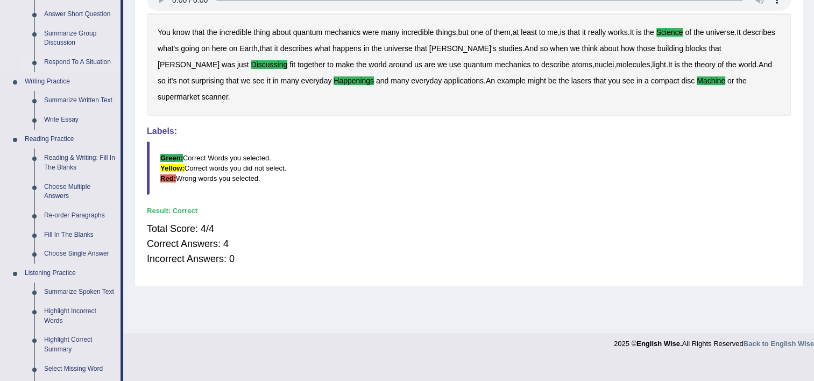
scroll to position [323, 0]
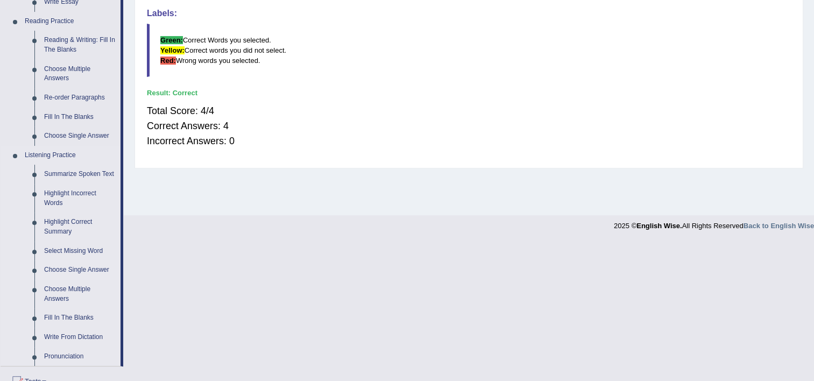
click at [66, 268] on link "Choose Single Answer" at bounding box center [79, 269] width 81 height 19
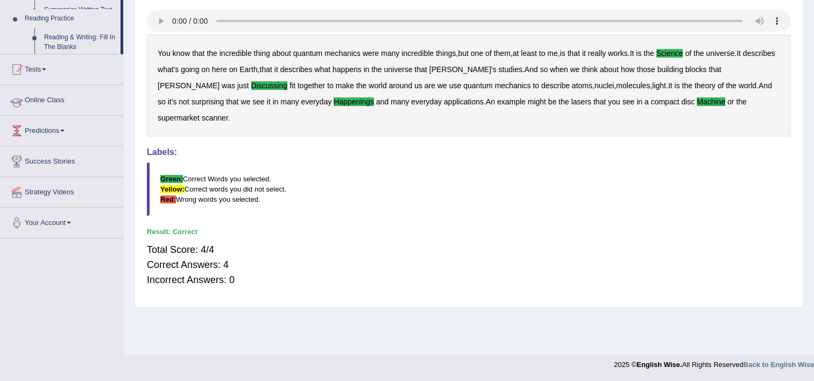
scroll to position [184, 0]
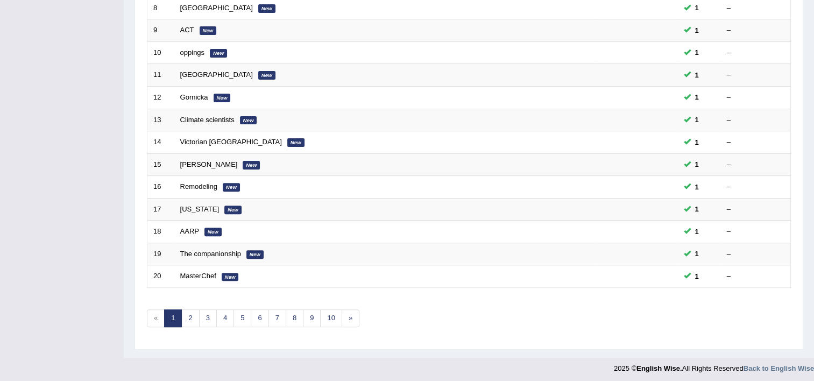
scroll to position [328, 0]
click at [186, 313] on link "2" at bounding box center [190, 318] width 18 height 18
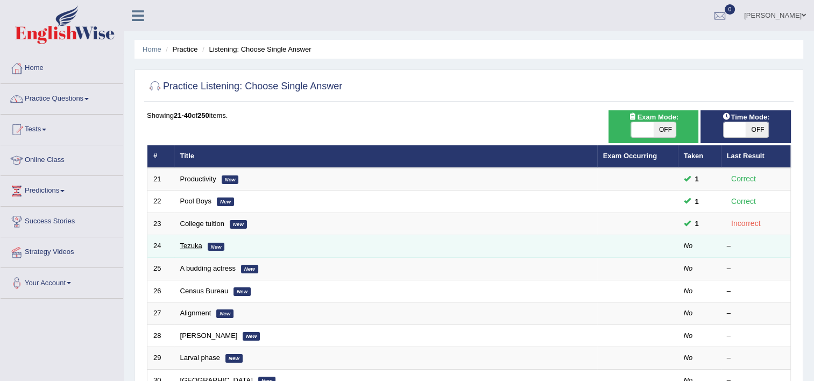
click at [185, 249] on link "Tezuka" at bounding box center [191, 245] width 22 height 8
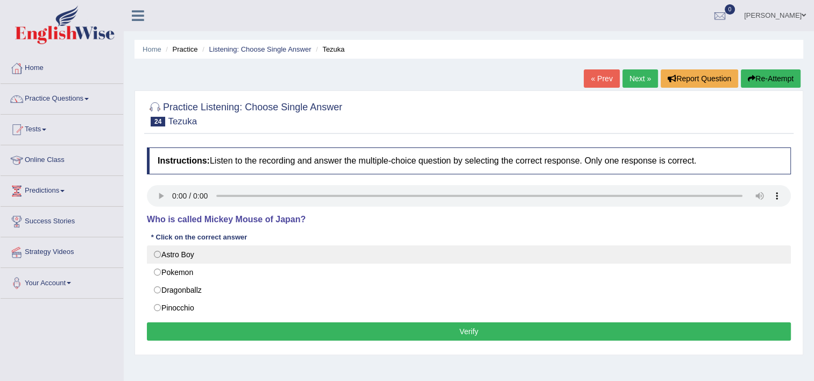
click at [190, 255] on label "Astro Boy" at bounding box center [469, 254] width 644 height 18
radio input "true"
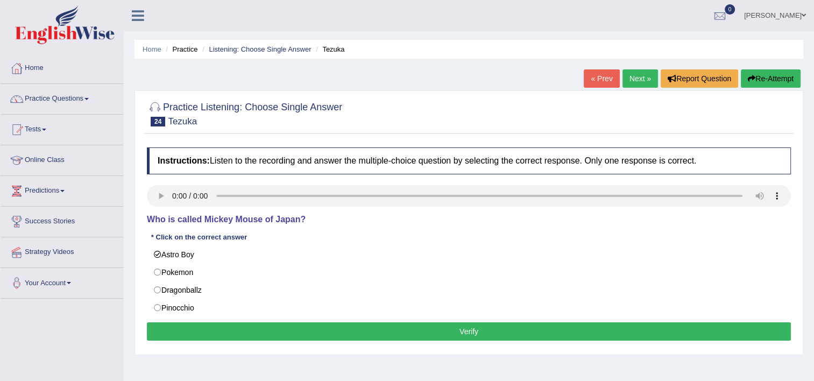
click at [373, 323] on button "Verify" at bounding box center [469, 331] width 644 height 18
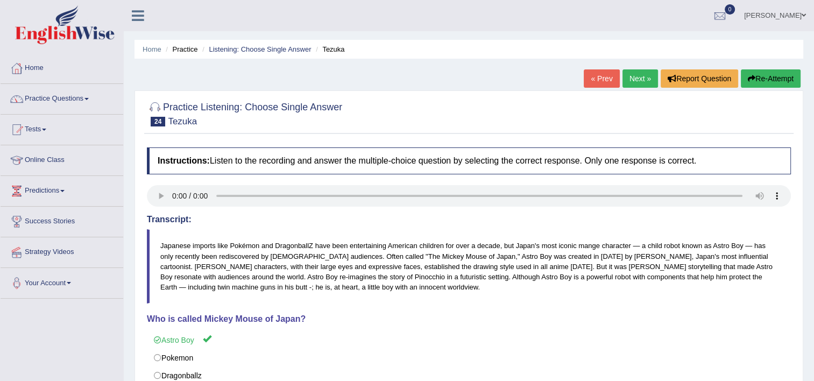
click at [637, 72] on link "Next »" at bounding box center [639, 78] width 35 height 18
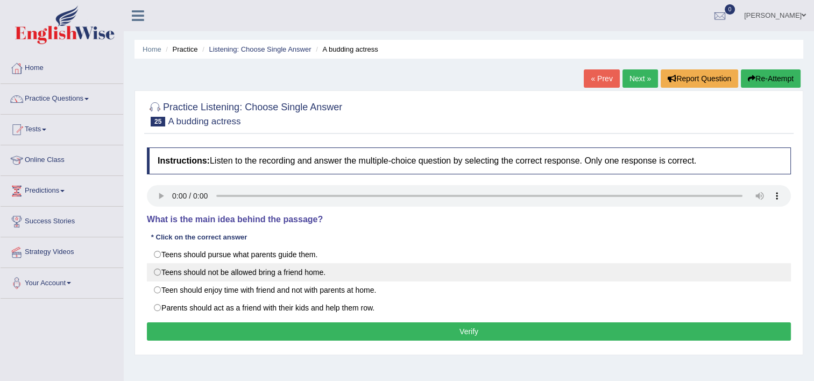
click at [266, 271] on label "Teens should not be allowed bring a friend home." at bounding box center [469, 272] width 644 height 18
radio input "true"
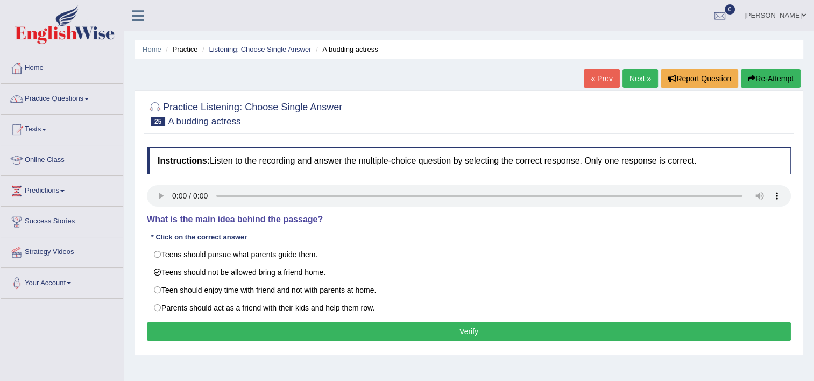
click at [465, 329] on button "Verify" at bounding box center [469, 331] width 644 height 18
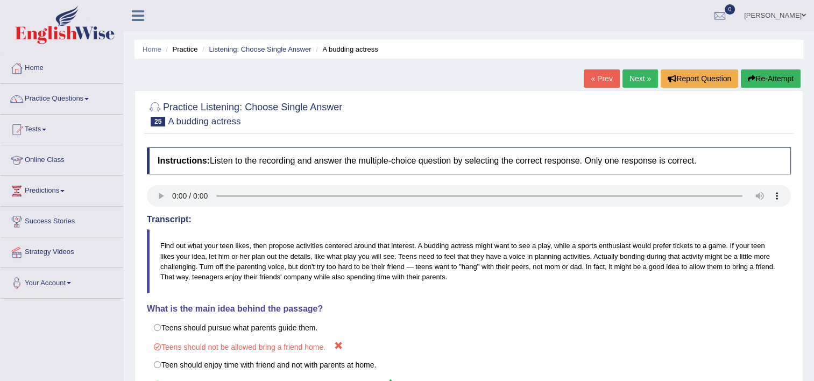
click at [637, 82] on link "Next »" at bounding box center [639, 78] width 35 height 18
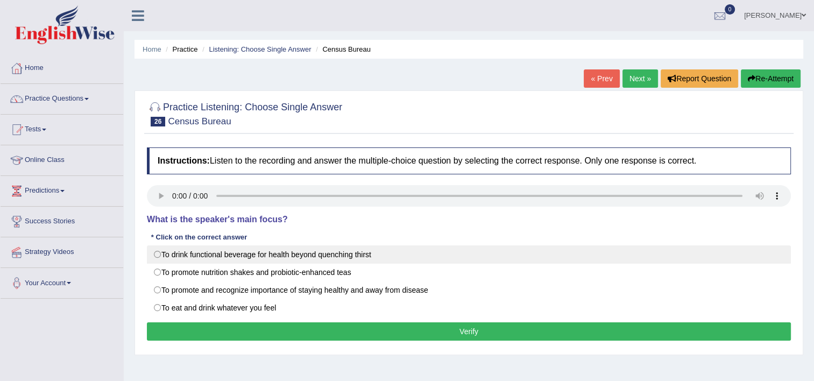
drag, startPoint x: 301, startPoint y: 258, endPoint x: 309, endPoint y: 260, distance: 9.0
click at [304, 260] on label "To drink functional beverage for health beyond quenching thirst" at bounding box center [469, 254] width 644 height 18
radio input "true"
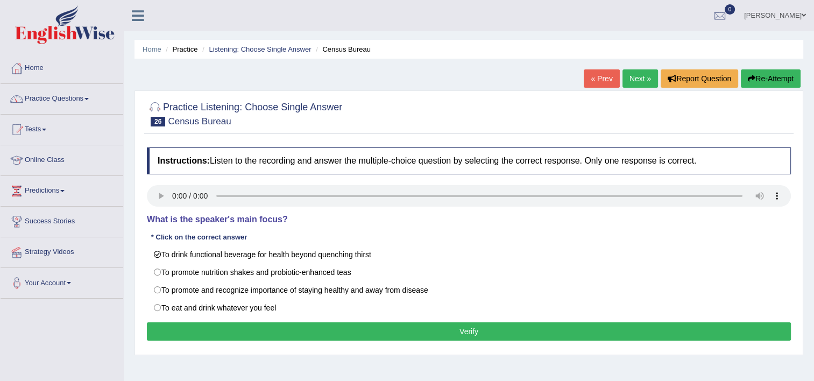
click at [351, 323] on button "Verify" at bounding box center [469, 331] width 644 height 18
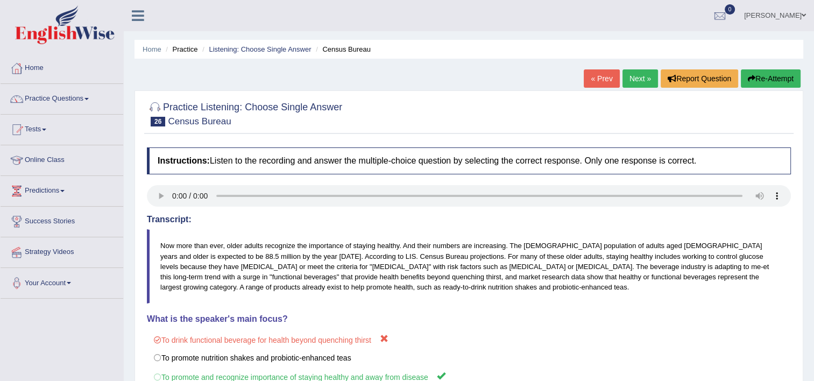
click at [634, 76] on link "Next »" at bounding box center [639, 78] width 35 height 18
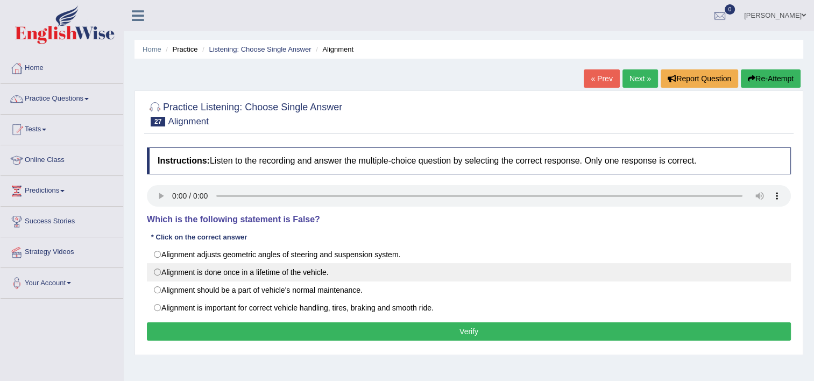
click at [259, 270] on label "Alignment is done once in a lifetime of the vehicle." at bounding box center [469, 272] width 644 height 18
radio input "true"
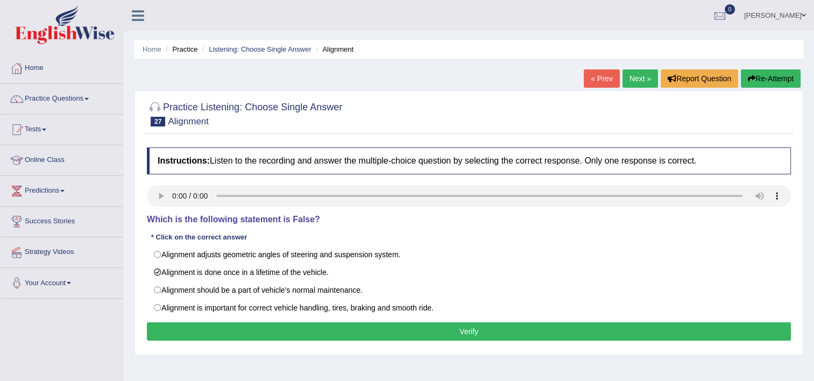
click at [316, 329] on button "Verify" at bounding box center [469, 331] width 644 height 18
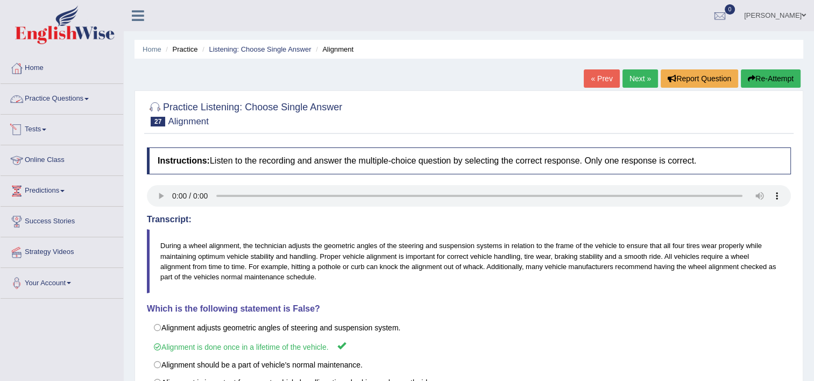
click at [48, 96] on link "Practice Questions" at bounding box center [62, 97] width 123 height 27
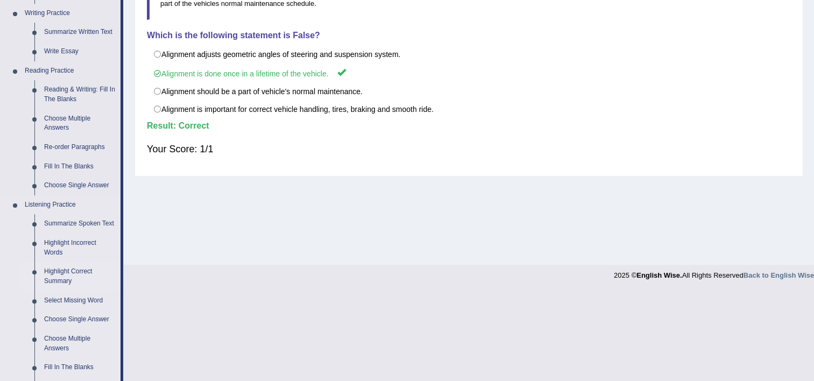
scroll to position [323, 0]
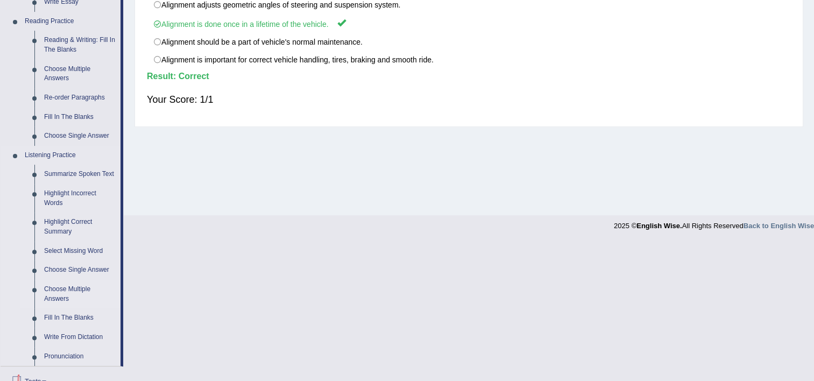
click at [72, 286] on link "Choose Multiple Answers" at bounding box center [79, 294] width 81 height 28
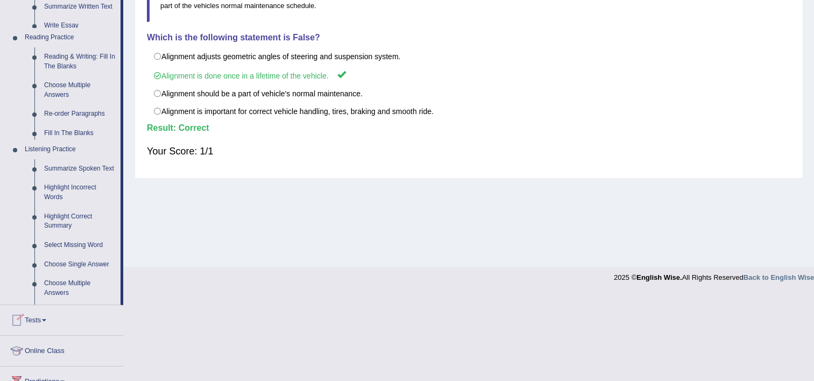
scroll to position [184, 0]
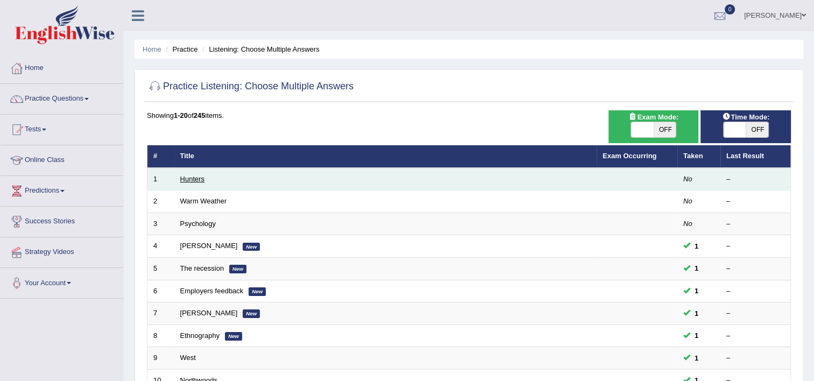
click at [193, 180] on link "Hunters" at bounding box center [192, 179] width 25 height 8
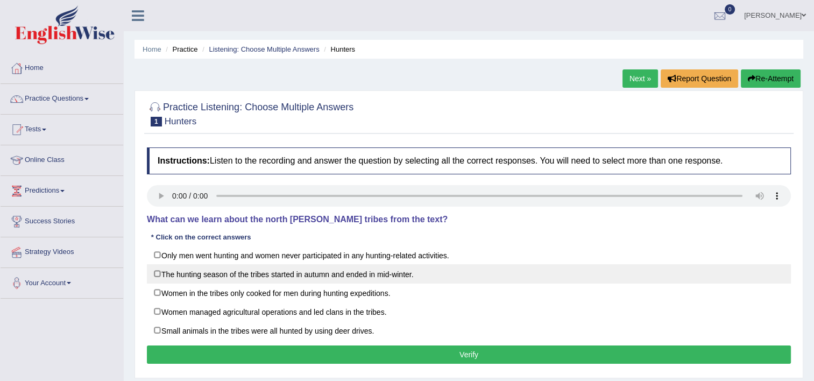
click at [339, 274] on label "The hunting season of the tribes started in autumn and ended in mid-winter." at bounding box center [469, 273] width 644 height 19
checkbox input "true"
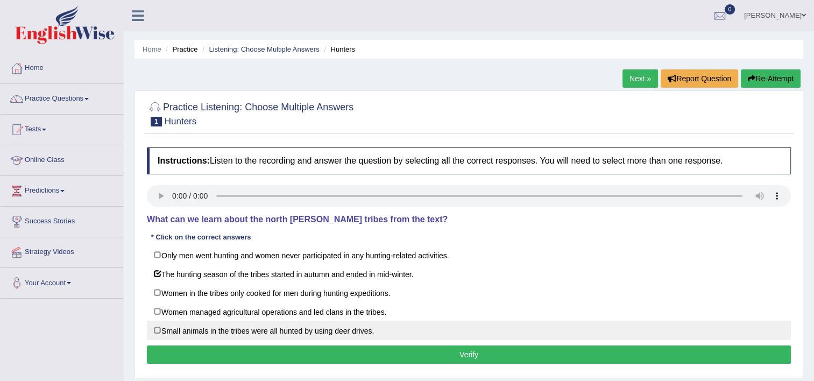
click at [345, 330] on label "Small animals in the tribes were all hunted by using deer drives." at bounding box center [469, 329] width 644 height 19
checkbox input "true"
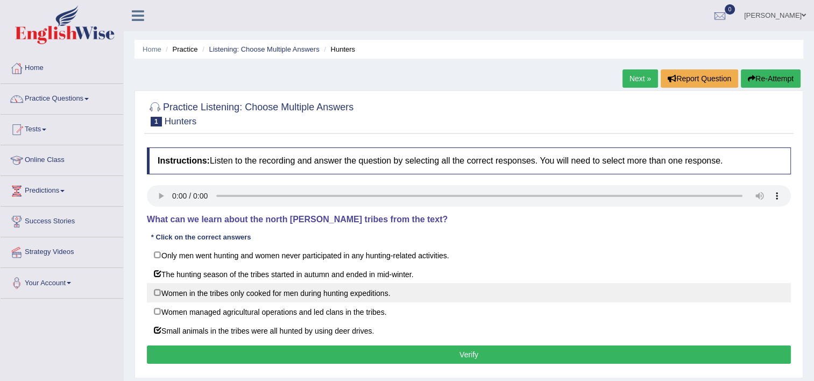
click at [351, 293] on label "Women in the tribes only cooked for men during hunting expeditions." at bounding box center [469, 292] width 644 height 19
checkbox input "true"
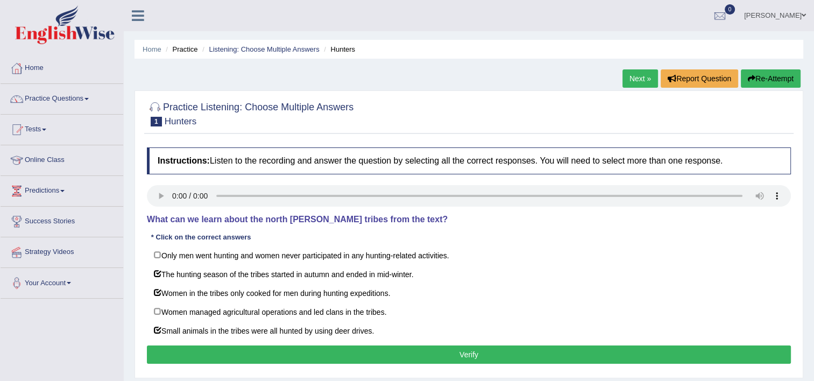
click at [456, 353] on button "Verify" at bounding box center [469, 354] width 644 height 18
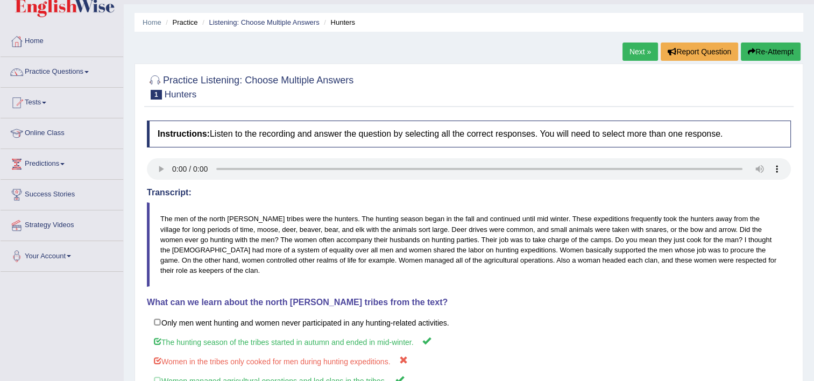
scroll to position [23, 0]
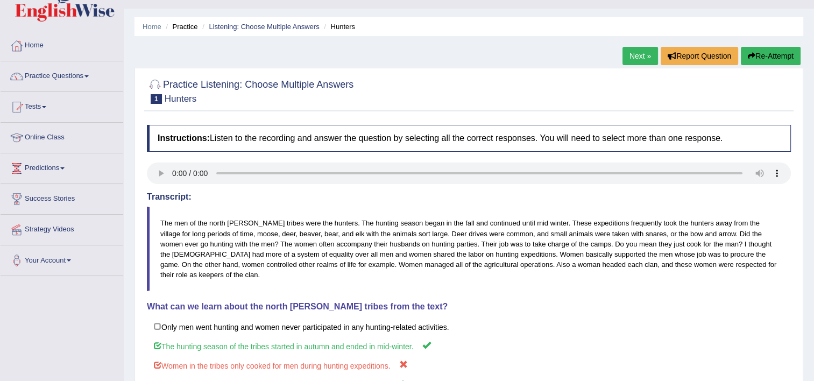
click at [632, 57] on link "Next »" at bounding box center [639, 56] width 35 height 18
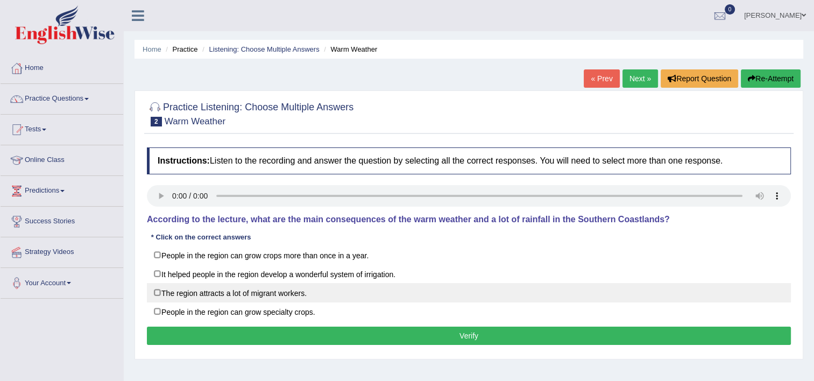
click at [309, 291] on label "The region attracts a lot of migrant workers." at bounding box center [469, 292] width 644 height 19
checkbox input "true"
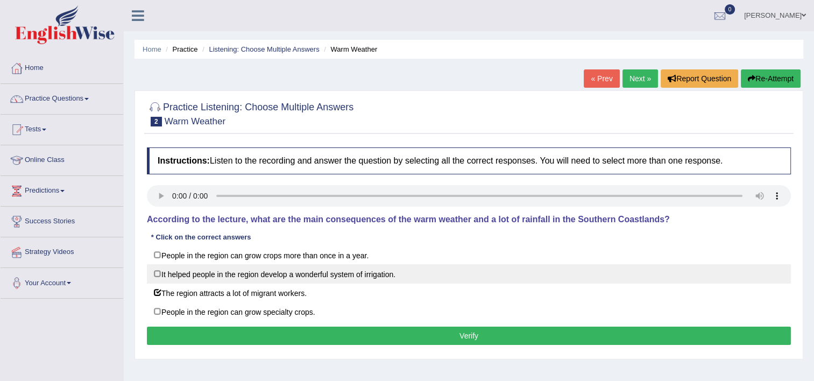
click at [343, 272] on label "It helped people in the region develop a wonderful system of irrigation." at bounding box center [469, 273] width 644 height 19
checkbox input "true"
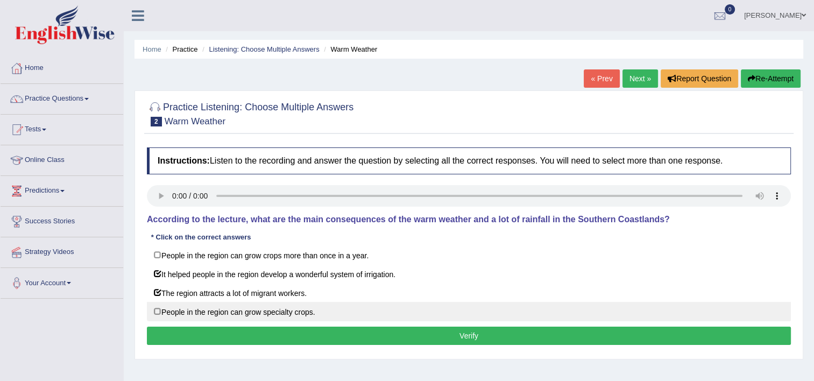
click at [223, 303] on label "People in the region can grow specialty crops." at bounding box center [469, 311] width 644 height 19
checkbox input "true"
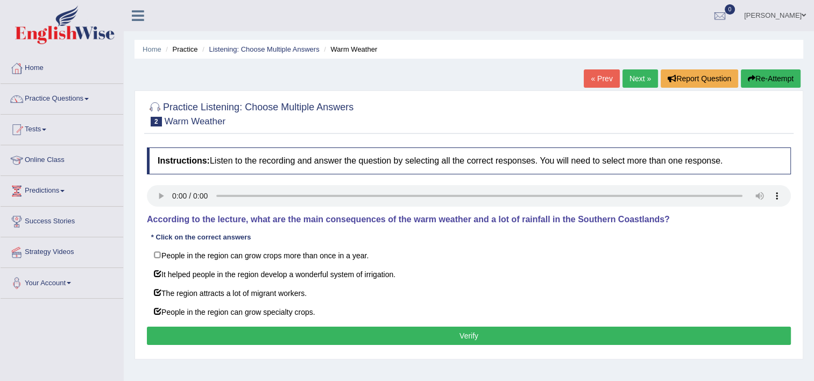
click at [432, 334] on button "Verify" at bounding box center [469, 335] width 644 height 18
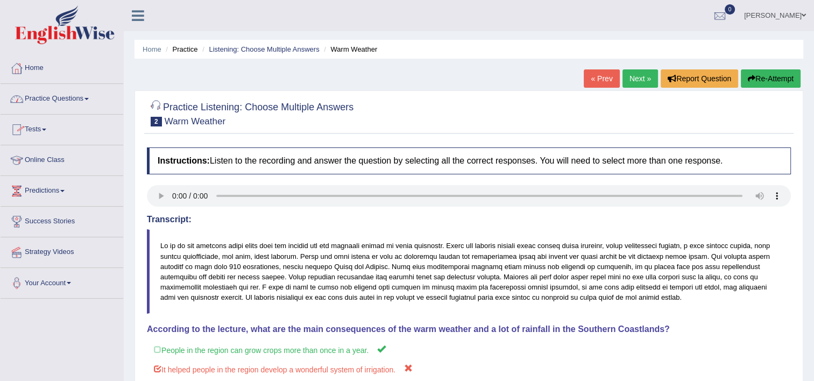
click at [625, 77] on link "Next »" at bounding box center [639, 78] width 35 height 18
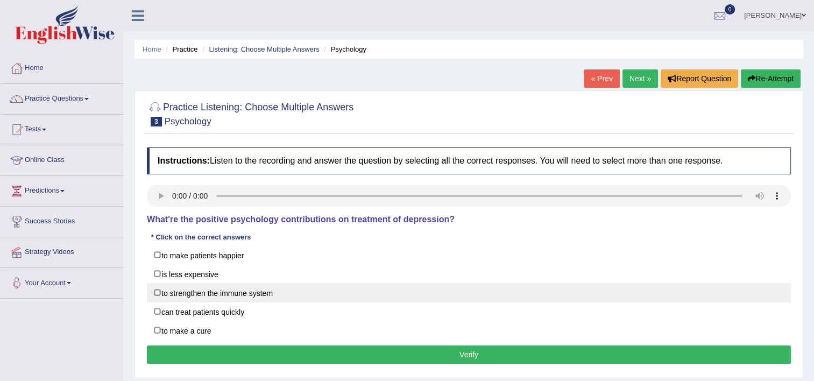
click at [316, 296] on label "to strengthen the immune system" at bounding box center [469, 292] width 644 height 19
checkbox input "true"
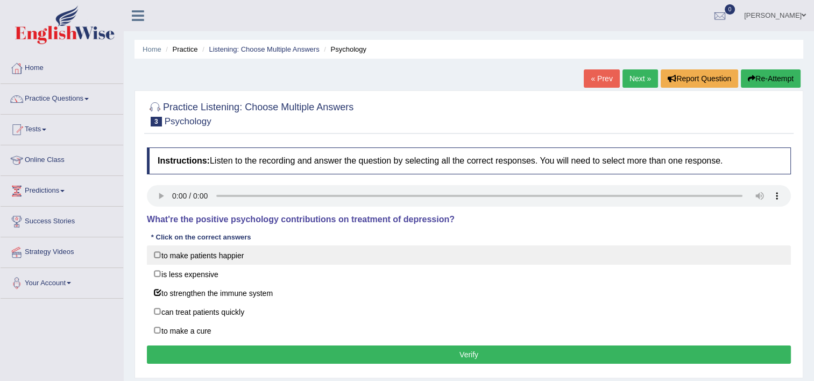
click at [248, 255] on label "to make patients happier" at bounding box center [469, 254] width 644 height 19
checkbox input "true"
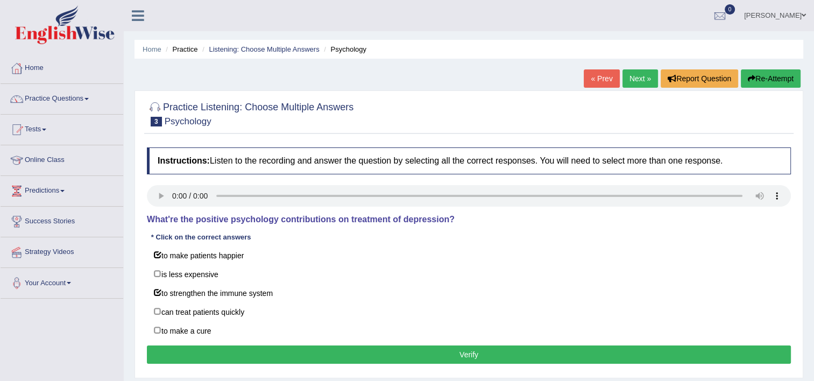
click at [305, 352] on button "Verify" at bounding box center [469, 354] width 644 height 18
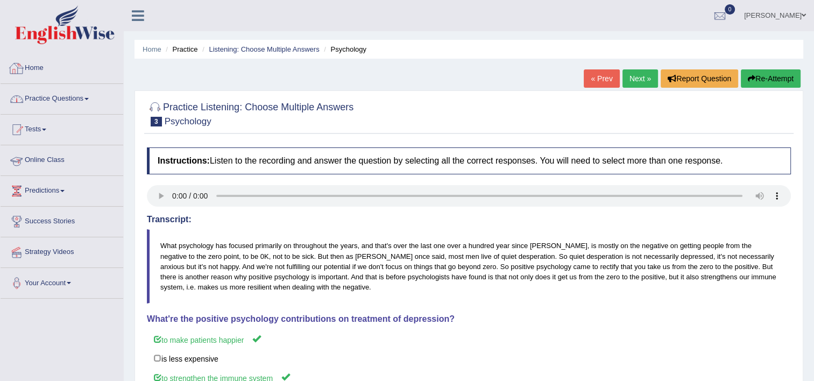
click at [72, 94] on link "Practice Questions" at bounding box center [62, 97] width 123 height 27
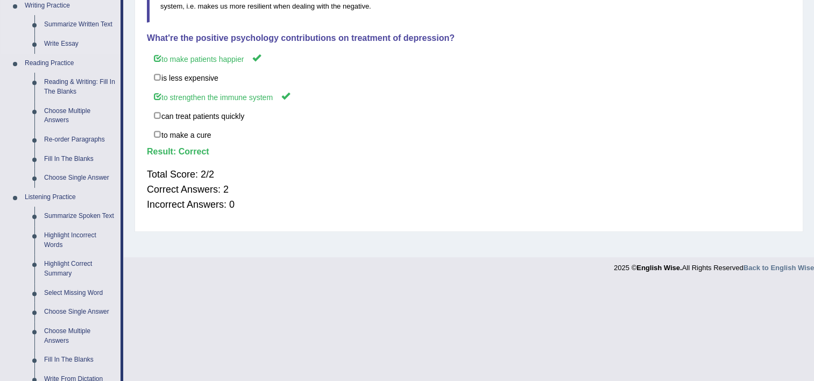
scroll to position [430, 0]
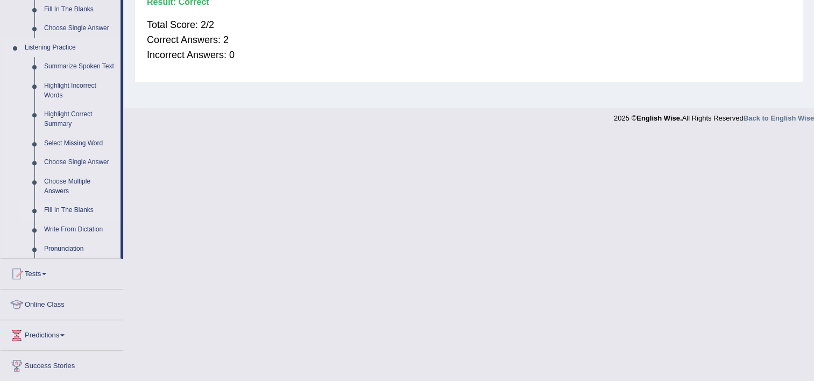
click at [65, 208] on link "Fill In The Blanks" at bounding box center [79, 210] width 81 height 19
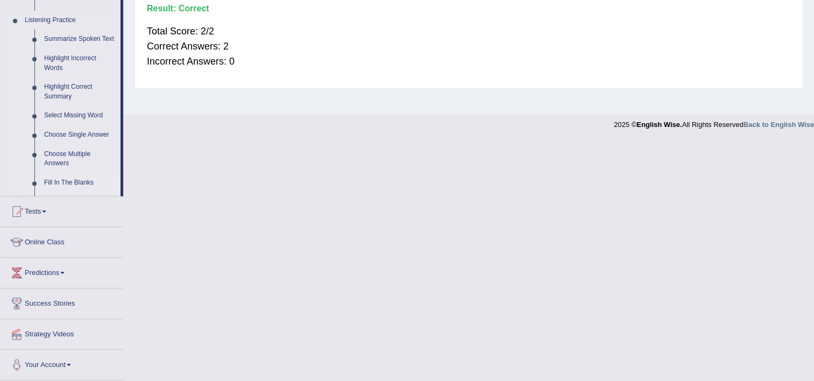
scroll to position [184, 0]
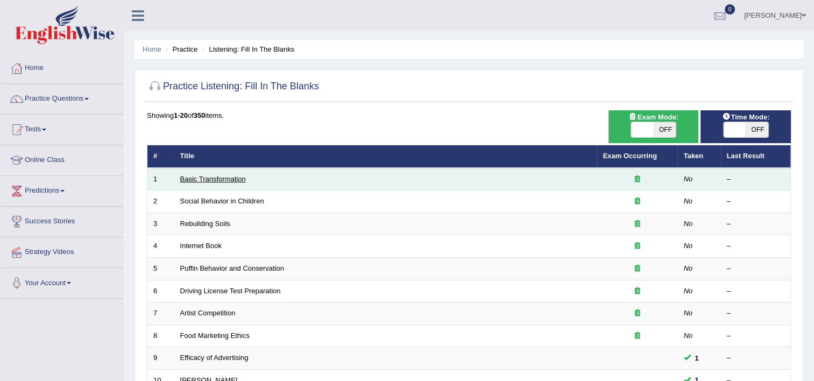
click at [210, 180] on link "Basic Transformation" at bounding box center [213, 179] width 66 height 8
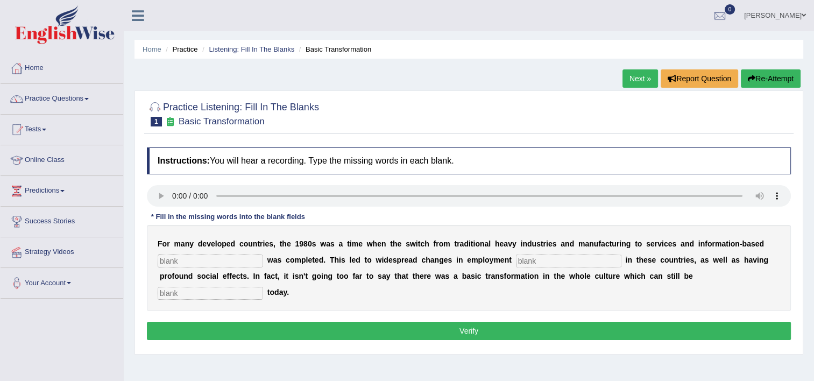
click at [227, 255] on input "text" at bounding box center [210, 260] width 105 height 13
click at [516, 260] on input "text" at bounding box center [568, 260] width 105 height 13
click at [191, 258] on input "enterprice" at bounding box center [210, 260] width 105 height 13
type input "enterprise"
click at [516, 258] on input "text" at bounding box center [568, 260] width 105 height 13
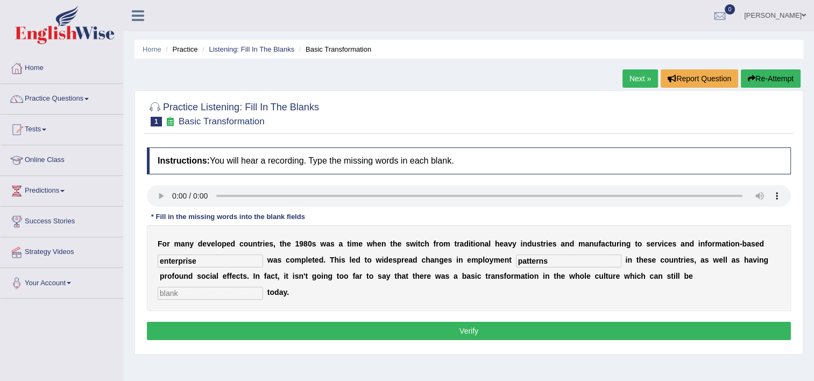
type input "patterns"
click at [263, 287] on input "text" at bounding box center [210, 293] width 105 height 13
type input "observed"
click at [635, 322] on button "Verify" at bounding box center [469, 331] width 644 height 18
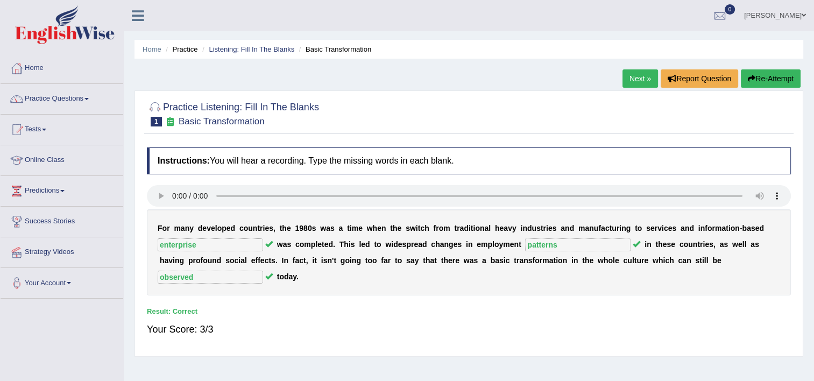
click at [627, 77] on link "Next »" at bounding box center [639, 78] width 35 height 18
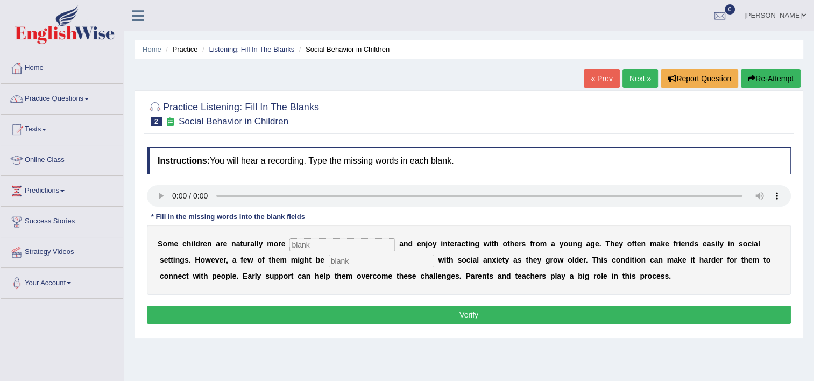
click at [293, 245] on input "text" at bounding box center [341, 244] width 105 height 13
type input "sociable"
click at [329, 263] on input "text" at bounding box center [381, 260] width 105 height 13
type input "diagnosed"
click at [358, 315] on button "Verify" at bounding box center [469, 314] width 644 height 18
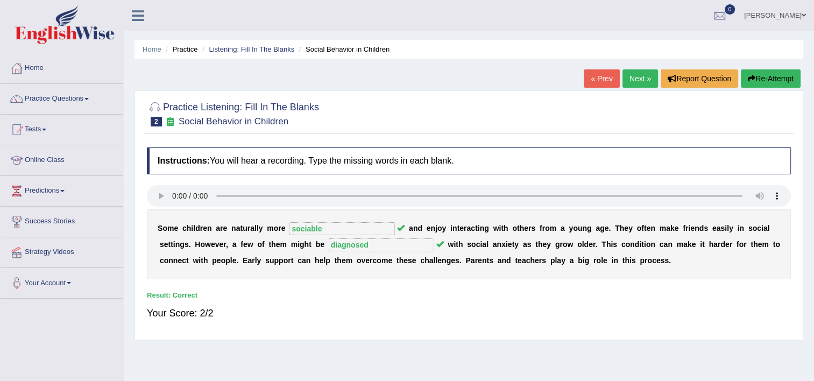
click at [622, 75] on link "Next »" at bounding box center [639, 78] width 35 height 18
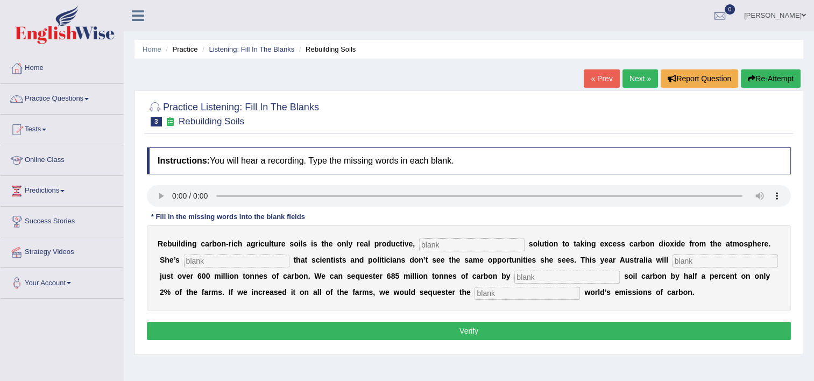
click at [423, 240] on input "text" at bounding box center [471, 244] width 105 height 13
type input "permanent"
click at [193, 261] on input "text" at bounding box center [236, 260] width 105 height 13
type input "frustrated"
click at [672, 255] on input "text" at bounding box center [724, 260] width 105 height 13
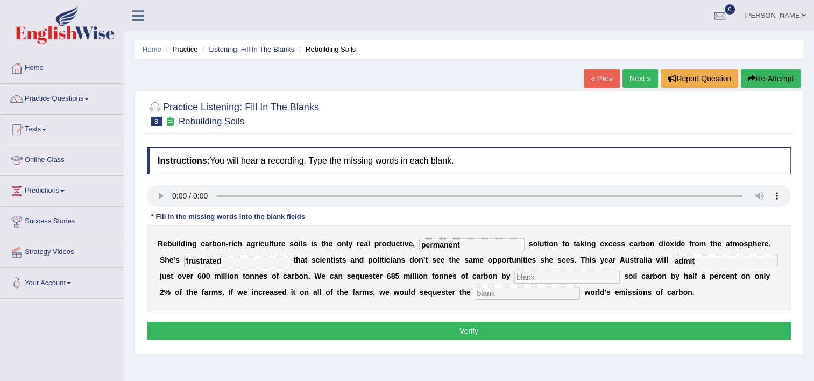
type input "admit"
click at [514, 280] on input "text" at bounding box center [566, 276] width 105 height 13
type input "increasing"
click at [474, 287] on input "text" at bounding box center [526, 293] width 105 height 13
type input "whole"
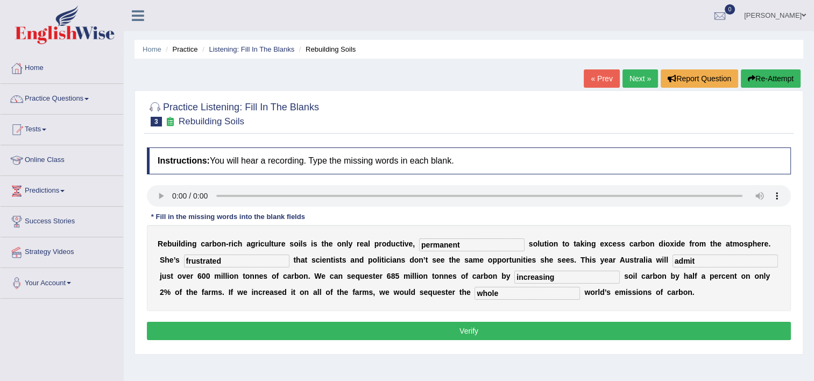
click at [410, 335] on button "Verify" at bounding box center [469, 331] width 644 height 18
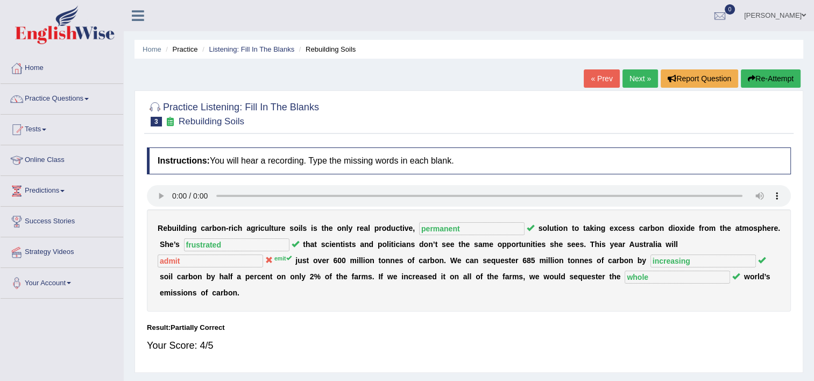
click at [626, 80] on link "Next »" at bounding box center [639, 78] width 35 height 18
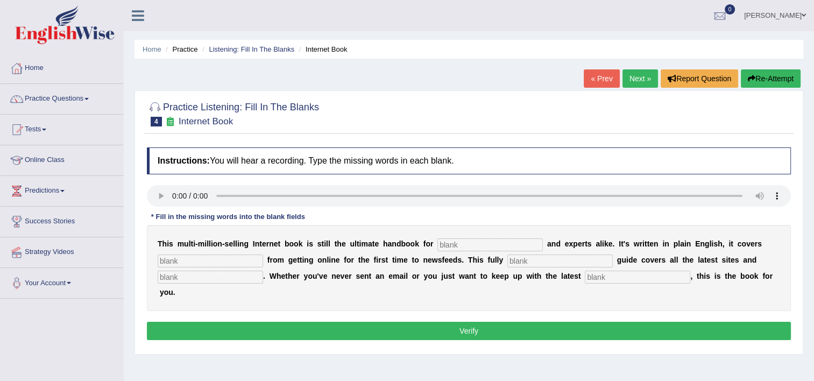
click at [478, 241] on input "text" at bounding box center [489, 244] width 105 height 13
click at [437, 244] on input "text" at bounding box center [489, 244] width 105 height 13
type input "noverses"
click at [189, 255] on input "text" at bounding box center [210, 260] width 105 height 13
type input "everthing"
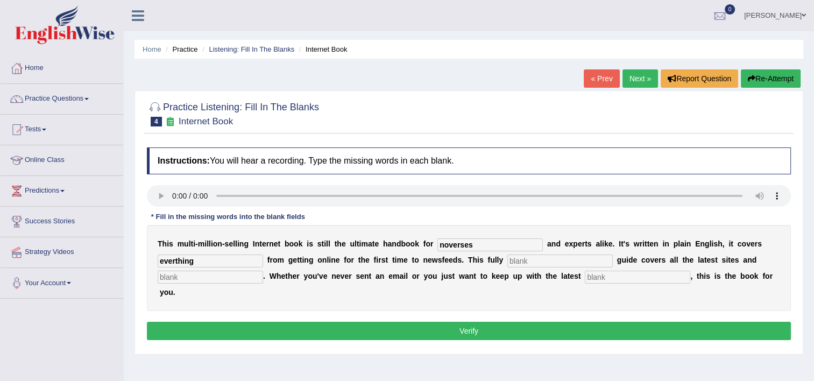
click at [507, 257] on input "text" at bounding box center [559, 260] width 105 height 13
type input "revised"
click at [195, 280] on input "text" at bounding box center [210, 276] width 105 height 13
type input "phrases"
click at [585, 280] on input "text" at bounding box center [637, 276] width 105 height 13
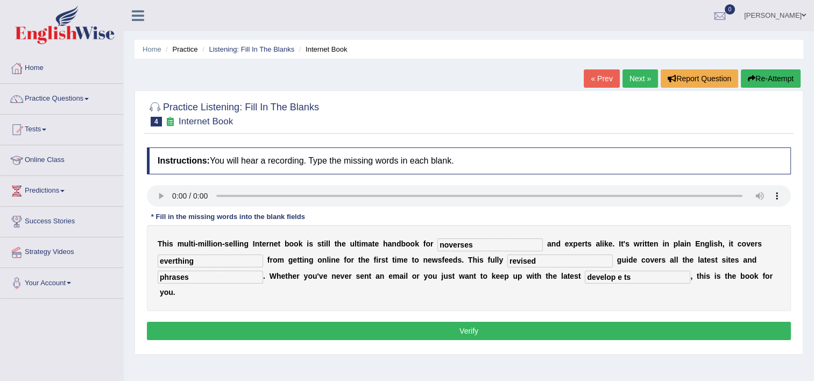
type input "develop e ts"
click at [175, 262] on input "everthing" at bounding box center [210, 260] width 105 height 13
type input "everything"
drag, startPoint x: 594, startPoint y: 277, endPoint x: 579, endPoint y: 276, distance: 15.6
click at [585, 276] on input "develop e ts" at bounding box center [637, 276] width 105 height 13
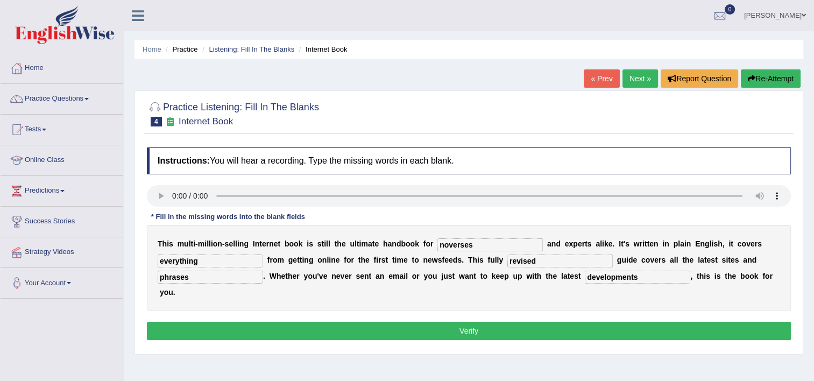
type input "developments"
click at [585, 322] on button "Verify" at bounding box center [469, 331] width 644 height 18
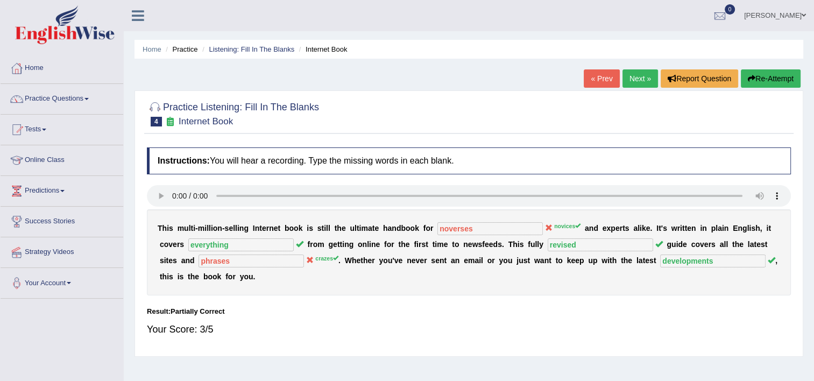
click at [634, 77] on link "Next »" at bounding box center [639, 78] width 35 height 18
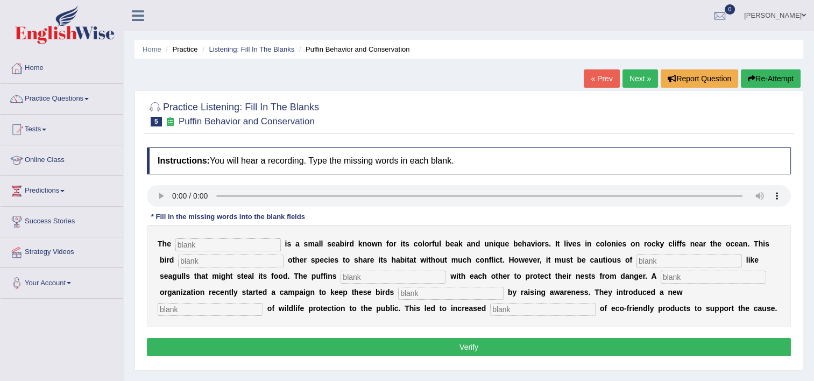
click at [263, 303] on input "text" at bounding box center [210, 309] width 105 height 13
type input "conception"
click at [490, 308] on input "text" at bounding box center [542, 309] width 105 height 13
type input "consumption"
click at [248, 243] on input "text" at bounding box center [227, 244] width 105 height 13
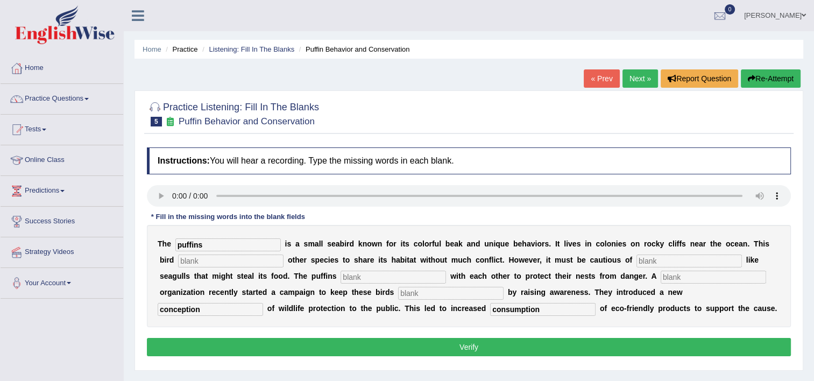
type input "puffins"
click at [636, 261] on input "text" at bounding box center [688, 260] width 105 height 13
click at [231, 263] on input "text" at bounding box center [230, 260] width 105 height 13
type input "allows"
click at [636, 256] on input "text" at bounding box center [688, 260] width 105 height 13
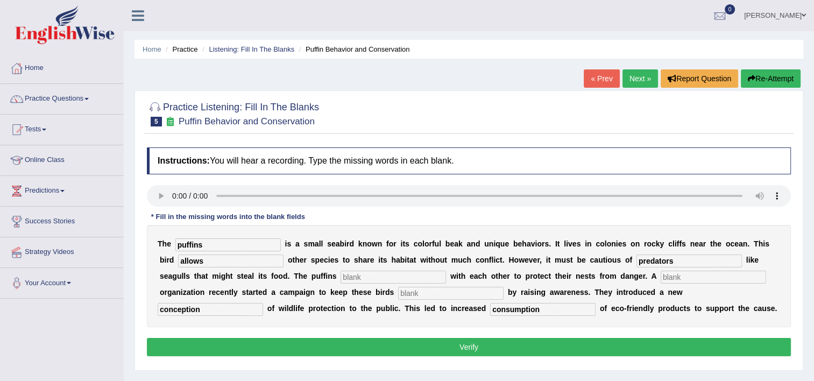
type input "predators"
click at [343, 273] on input "text" at bounding box center [392, 276] width 105 height 13
type input "cooperates"
click at [398, 290] on input "text" at bounding box center [450, 293] width 105 height 13
click at [660, 279] on input "text" at bounding box center [712, 276] width 105 height 13
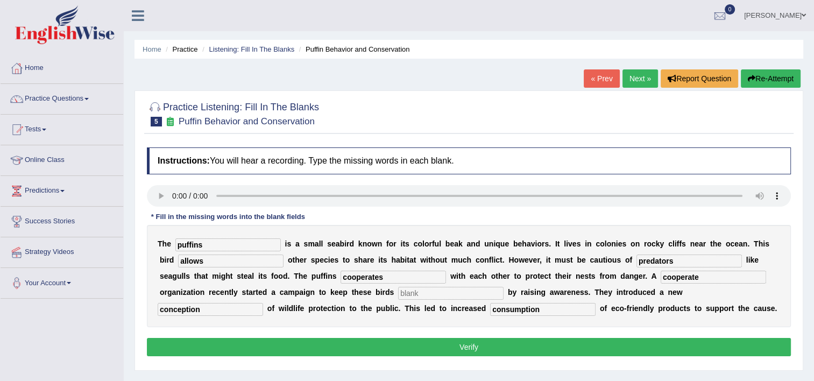
type input "cooperate"
click at [398, 295] on input "text" at bounding box center [450, 293] width 105 height 13
type input "f"
type input "safe"
click at [459, 343] on button "Verify" at bounding box center [469, 347] width 644 height 18
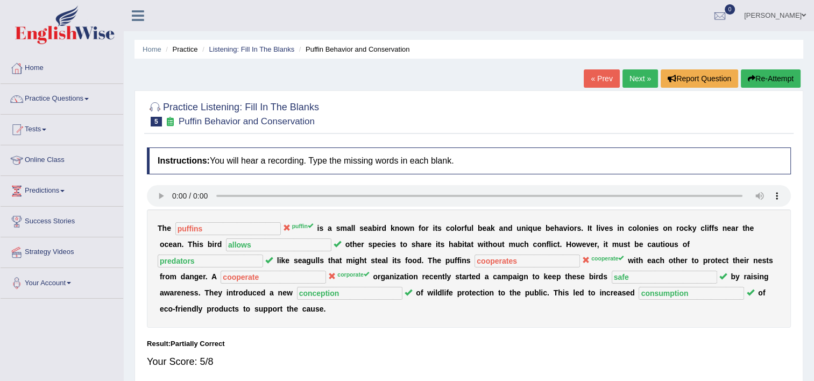
click at [646, 71] on link "Next »" at bounding box center [639, 78] width 35 height 18
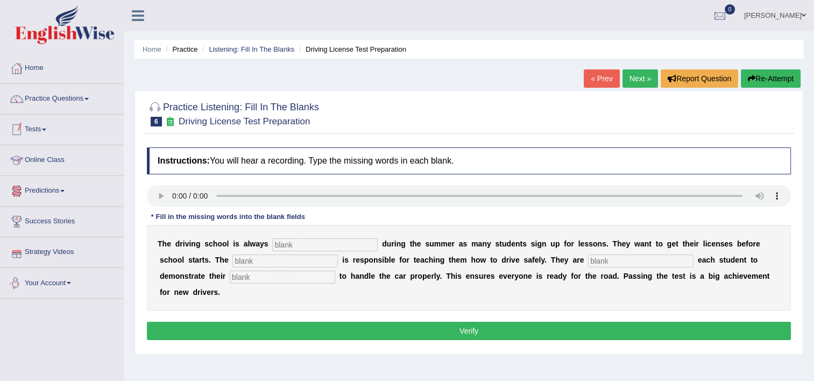
click at [291, 241] on input "text" at bounding box center [324, 244] width 105 height 13
type input "busy"
click at [232, 259] on input "text" at bounding box center [284, 260] width 105 height 13
type input "instructor"
click at [588, 258] on input "text" at bounding box center [640, 260] width 105 height 13
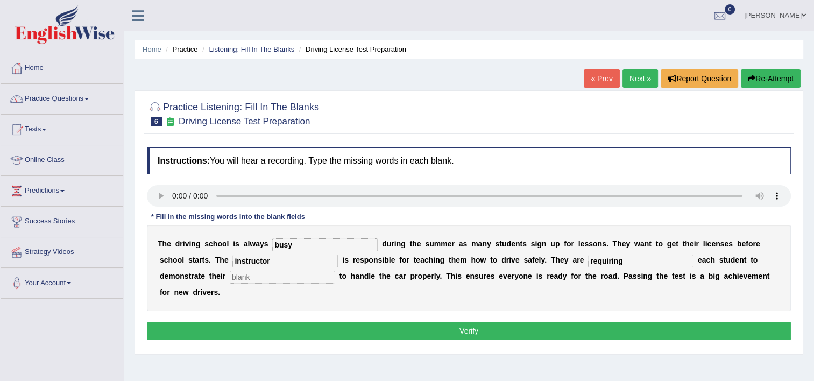
type input "requiring"
click at [247, 275] on input "text" at bounding box center [282, 276] width 105 height 13
type input "ability"
click at [339, 322] on button "Verify" at bounding box center [469, 331] width 644 height 18
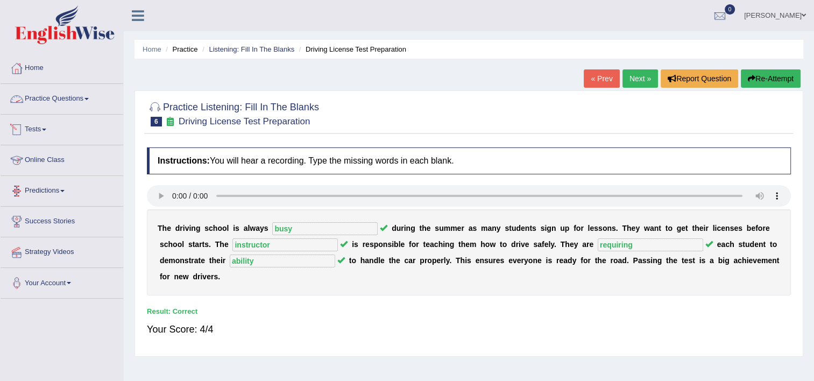
click at [56, 99] on link "Practice Questions" at bounding box center [62, 97] width 123 height 27
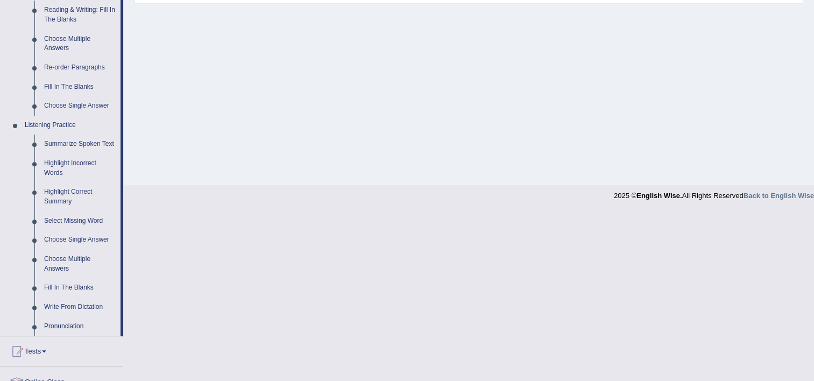
scroll to position [354, 0]
click at [65, 303] on link "Write From Dictation" at bounding box center [79, 305] width 81 height 19
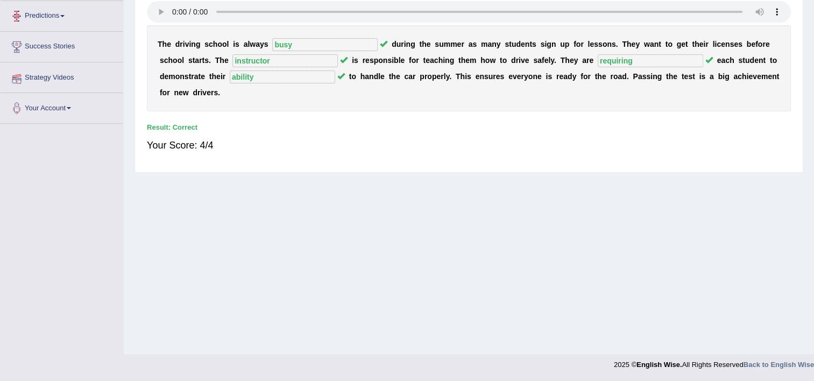
scroll to position [184, 0]
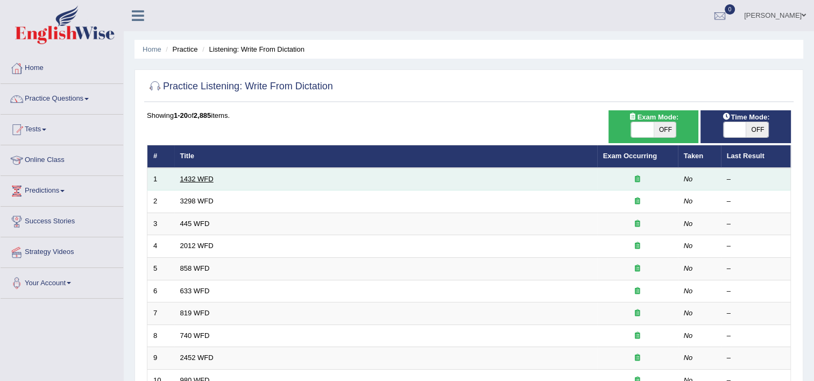
click at [211, 180] on link "1432 WFD" at bounding box center [196, 179] width 33 height 8
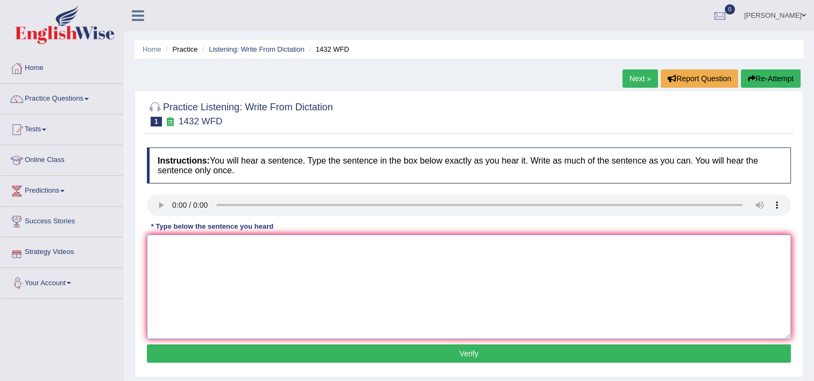
click at [175, 285] on textarea at bounding box center [469, 286] width 644 height 104
type textarea "More physical activity is beneficial for your health."
click at [280, 360] on button "Verify" at bounding box center [469, 353] width 644 height 18
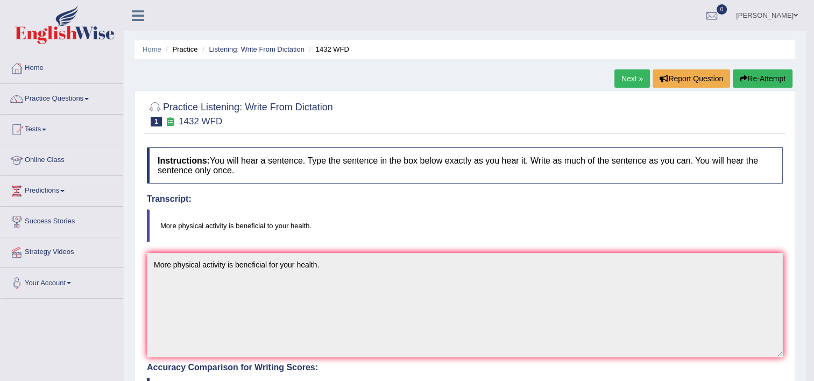
click at [637, 71] on link "Next »" at bounding box center [631, 78] width 35 height 18
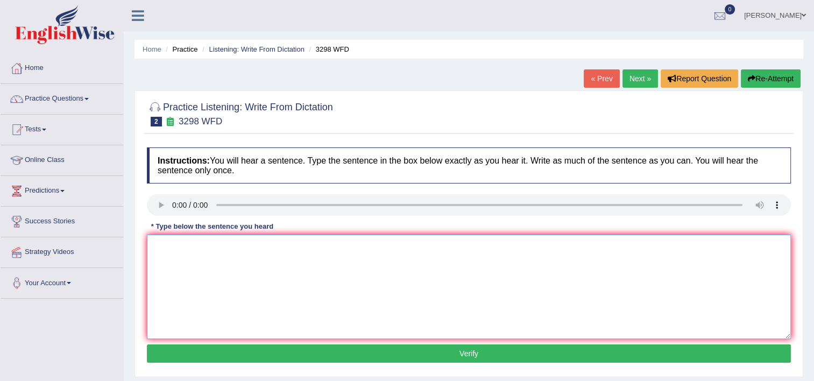
click at [195, 247] on textarea at bounding box center [469, 286] width 644 height 104
type textarea "Animal behaviour is considered specific than that of humans."
click at [264, 353] on button "Verify" at bounding box center [469, 353] width 644 height 18
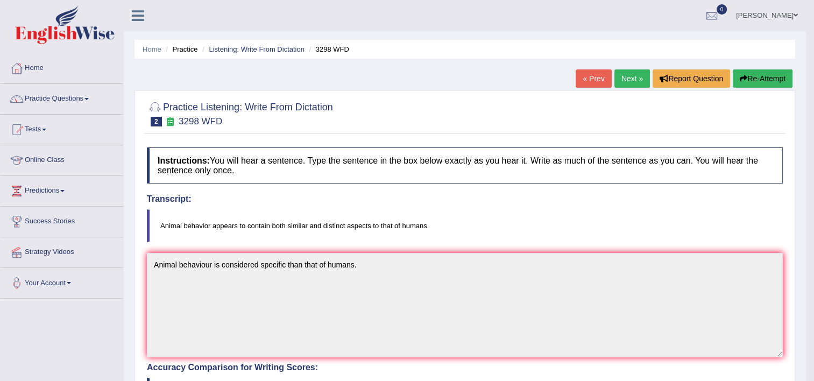
click at [631, 76] on link "Next »" at bounding box center [631, 78] width 35 height 18
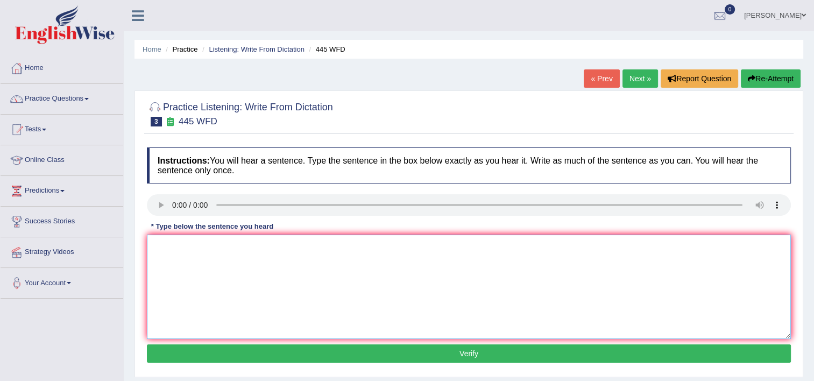
click at [201, 292] on textarea at bounding box center [469, 286] width 644 height 104
click at [297, 248] on textarea "[DEMOGRAPHIC_DATA] astronomer planning to land a spce" at bounding box center [469, 286] width 644 height 104
click at [310, 250] on textarea "[DEMOGRAPHIC_DATA] astronomer planning to land a space" at bounding box center [469, 286] width 644 height 104
type textarea "[DEMOGRAPHIC_DATA] astronomer planning to land a space."
click at [325, 354] on button "Verify" at bounding box center [469, 353] width 644 height 18
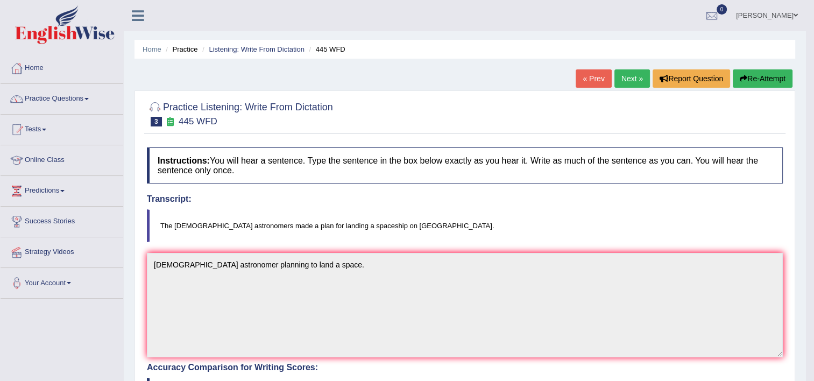
click at [626, 89] on div "« Prev Next » Report Question Re-Attempt" at bounding box center [684, 79] width 219 height 21
click at [626, 79] on link "Next »" at bounding box center [631, 78] width 35 height 18
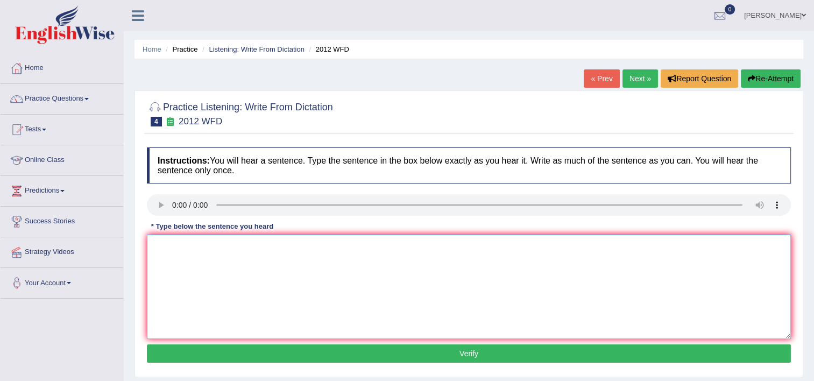
click at [199, 258] on textarea at bounding box center [469, 286] width 644 height 104
click at [164, 247] on textarea "the debate on this topic" at bounding box center [469, 286] width 644 height 104
click at [255, 247] on textarea "there is a great deal on debate on this topic" at bounding box center [469, 286] width 644 height 104
click at [299, 245] on textarea "there is a great deal on debate on this topic" at bounding box center [469, 286] width 644 height 104
click at [156, 243] on textarea "there is a great deal on debate on this topic." at bounding box center [469, 286] width 644 height 104
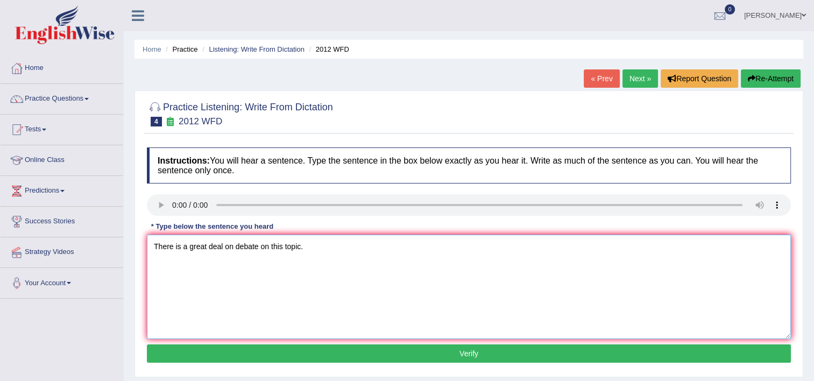
type textarea "There is a great deal on debate on this topic."
click at [276, 354] on button "Verify" at bounding box center [469, 353] width 644 height 18
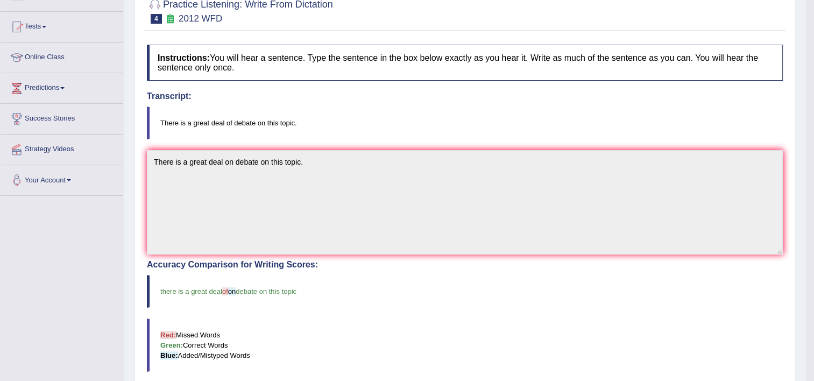
scroll to position [63, 0]
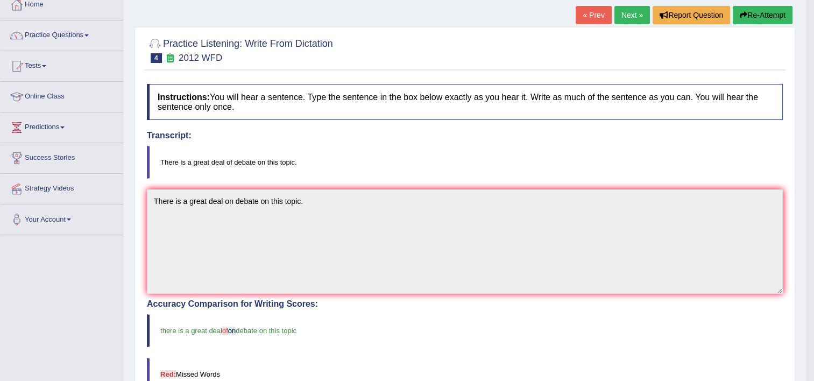
click at [626, 14] on link "Next »" at bounding box center [631, 15] width 35 height 18
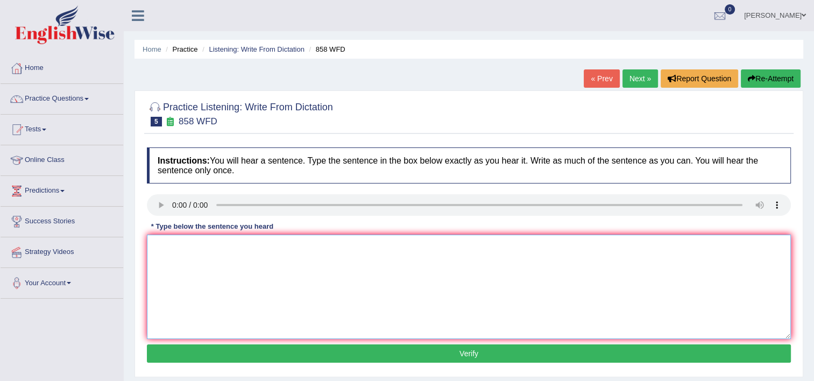
click at [176, 265] on textarea at bounding box center [469, 286] width 644 height 104
click at [210, 253] on textarea at bounding box center [469, 286] width 644 height 104
click at [272, 248] on textarea "the year of articact are great in histrians." at bounding box center [469, 286] width 644 height 104
click at [156, 243] on textarea "the year of articact are great in historians." at bounding box center [469, 286] width 644 height 104
click at [208, 245] on textarea "The year of articact are great in historians." at bounding box center [469, 286] width 644 height 104
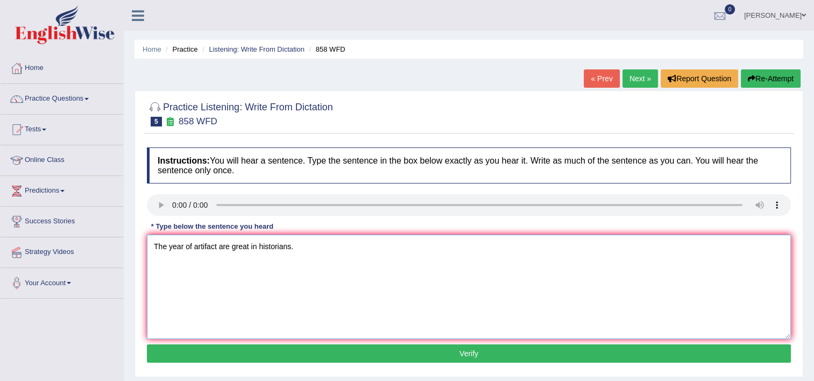
type textarea "The year of artifact are great in historians."
click at [318, 353] on button "Verify" at bounding box center [469, 353] width 644 height 18
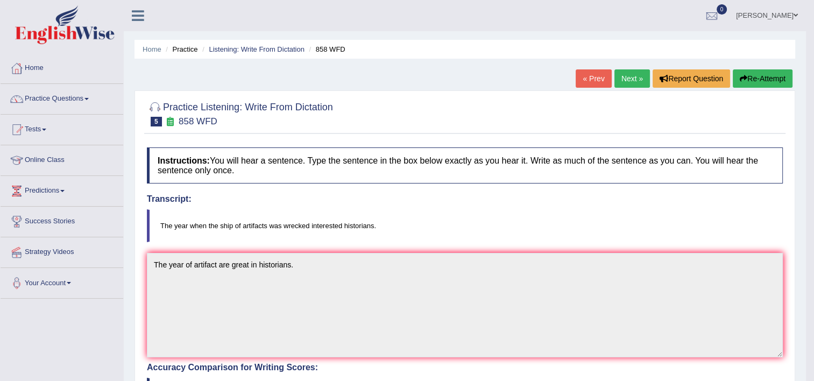
click at [637, 81] on link "Next »" at bounding box center [631, 78] width 35 height 18
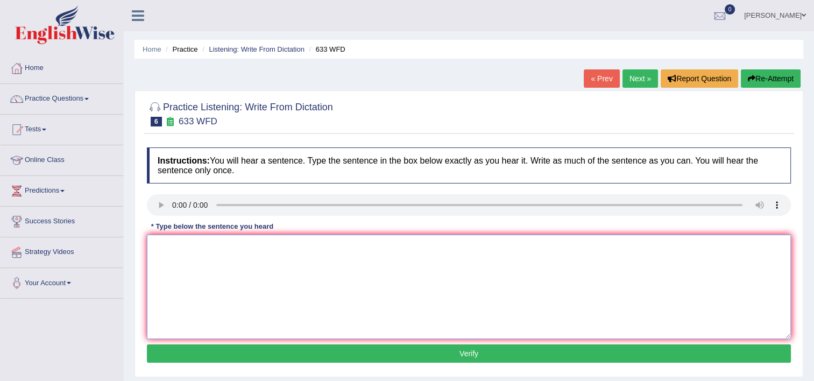
click at [243, 265] on textarea at bounding box center [469, 286] width 644 height 104
type textarea "Research shows us that exercise makes us feel better."
click at [461, 353] on button "Verify" at bounding box center [469, 353] width 644 height 18
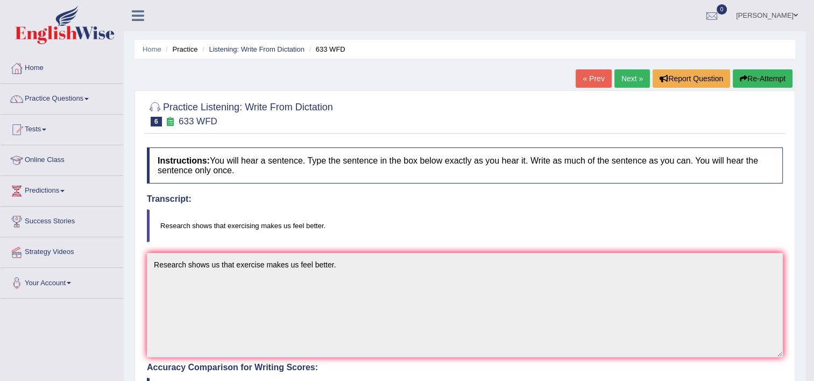
click at [625, 73] on link "Next »" at bounding box center [631, 78] width 35 height 18
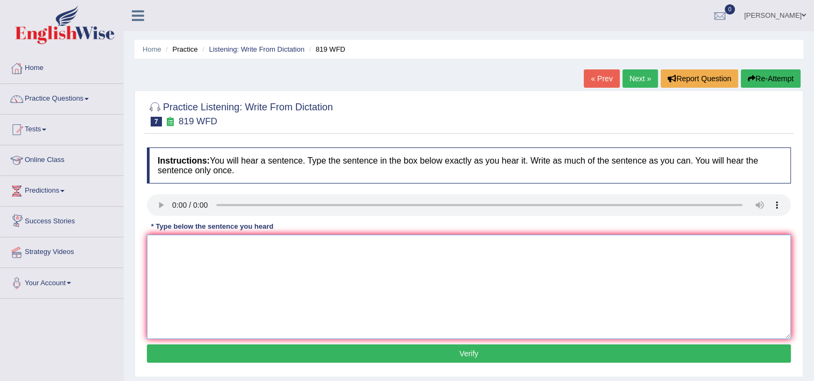
click at [353, 268] on textarea at bounding box center [469, 286] width 644 height 104
type textarea "Plants are able to continue growing throughout their lives."
click at [371, 347] on button "Verify" at bounding box center [469, 353] width 644 height 18
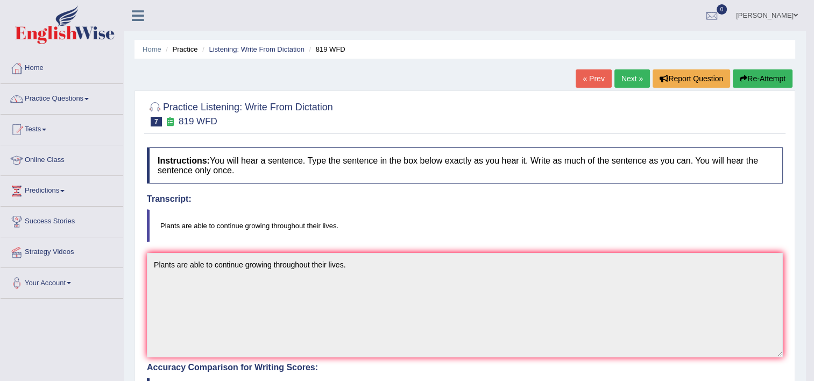
click at [640, 73] on link "Next »" at bounding box center [631, 78] width 35 height 18
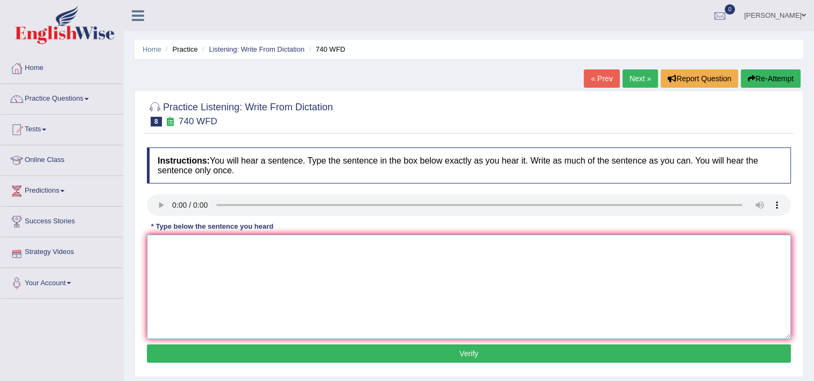
click at [278, 309] on textarea at bounding box center [469, 286] width 644 height 104
type textarea "Series of observations were carried out in the classroom."
click at [269, 347] on button "Verify" at bounding box center [469, 353] width 644 height 18
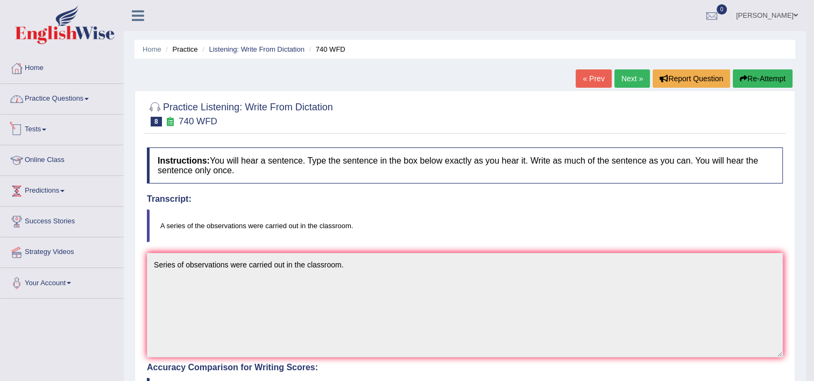
click at [56, 102] on link "Practice Questions" at bounding box center [62, 97] width 123 height 27
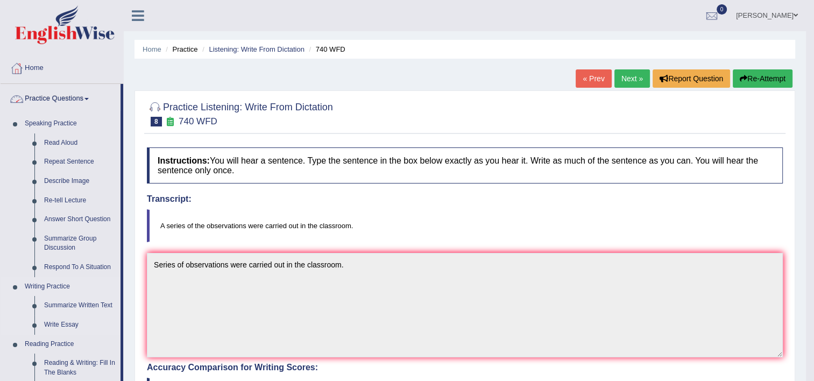
scroll to position [376, 0]
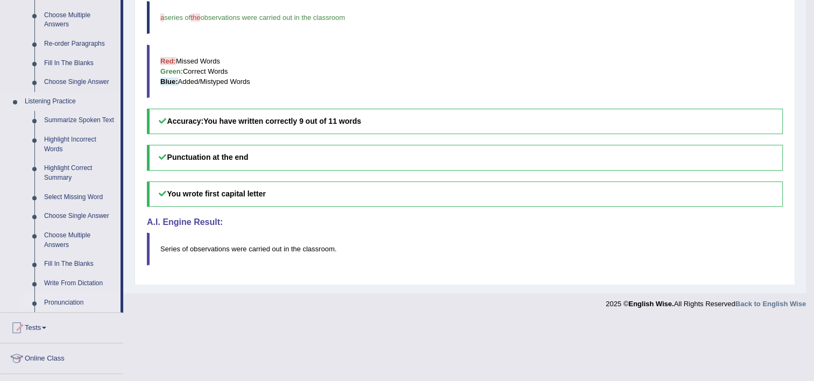
click at [59, 306] on link "Pronunciation" at bounding box center [79, 302] width 81 height 19
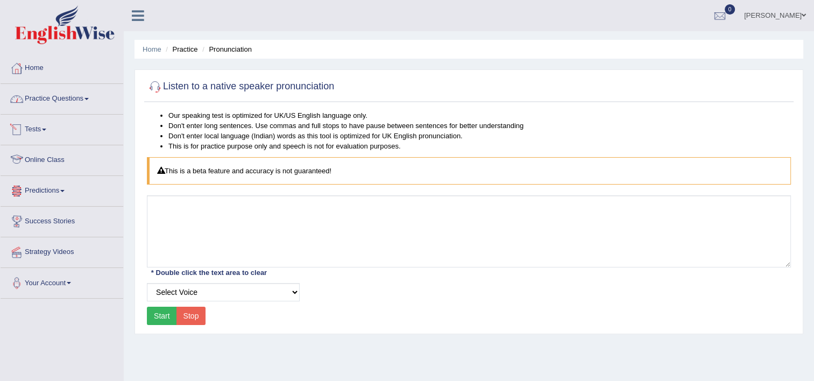
click at [83, 89] on link "Practice Questions" at bounding box center [62, 97] width 123 height 27
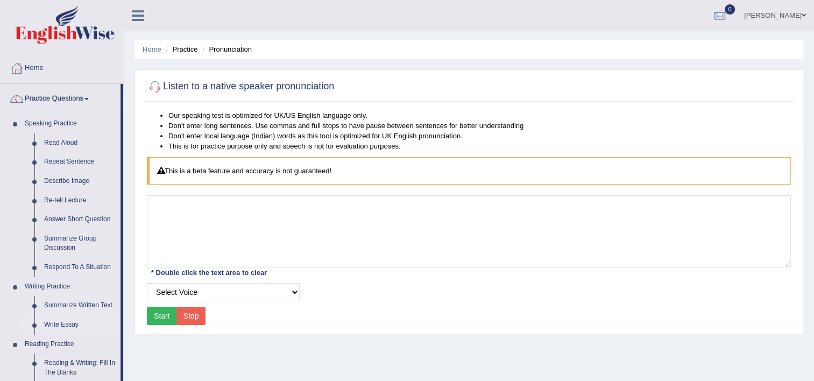
click at [57, 325] on link "Write Essay" at bounding box center [79, 324] width 81 height 19
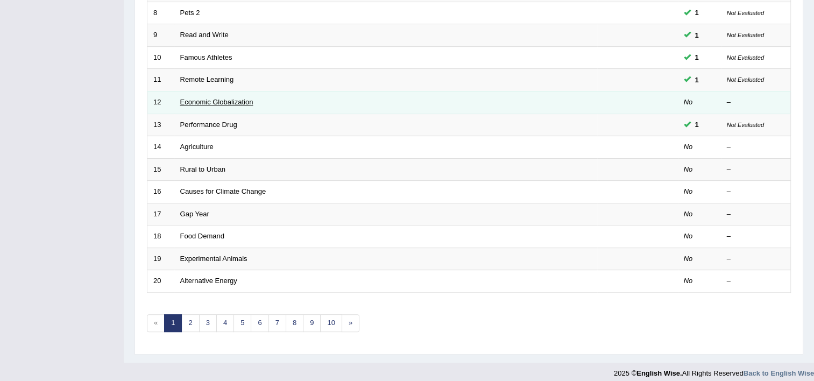
click at [220, 98] on link "Economic Globalization" at bounding box center [216, 102] width 73 height 8
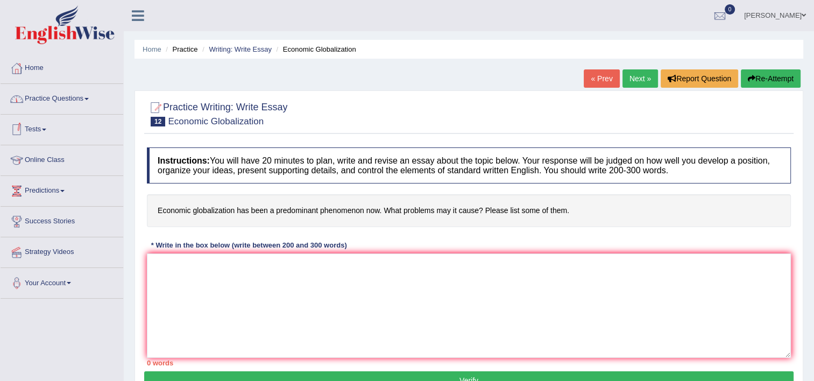
click at [65, 102] on link "Practice Questions" at bounding box center [62, 97] width 123 height 27
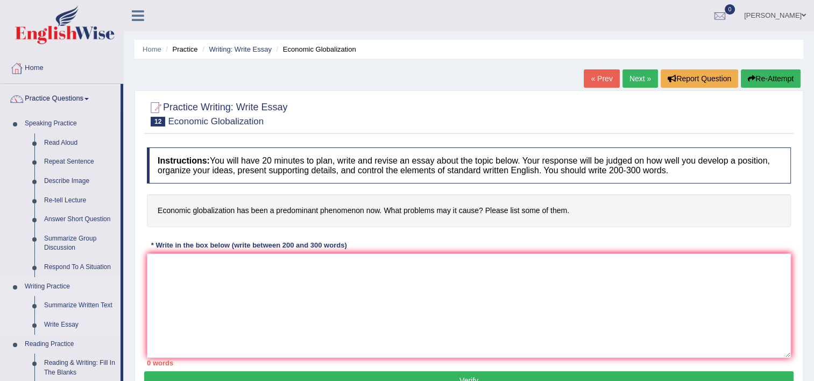
click at [51, 327] on link "Write Essay" at bounding box center [79, 324] width 81 height 19
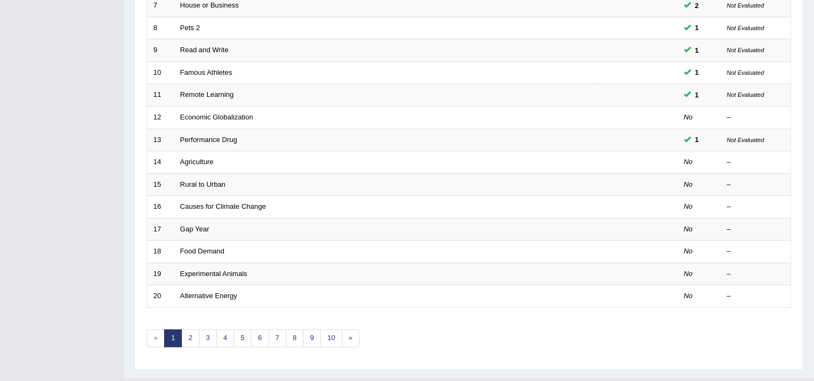
scroll to position [323, 0]
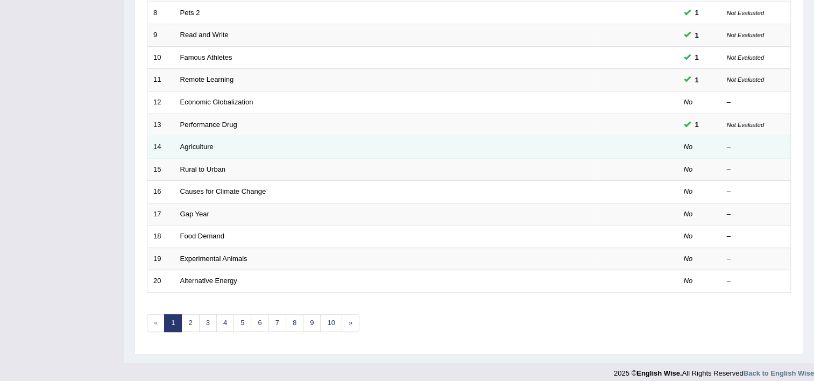
click at [193, 140] on td "Agriculture" at bounding box center [385, 147] width 423 height 23
click at [194, 143] on link "Agriculture" at bounding box center [196, 146] width 33 height 8
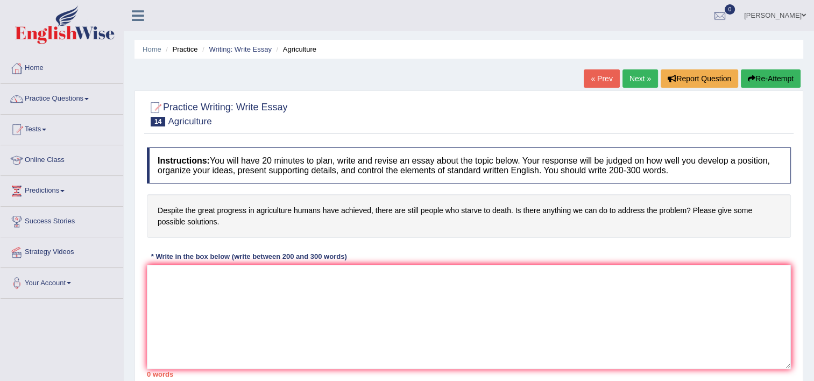
scroll to position [184, 0]
